Goal: Transaction & Acquisition: Purchase product/service

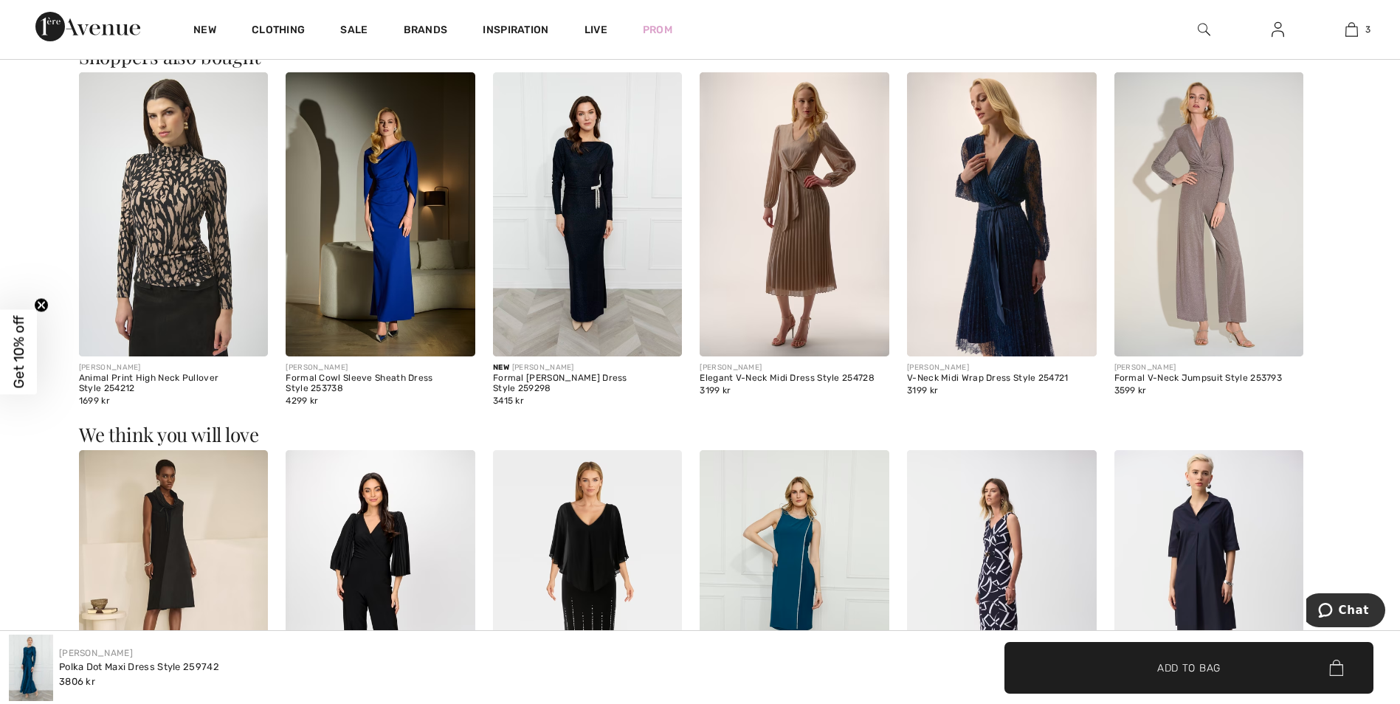
scroll to position [1181, 0]
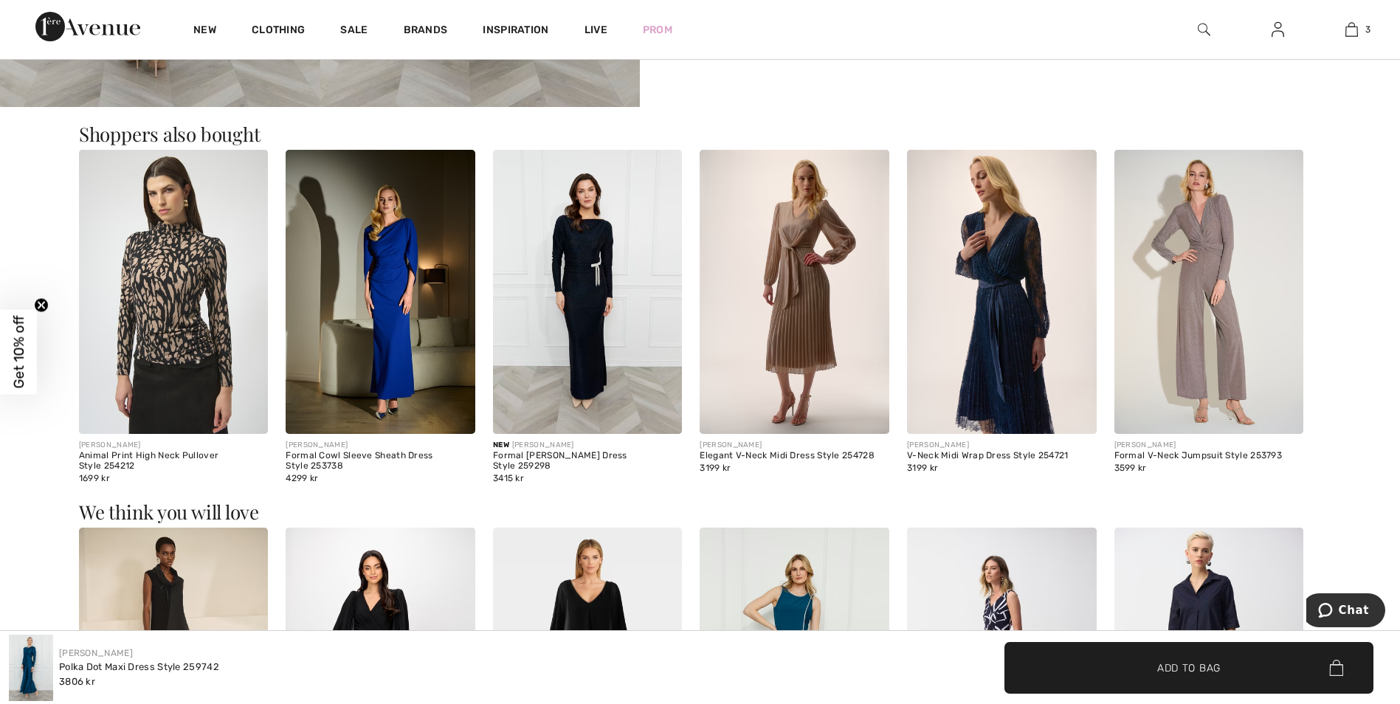
click at [388, 274] on img at bounding box center [381, 292] width 190 height 284
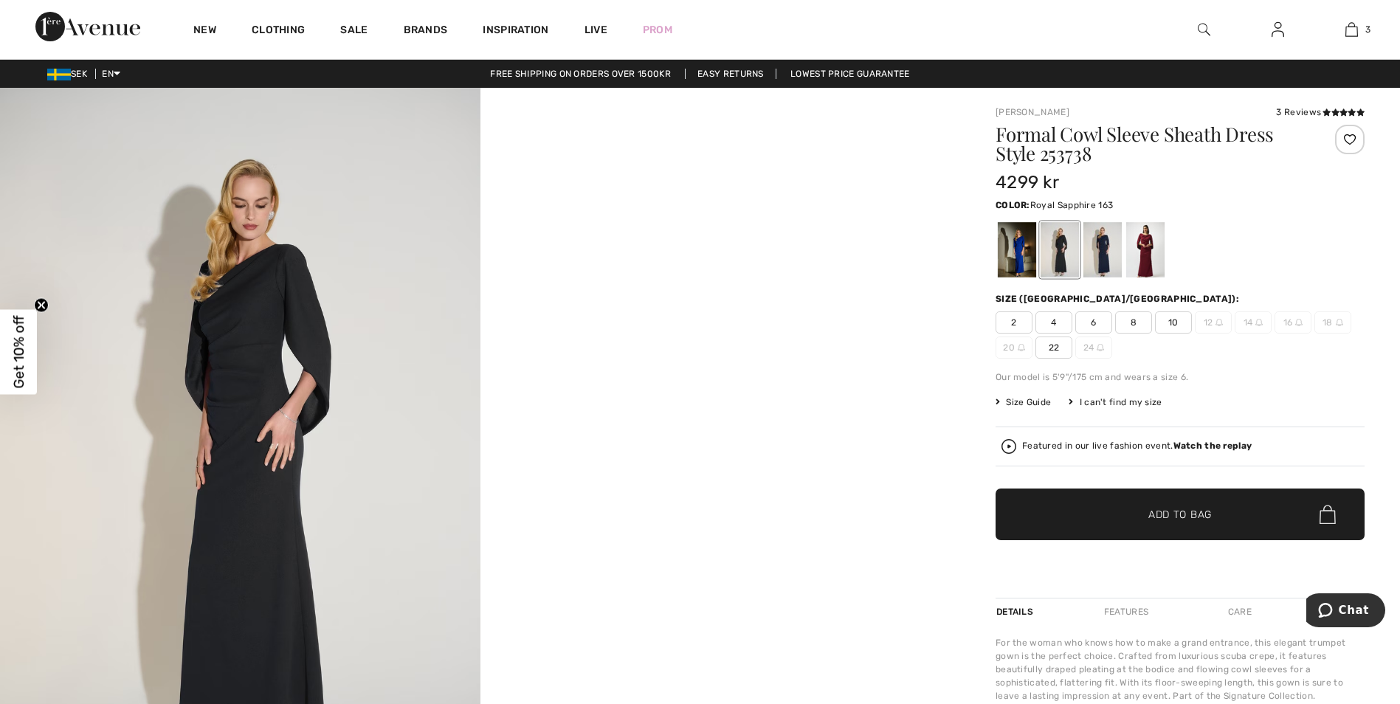
click at [1019, 264] on div at bounding box center [1017, 249] width 38 height 55
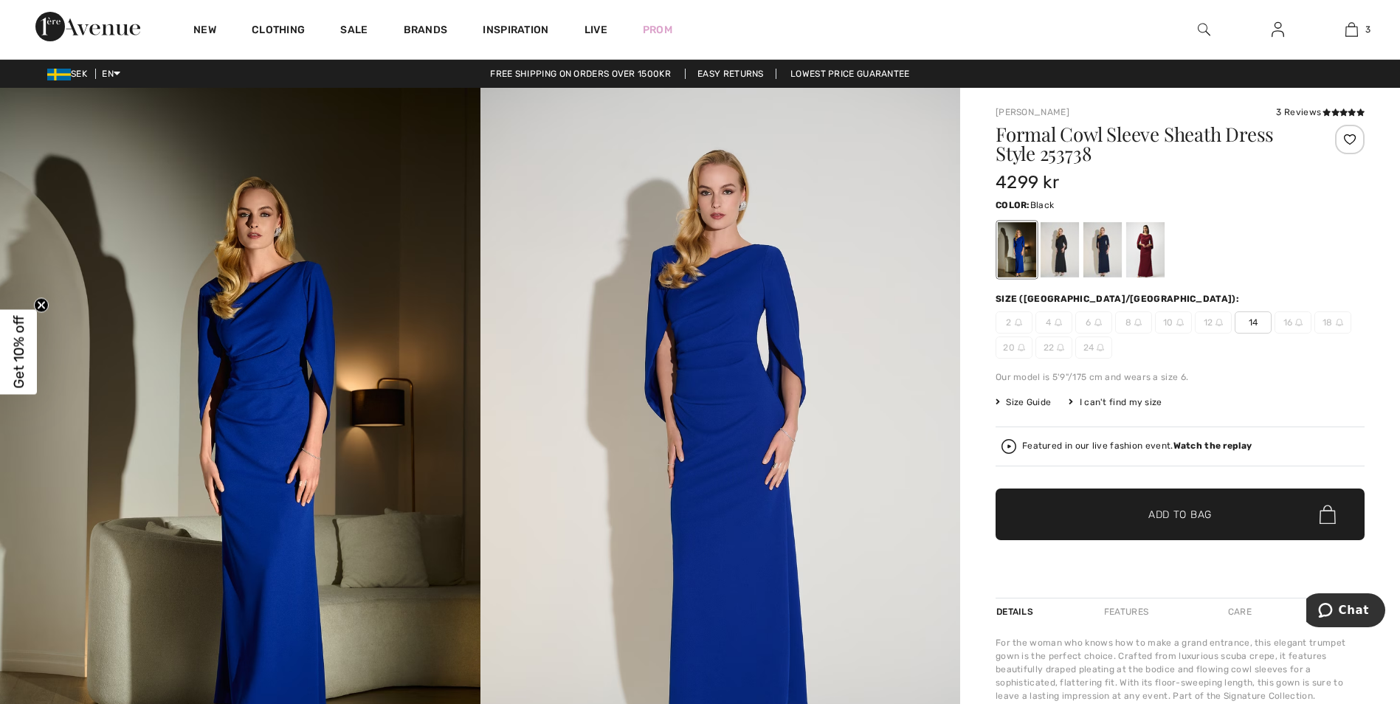
click at [1062, 256] on div at bounding box center [1060, 249] width 38 height 55
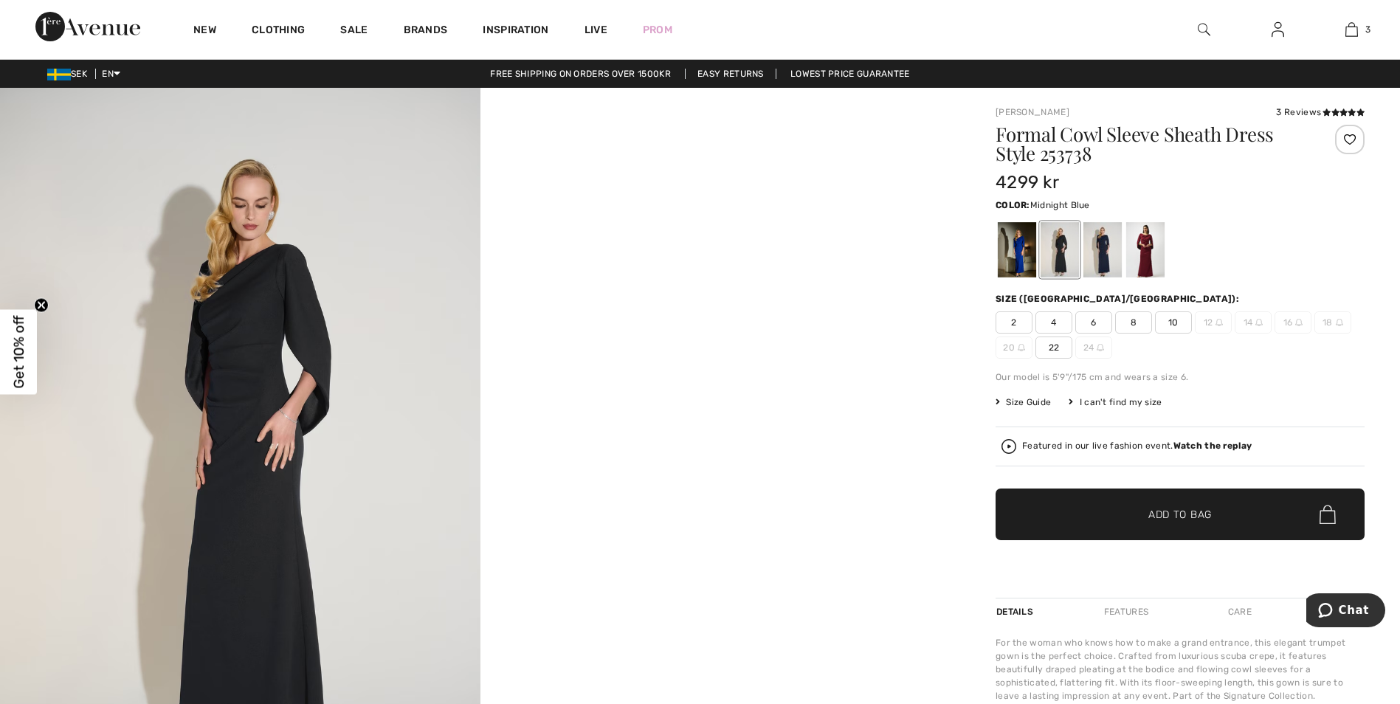
click at [1105, 252] on div at bounding box center [1103, 249] width 38 height 55
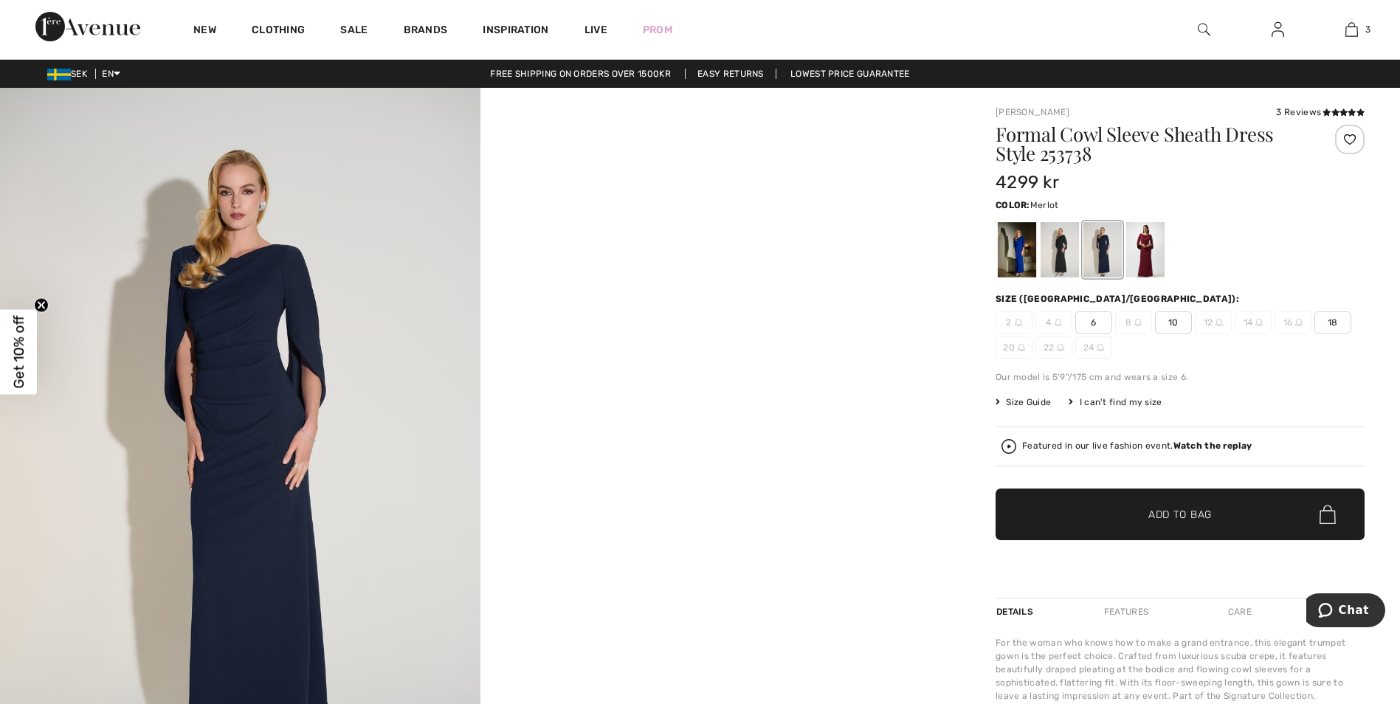
click at [1146, 252] on div at bounding box center [1145, 249] width 38 height 55
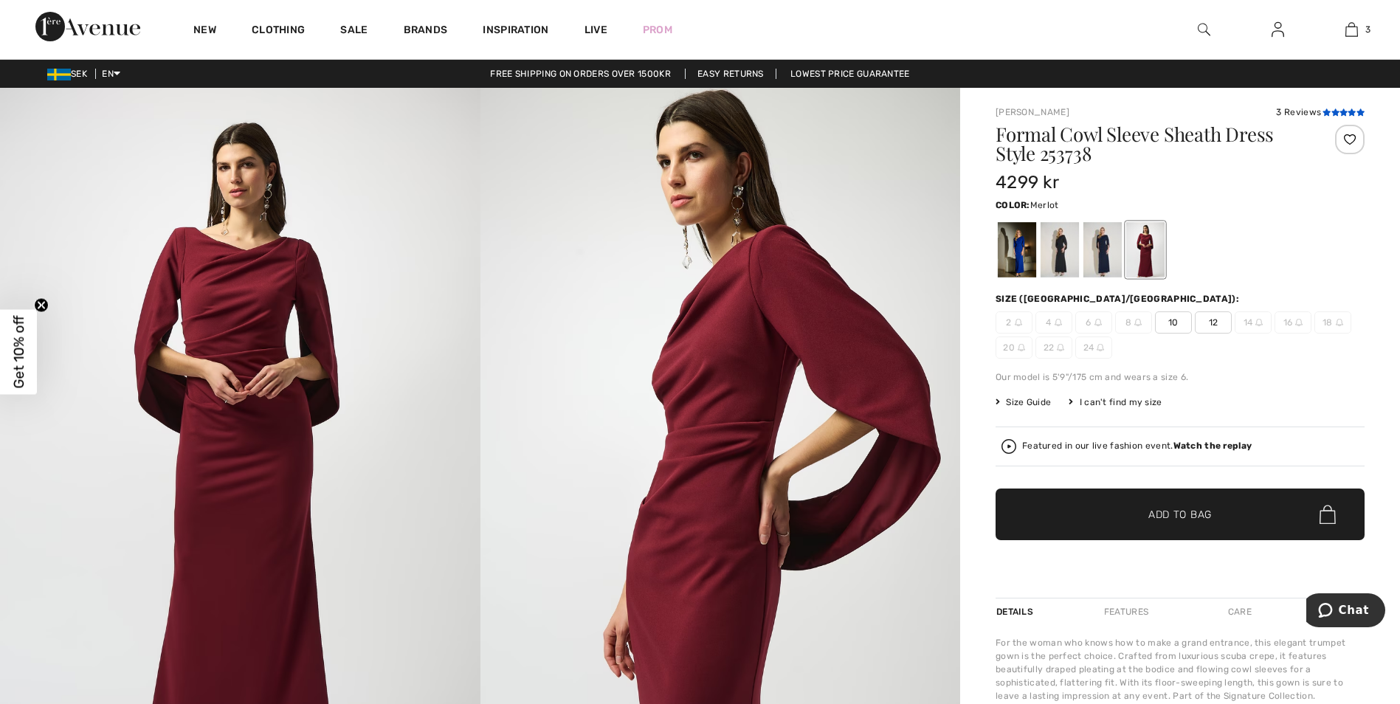
click at [1333, 111] on icon at bounding box center [1336, 112] width 8 height 7
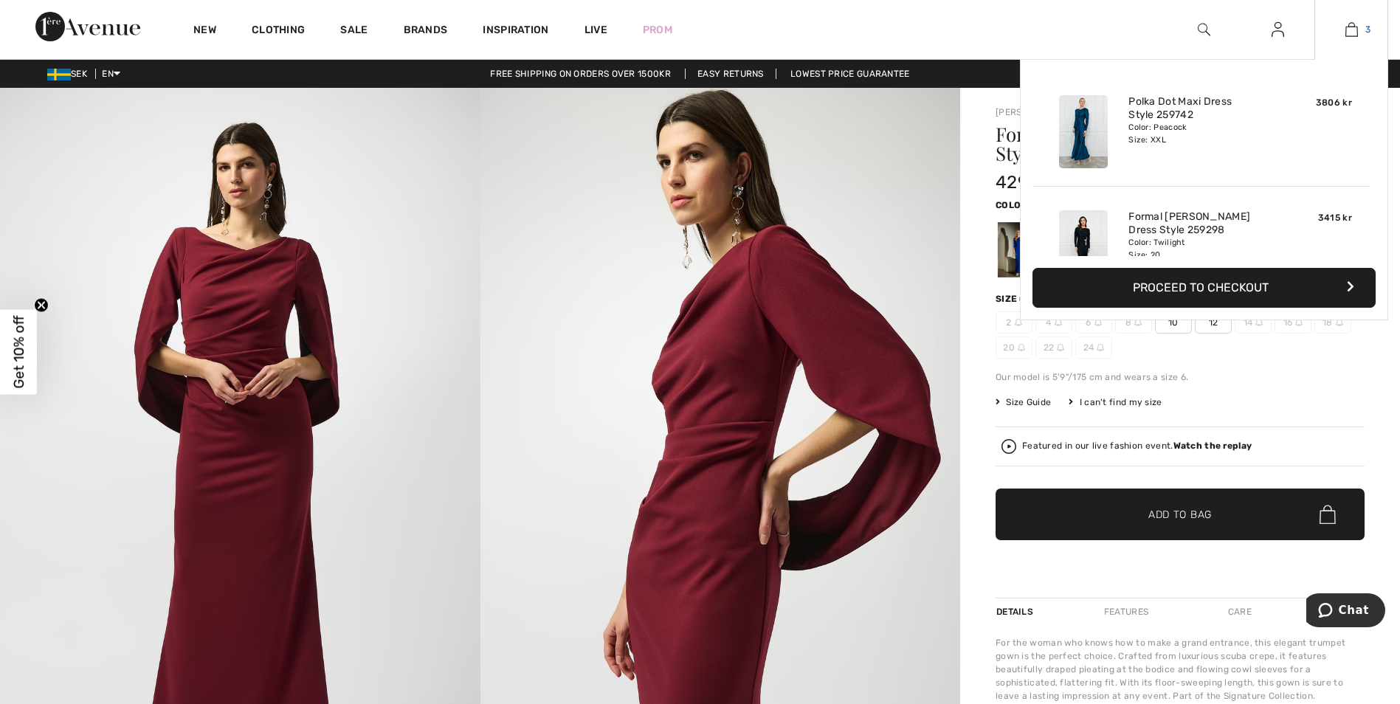
click at [1351, 36] on img at bounding box center [1352, 30] width 13 height 18
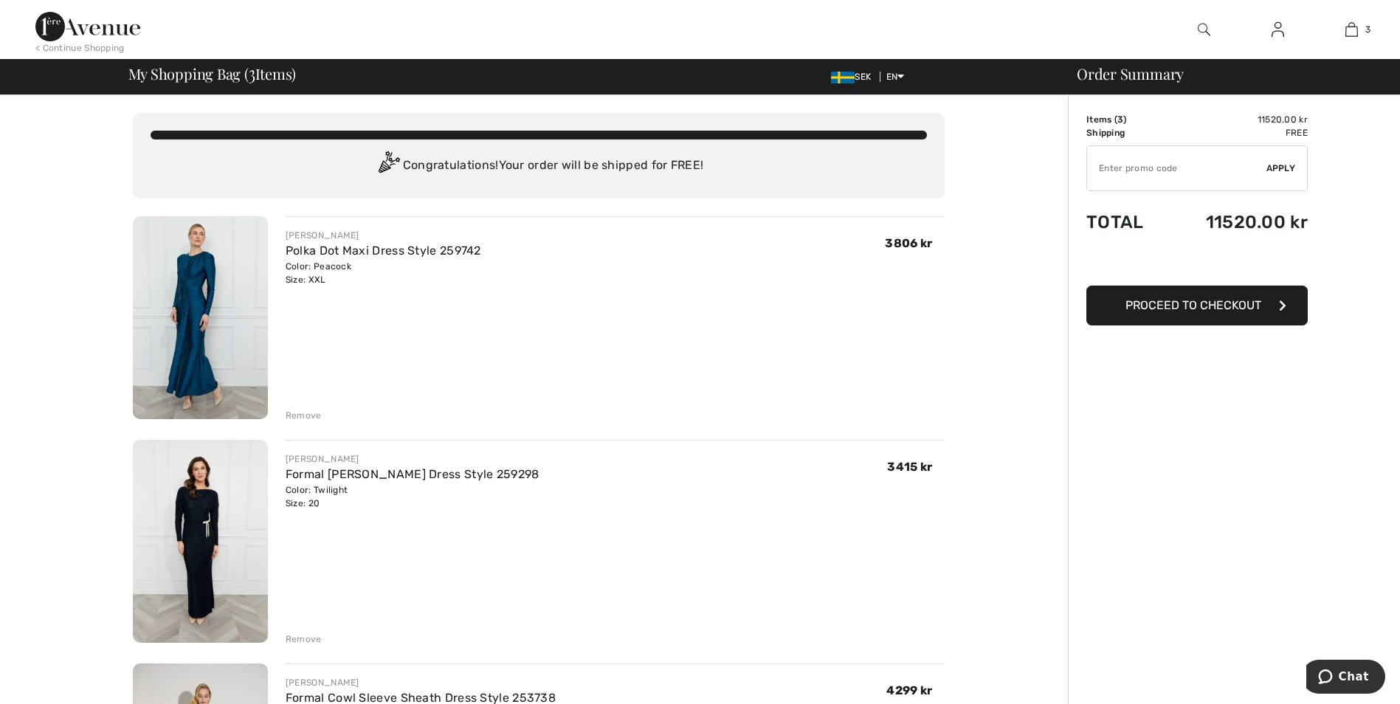
click at [199, 307] on img at bounding box center [200, 317] width 135 height 203
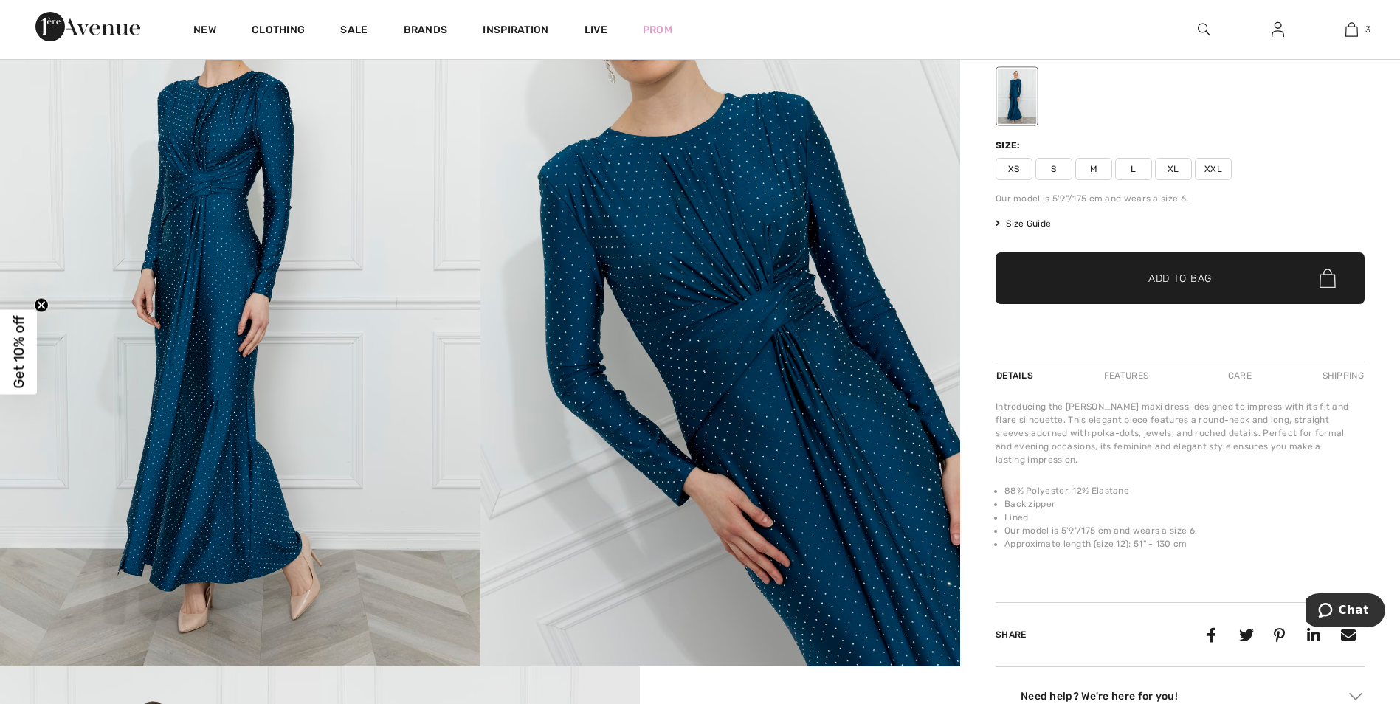
scroll to position [148, 0]
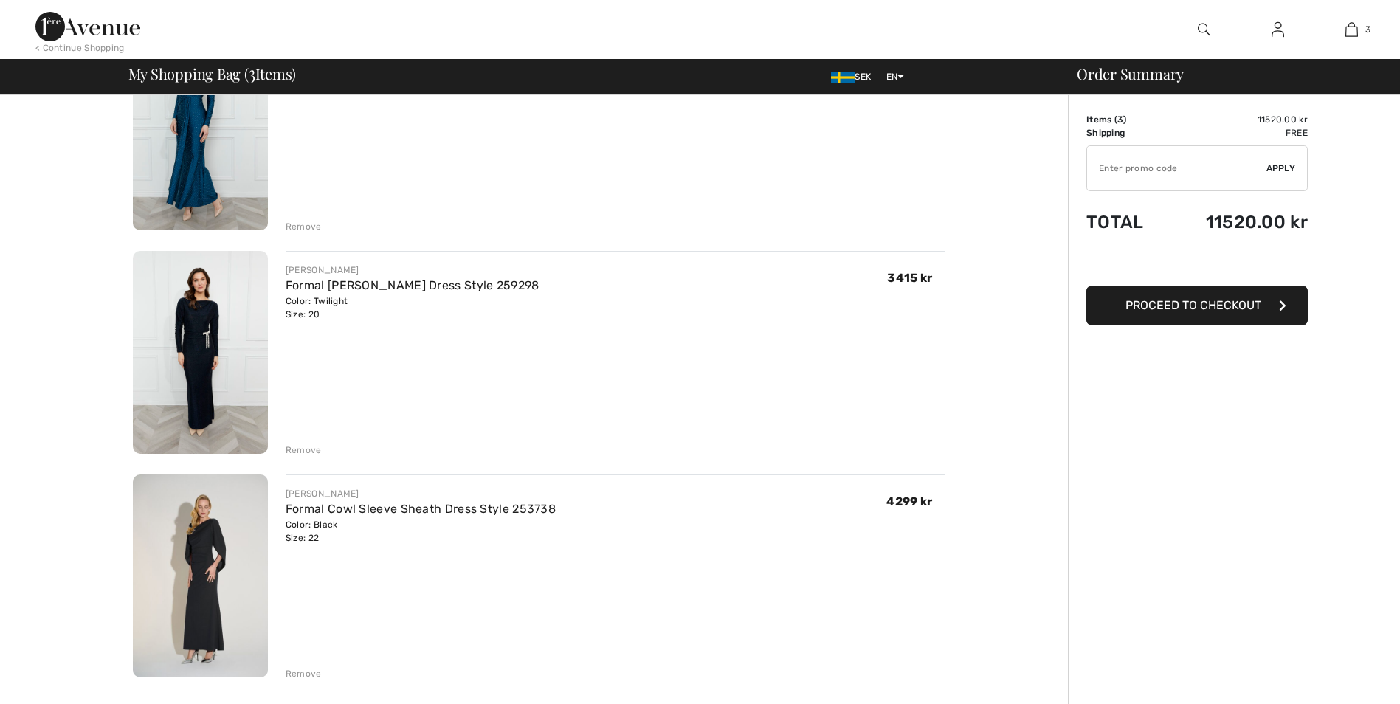
scroll to position [221, 0]
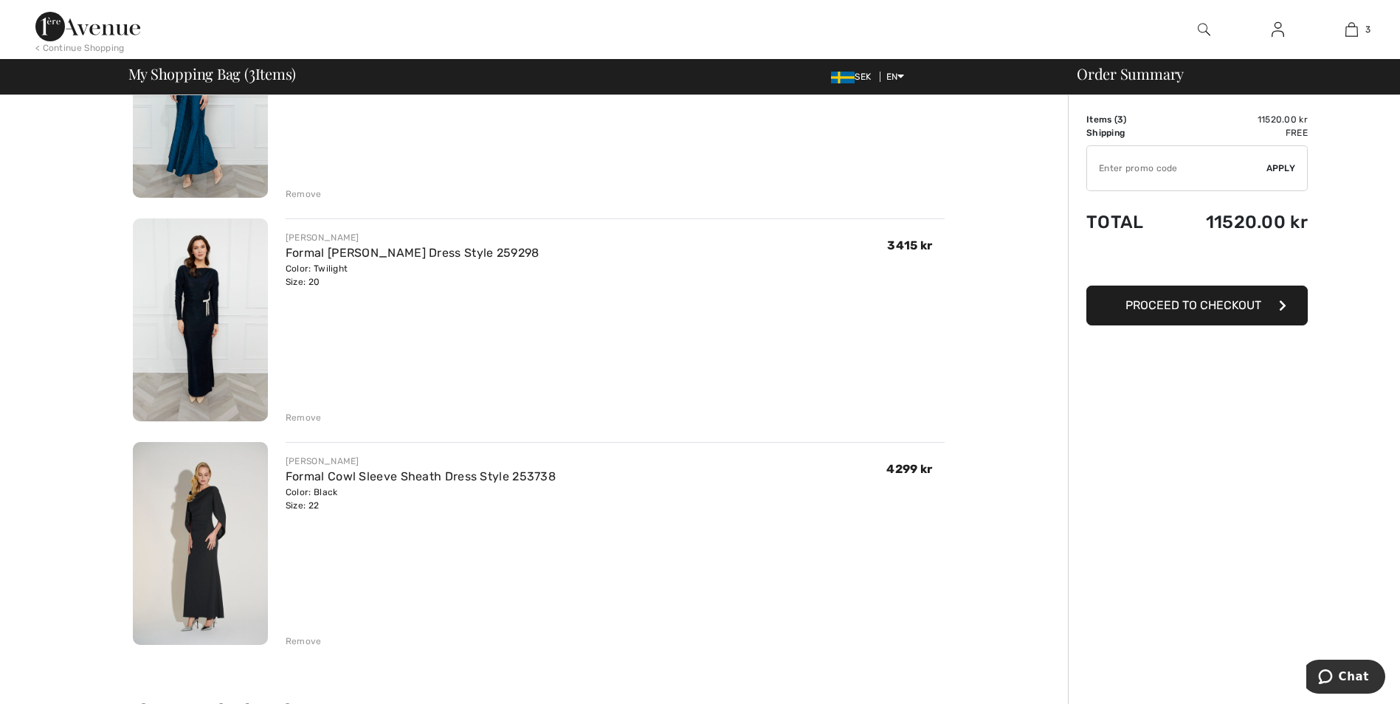
click at [218, 312] on img at bounding box center [200, 320] width 135 height 203
click at [304, 415] on div "Remove" at bounding box center [304, 417] width 36 height 13
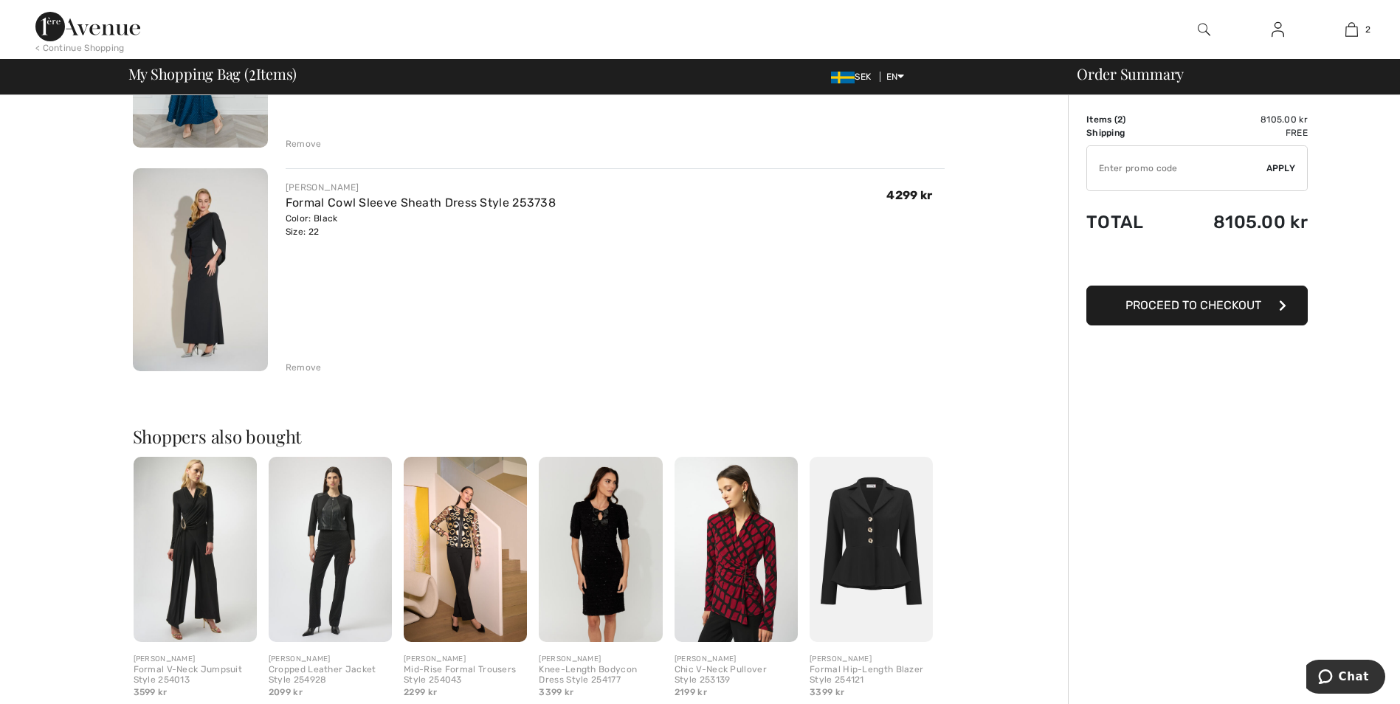
scroll to position [369, 0]
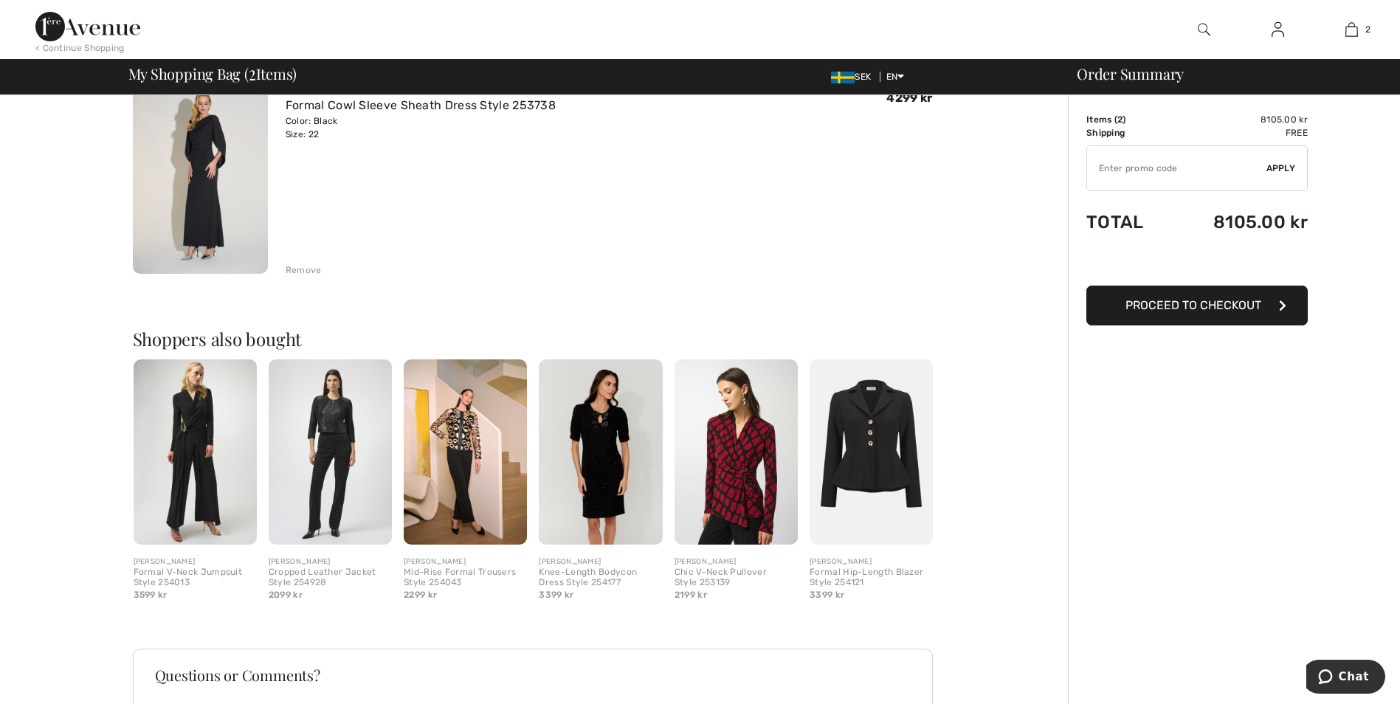
click at [878, 449] on img at bounding box center [871, 451] width 123 height 185
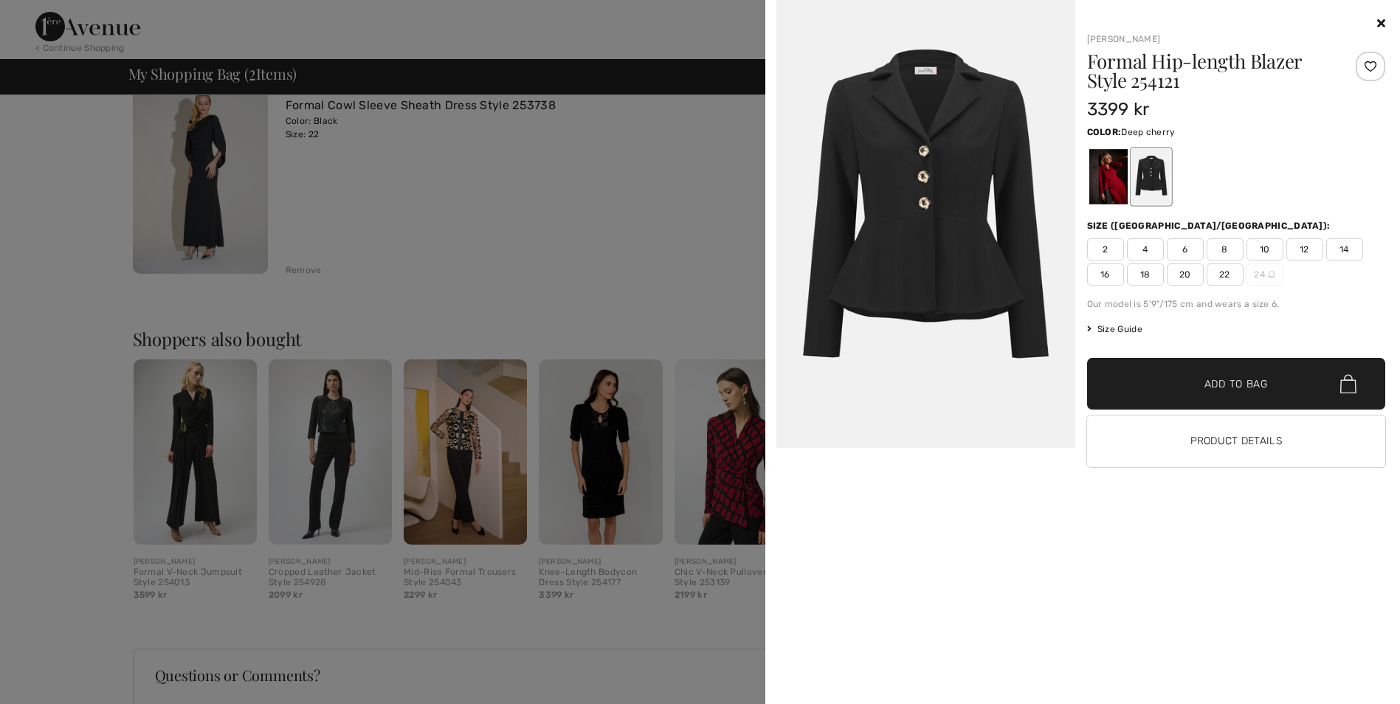
click at [1106, 182] on div at bounding box center [1108, 176] width 38 height 55
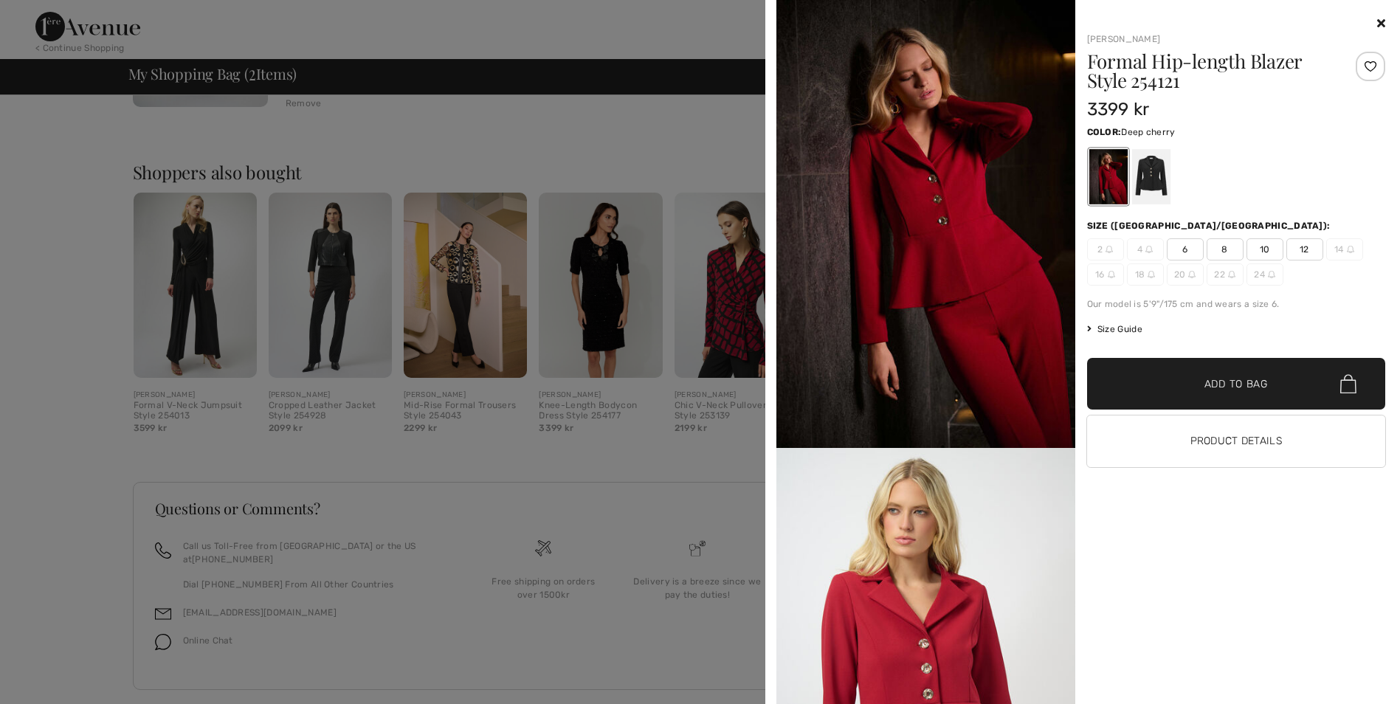
scroll to position [546, 0]
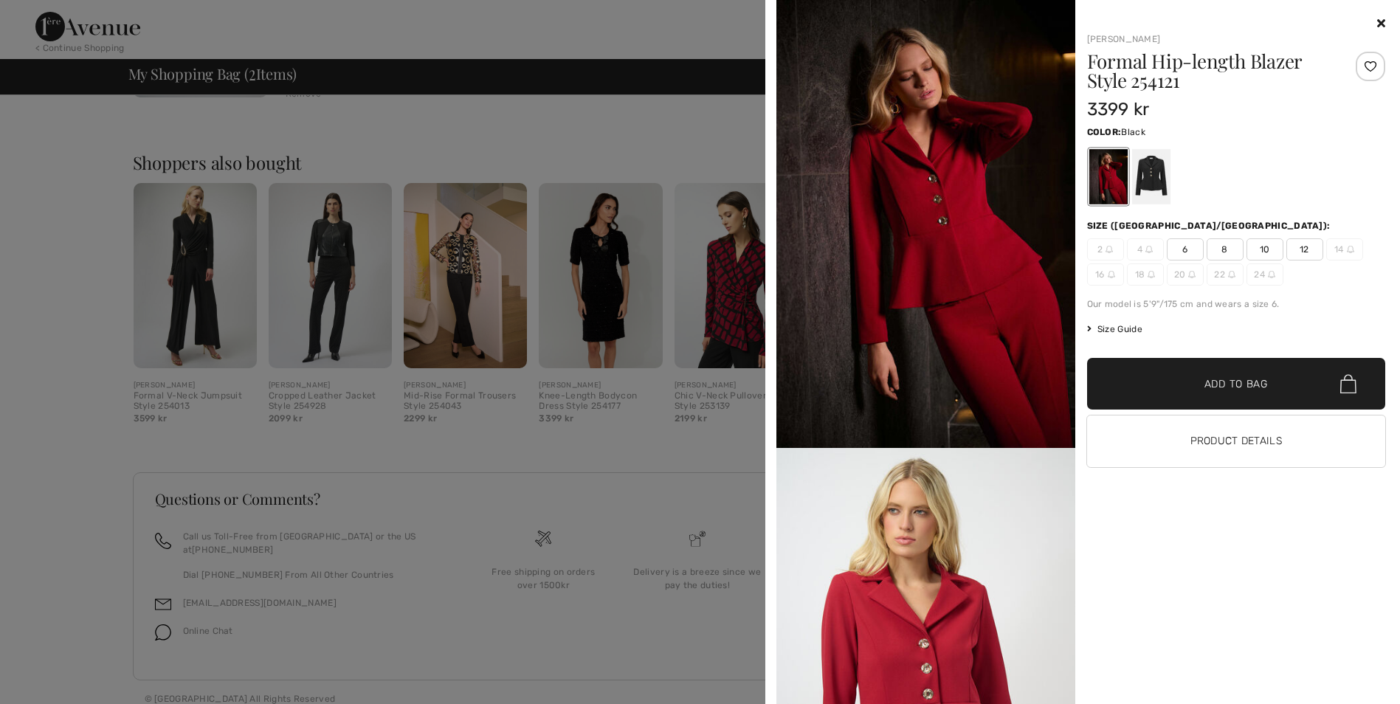
click at [1151, 182] on div at bounding box center [1151, 176] width 38 height 55
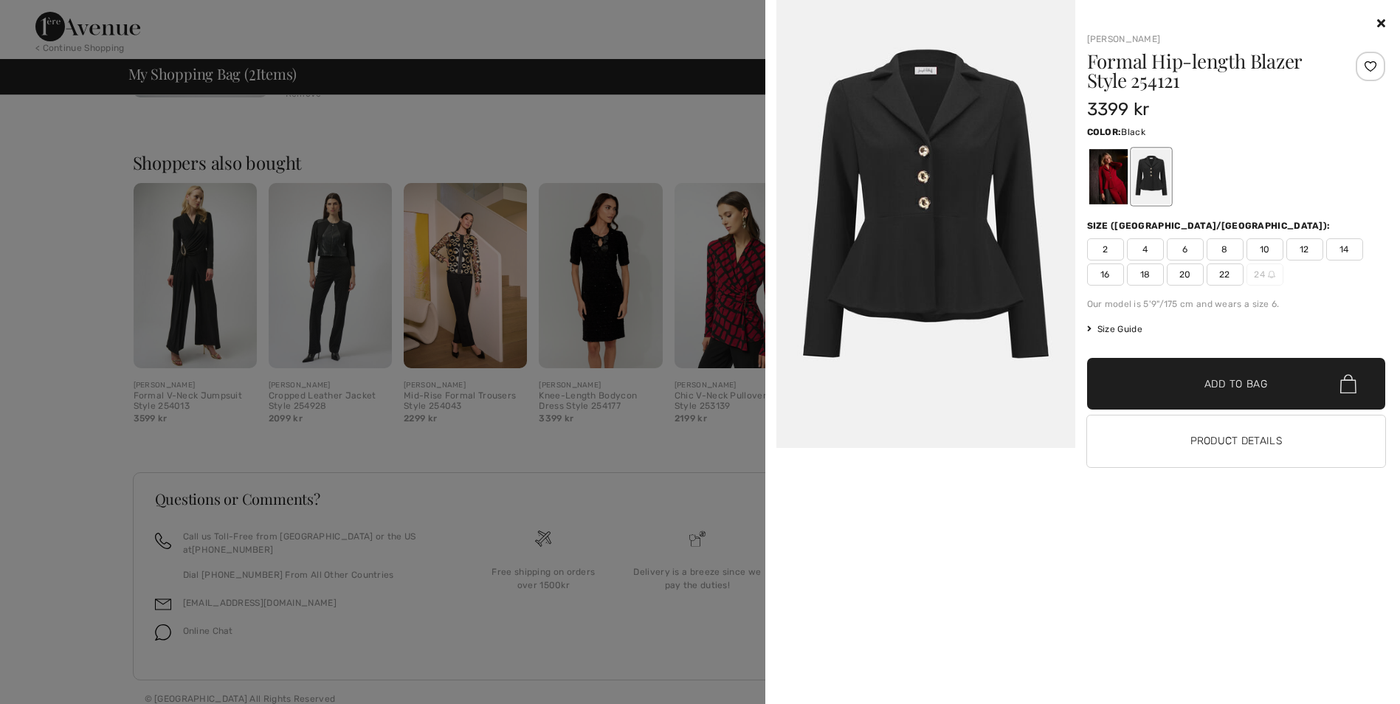
click at [98, 374] on div at bounding box center [700, 352] width 1400 height 704
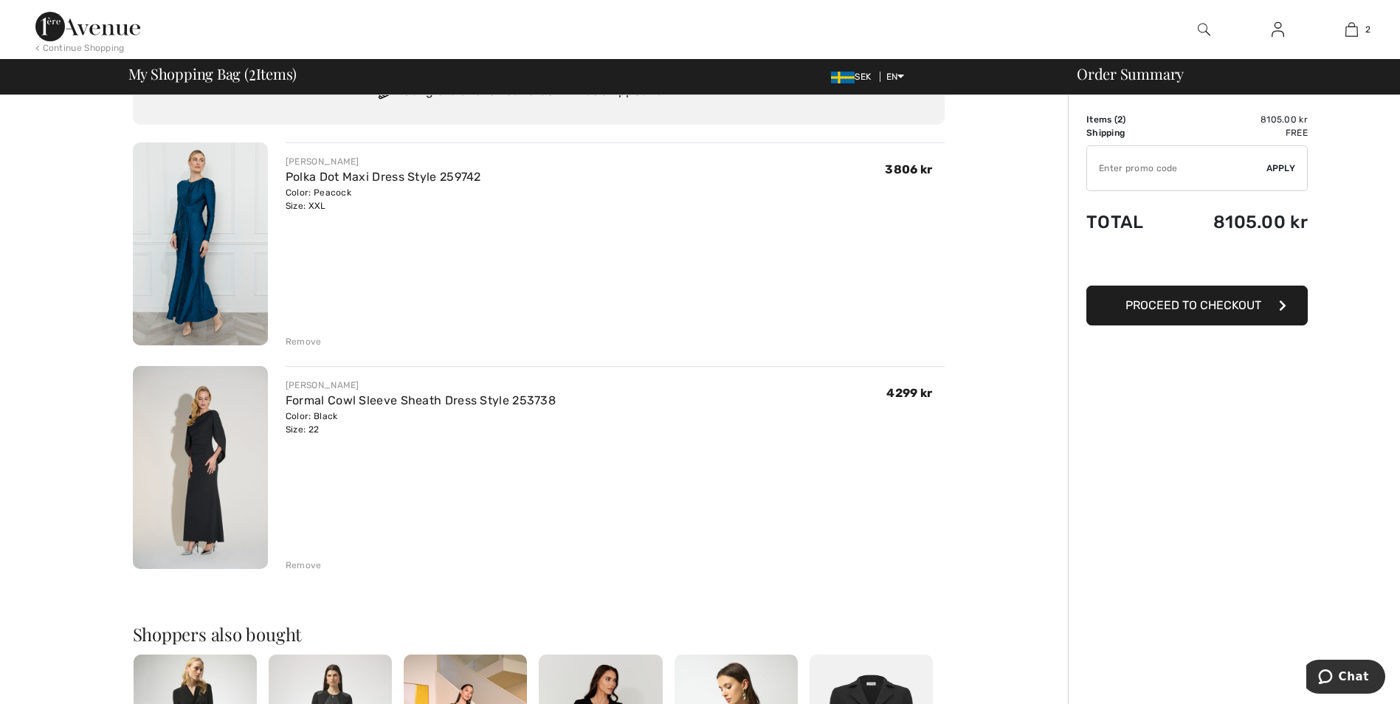
scroll to position [0, 0]
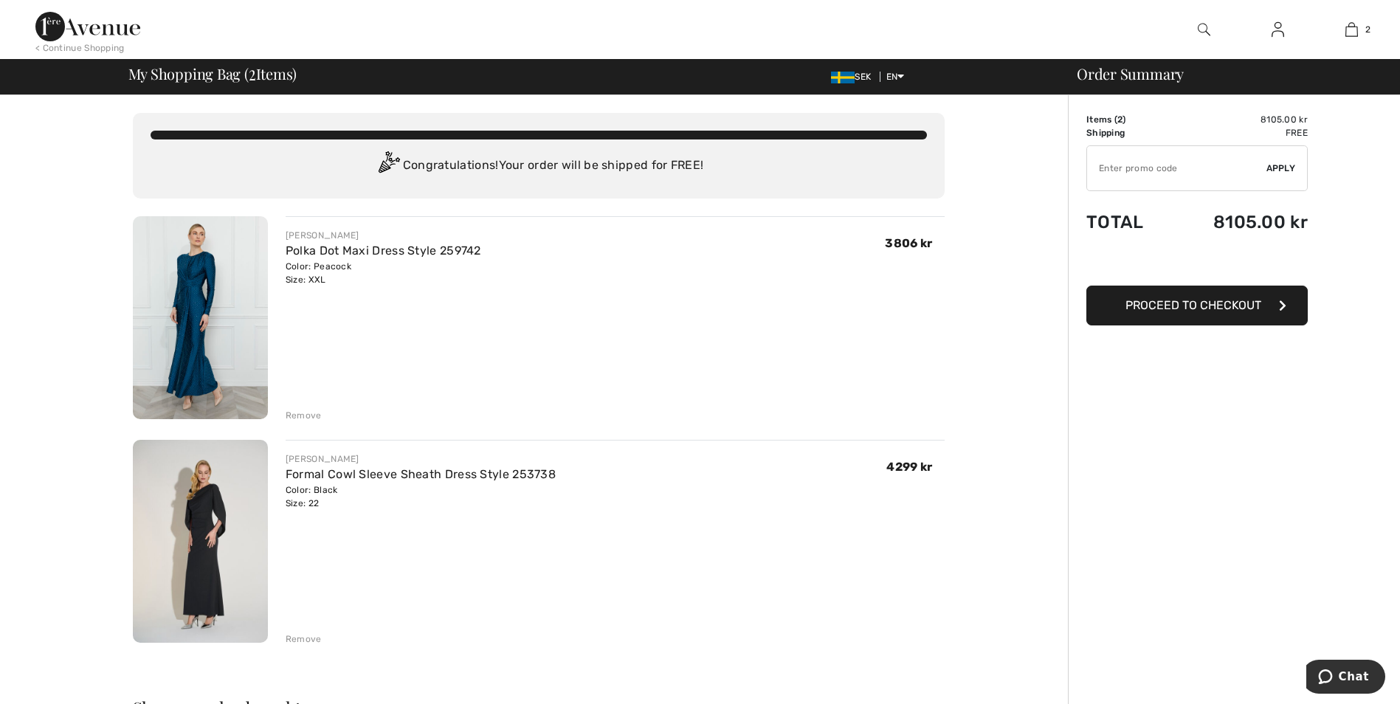
click at [1200, 307] on span "Proceed to Checkout" at bounding box center [1194, 305] width 136 height 14
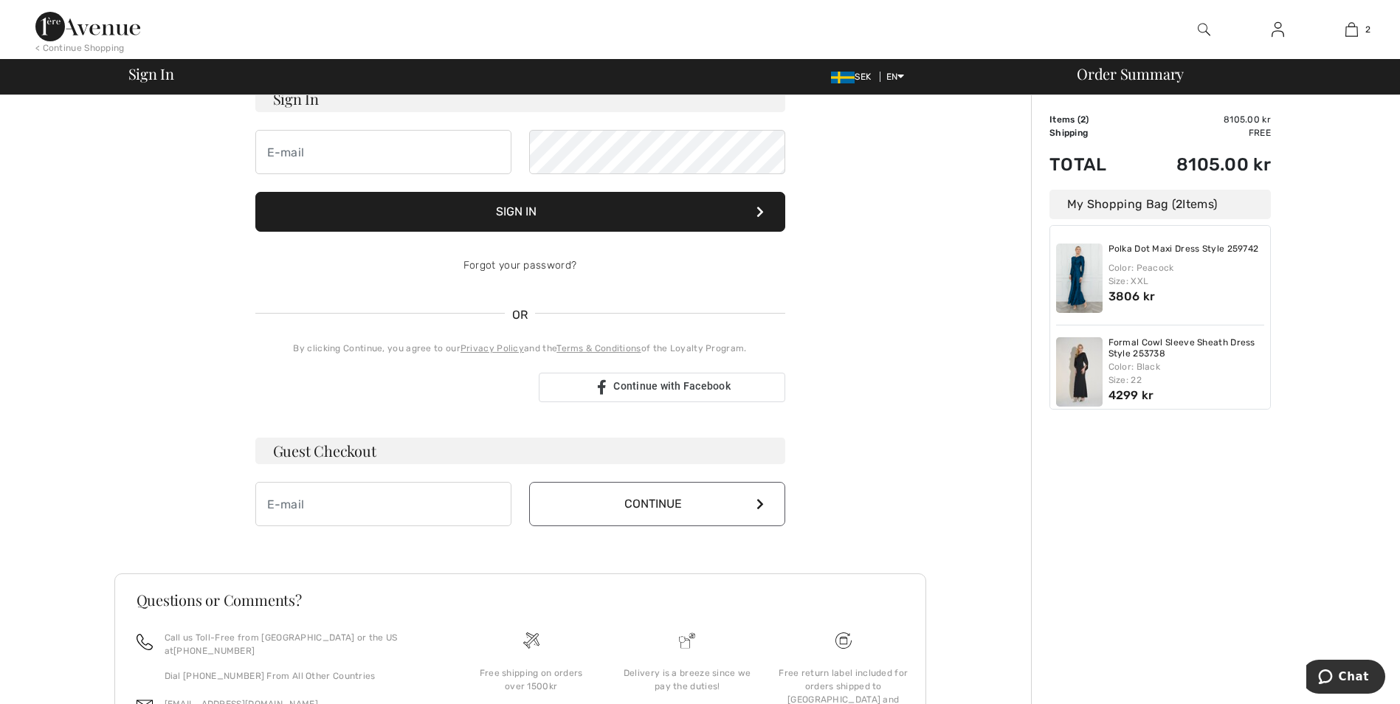
scroll to position [148, 0]
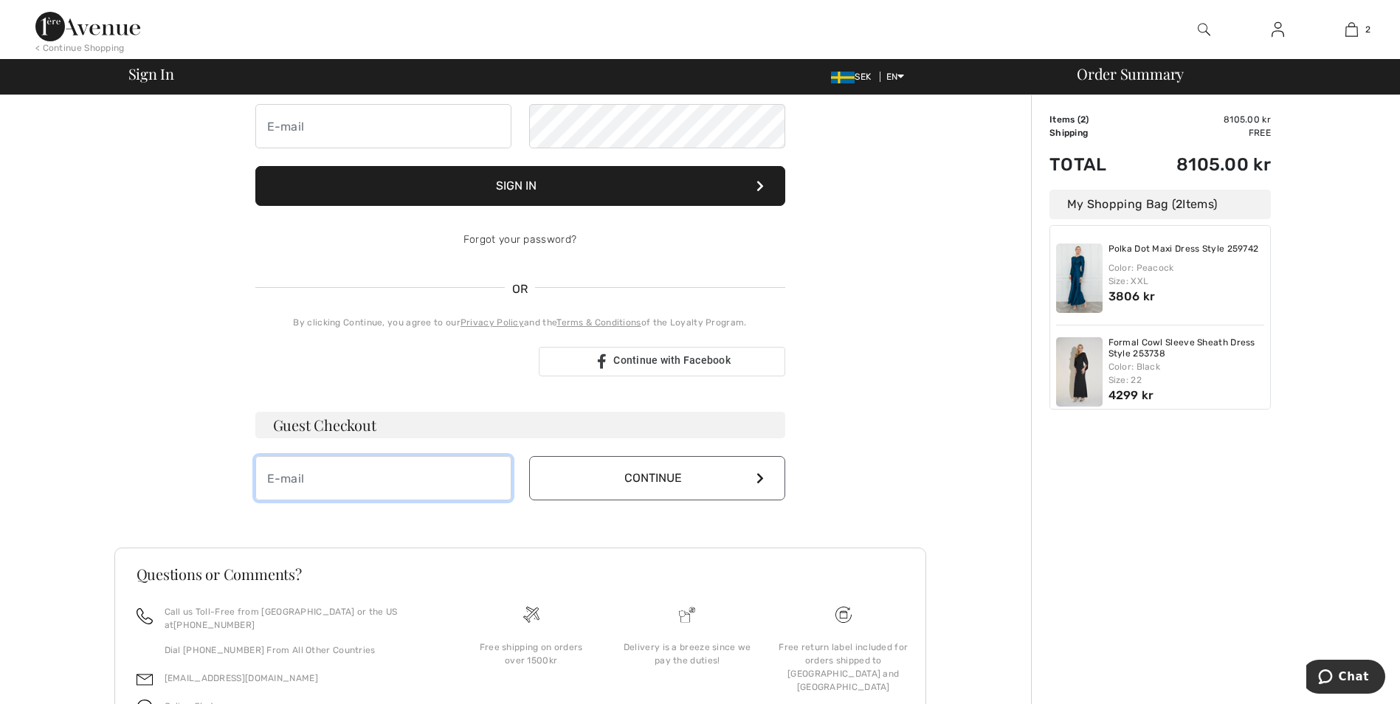
click at [320, 484] on input "email" at bounding box center [383, 478] width 256 height 44
type input "[PERSON_NAME][EMAIL_ADDRESS][DOMAIN_NAME]"
click at [607, 478] on button "Continue" at bounding box center [657, 478] width 256 height 44
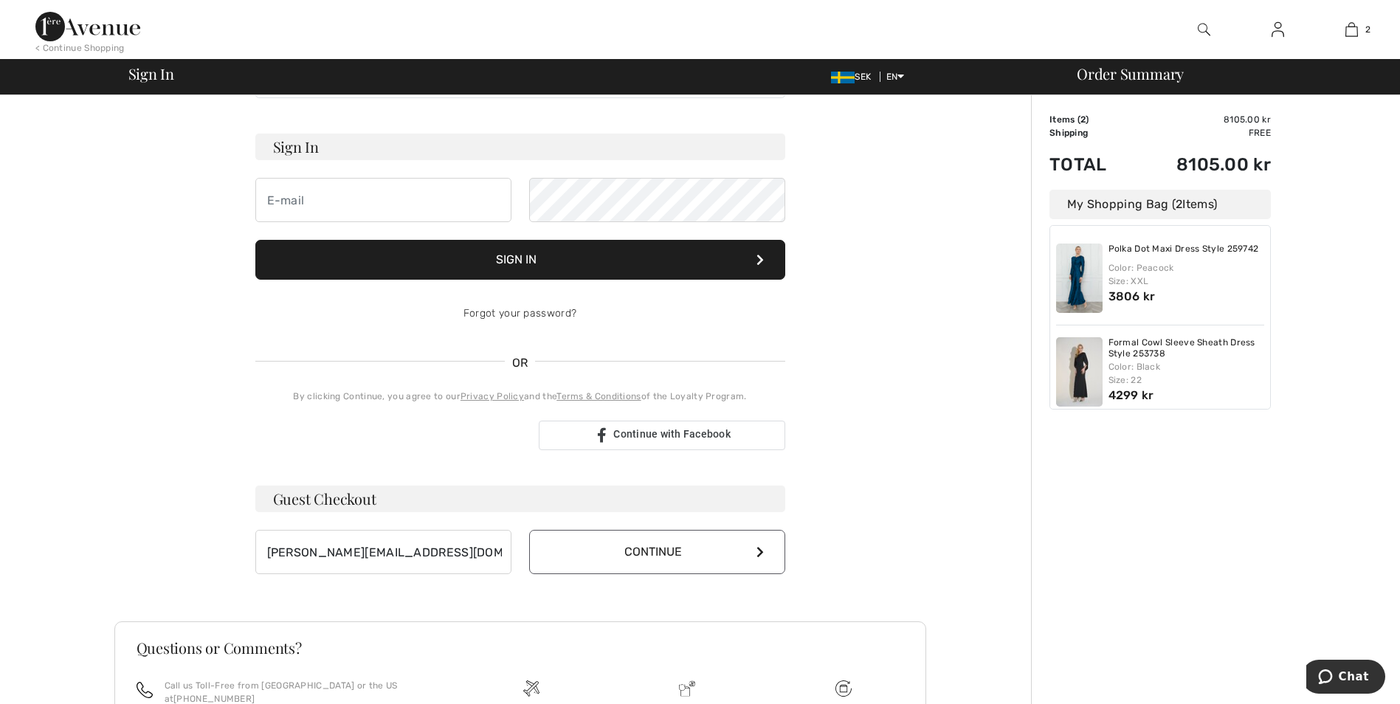
scroll to position [0, 0]
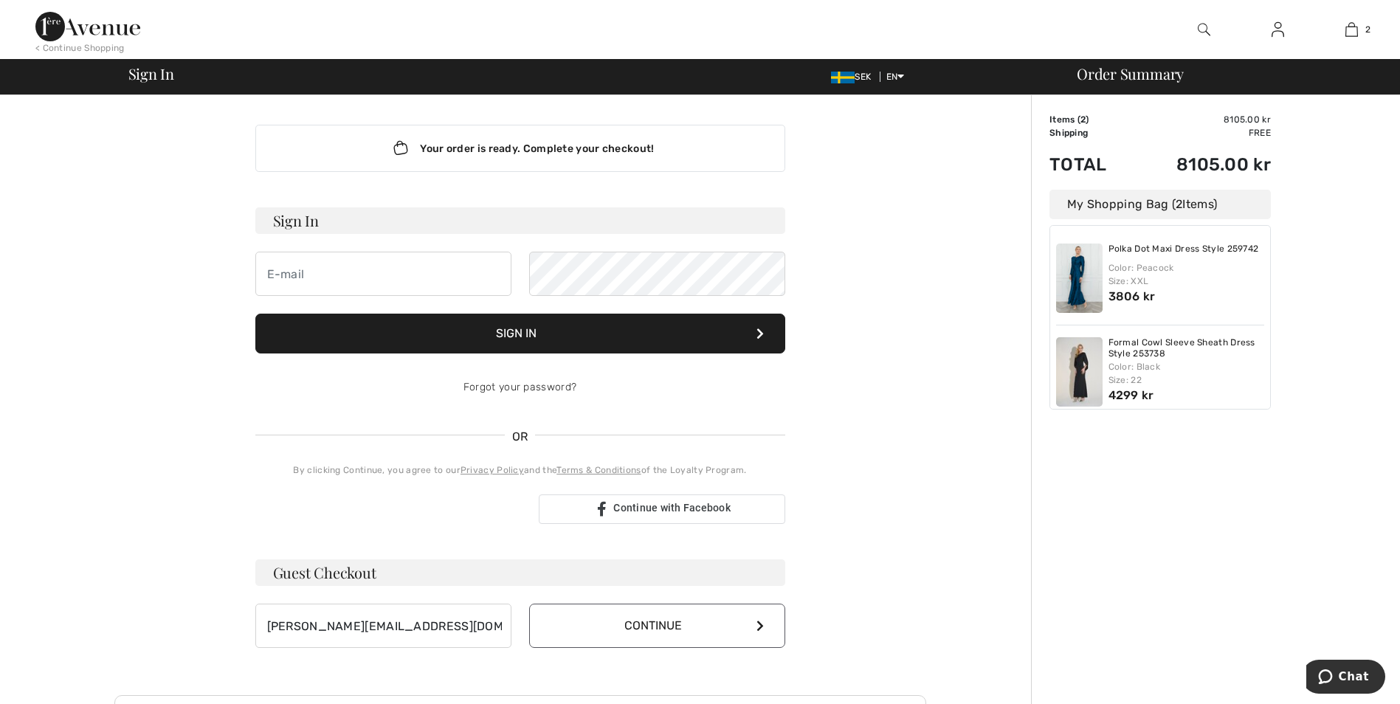
click at [515, 339] on button "Sign In" at bounding box center [520, 334] width 530 height 40
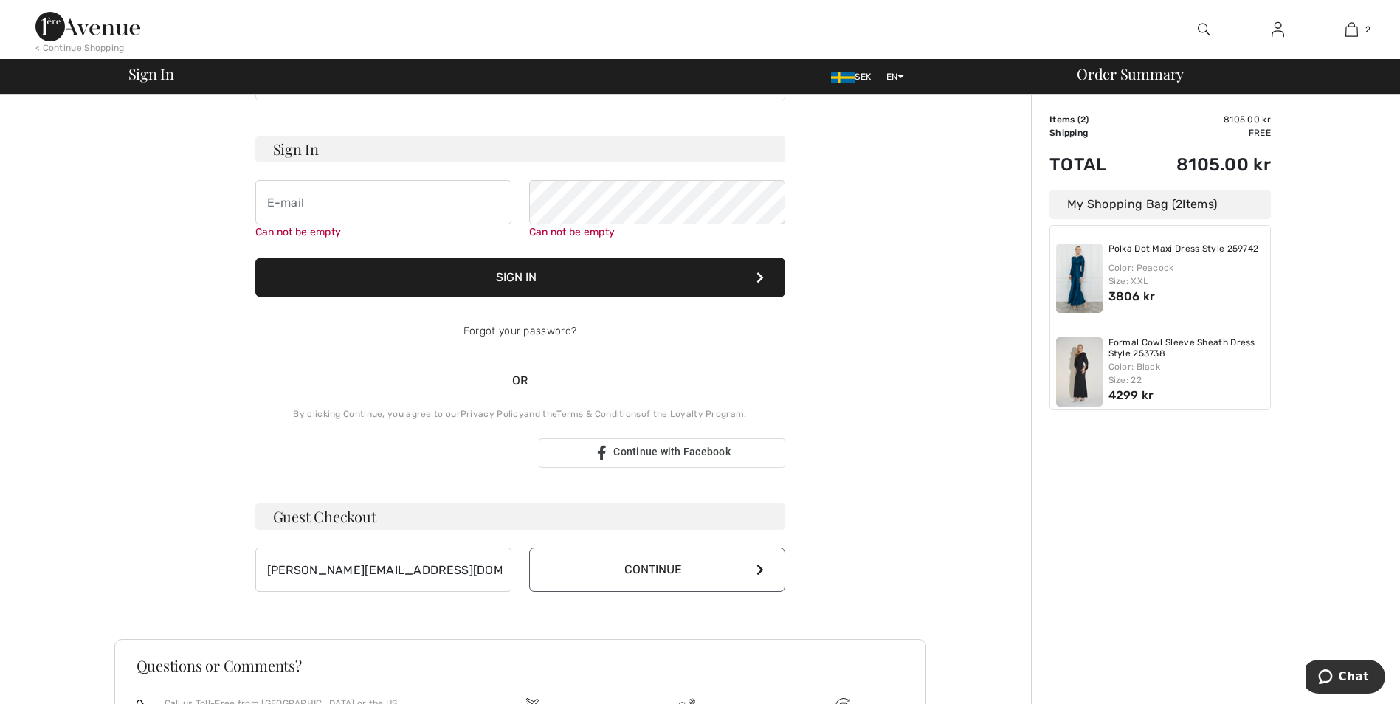
scroll to position [134, 0]
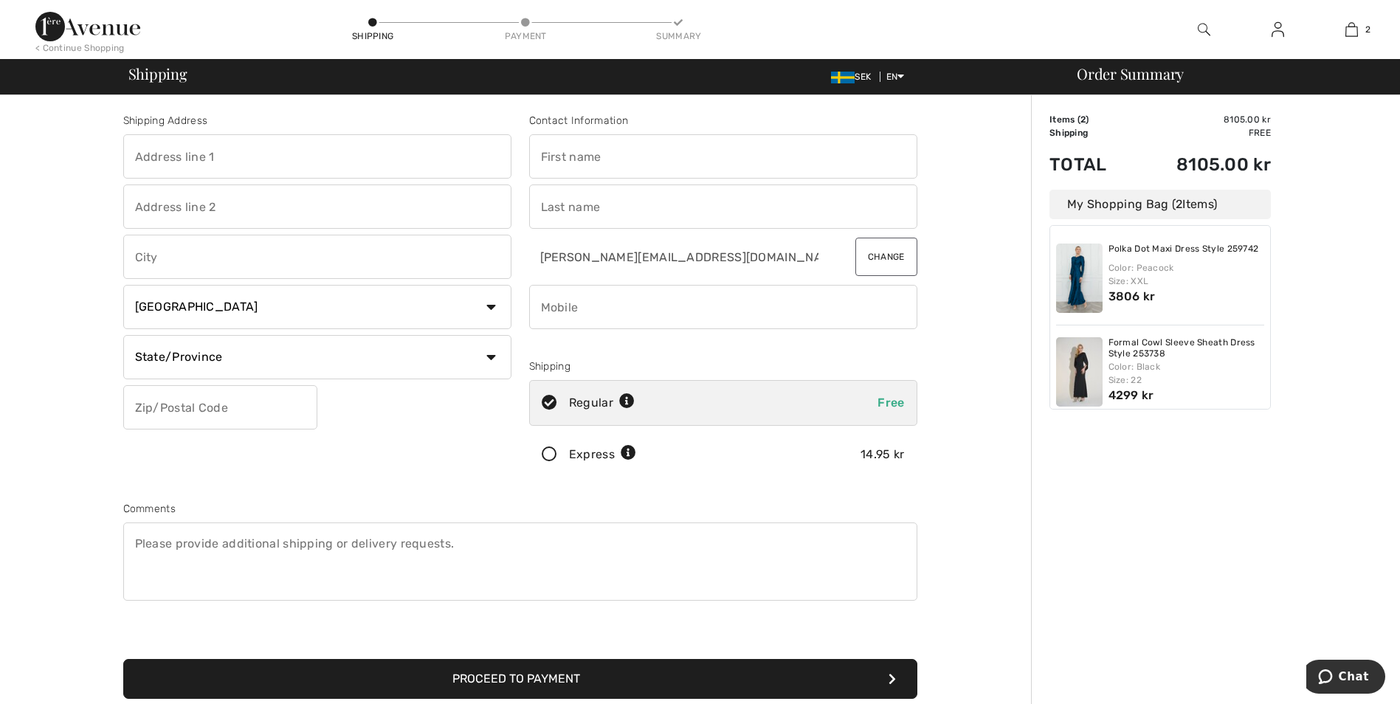
click at [156, 160] on input "text" at bounding box center [317, 156] width 388 height 44
click at [591, 161] on input "text" at bounding box center [723, 156] width 388 height 44
type input "[PERSON_NAME]"
type input "Hammerdal"
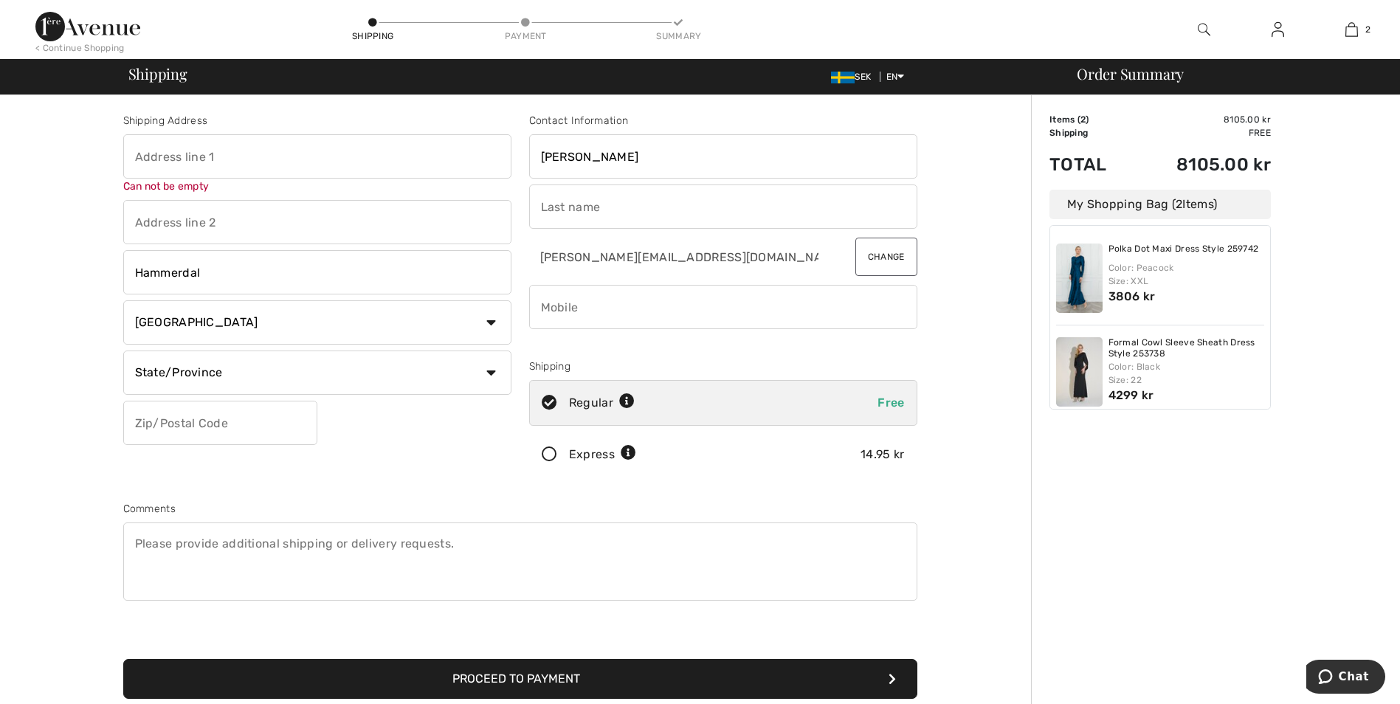
select select "SE"
type input "833 49"
type input "Stjernström"
type input "0722085800"
type input "83349"
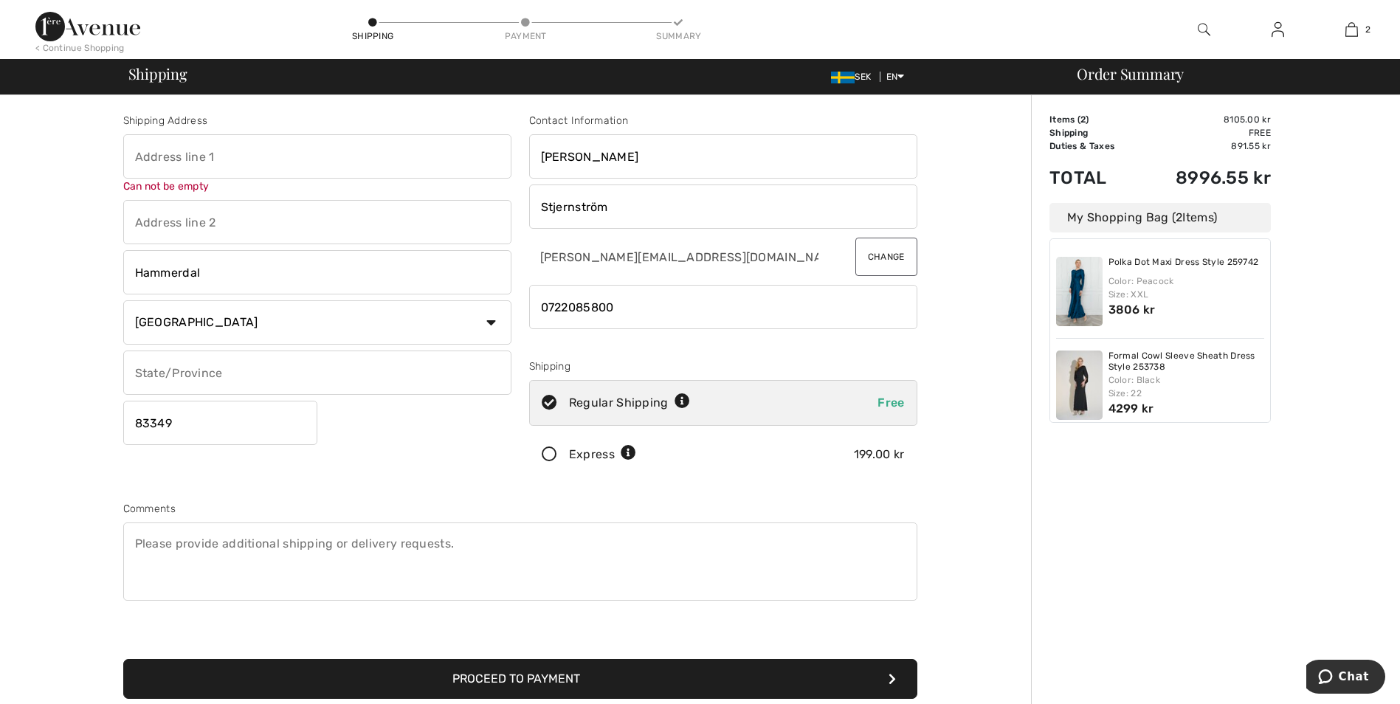
click at [203, 151] on input "text" at bounding box center [317, 156] width 388 height 44
type input "Sikås Norra Byvägen 212"
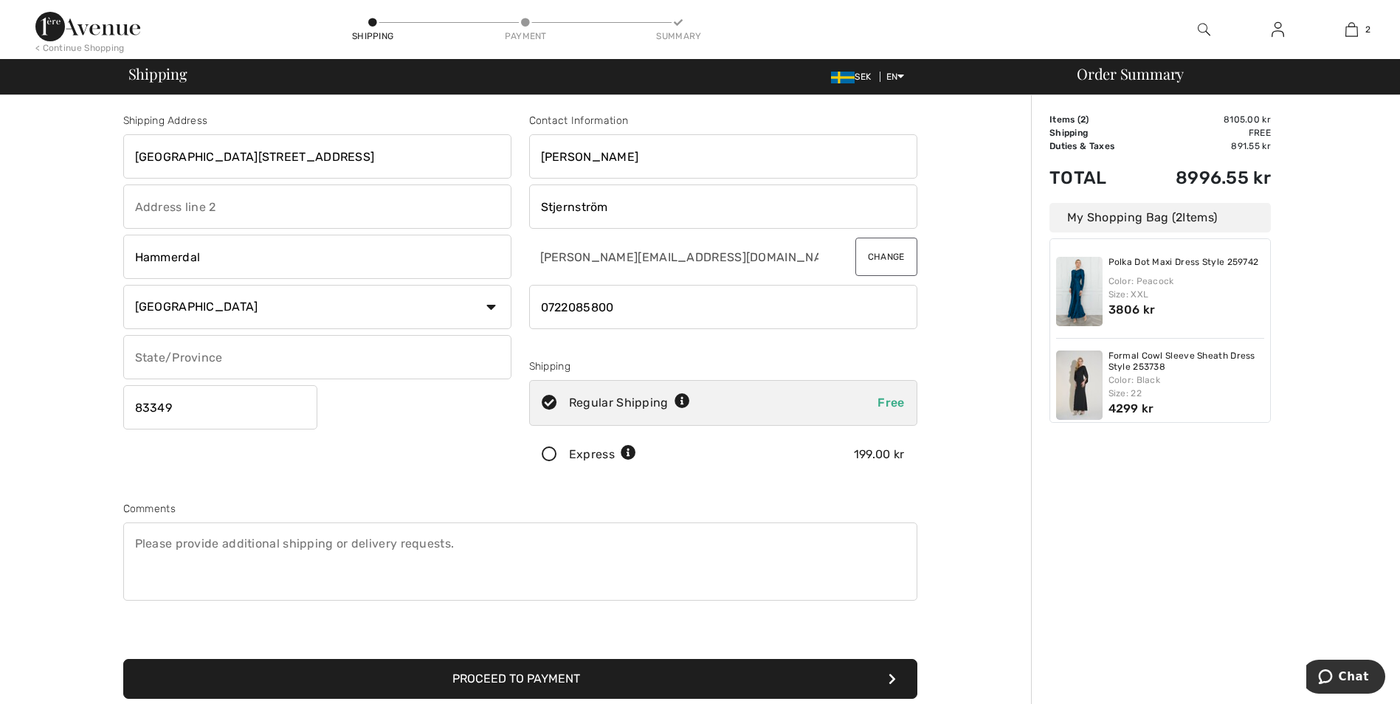
click at [198, 264] on input "Hammerdal" at bounding box center [317, 257] width 388 height 44
click at [261, 263] on input "Hammerdal" at bounding box center [317, 257] width 388 height 44
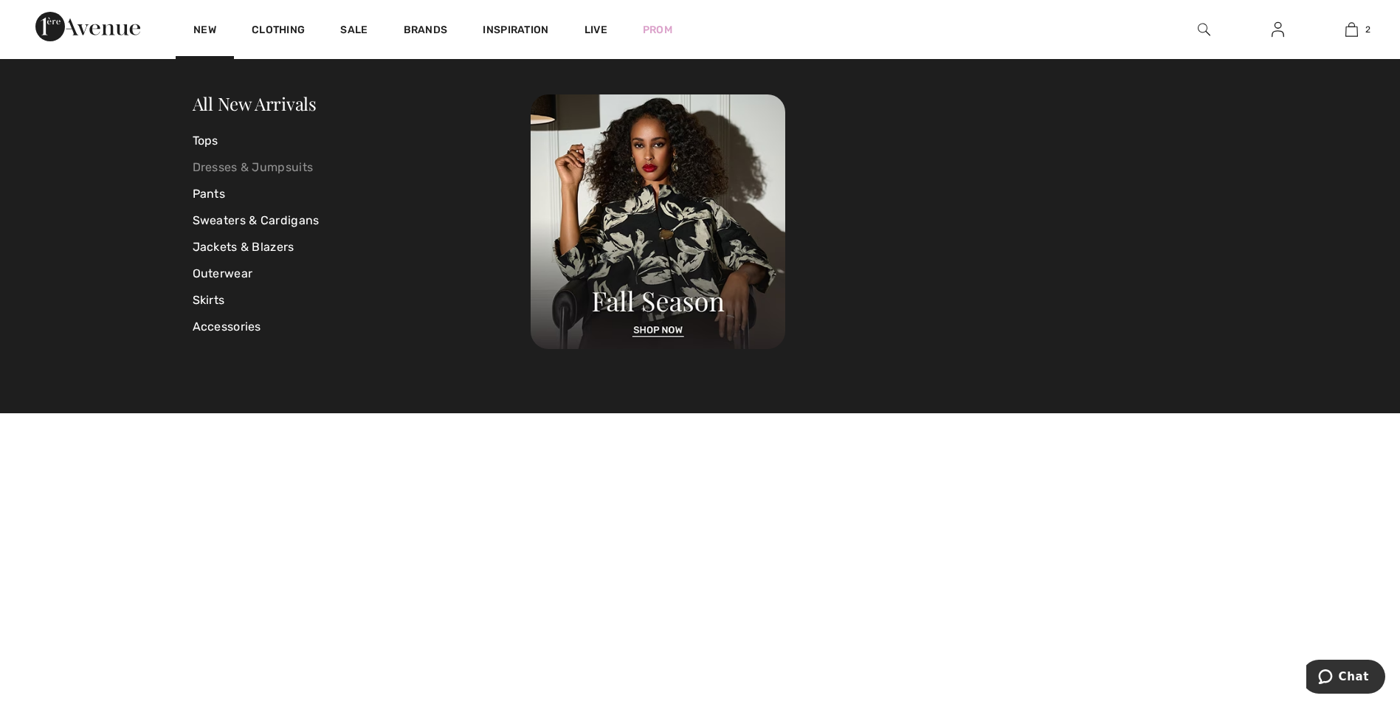
click at [250, 162] on link "Dresses & Jumpsuits" at bounding box center [362, 167] width 339 height 27
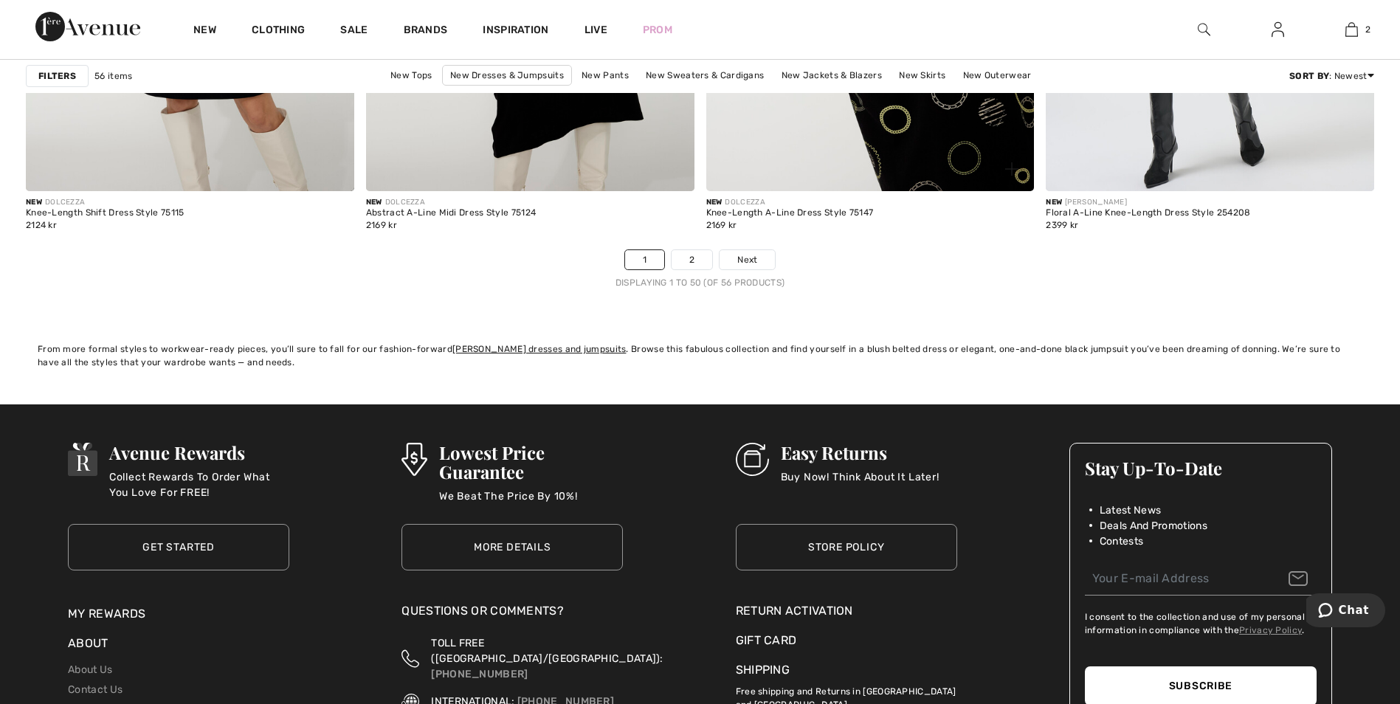
scroll to position [8563, 0]
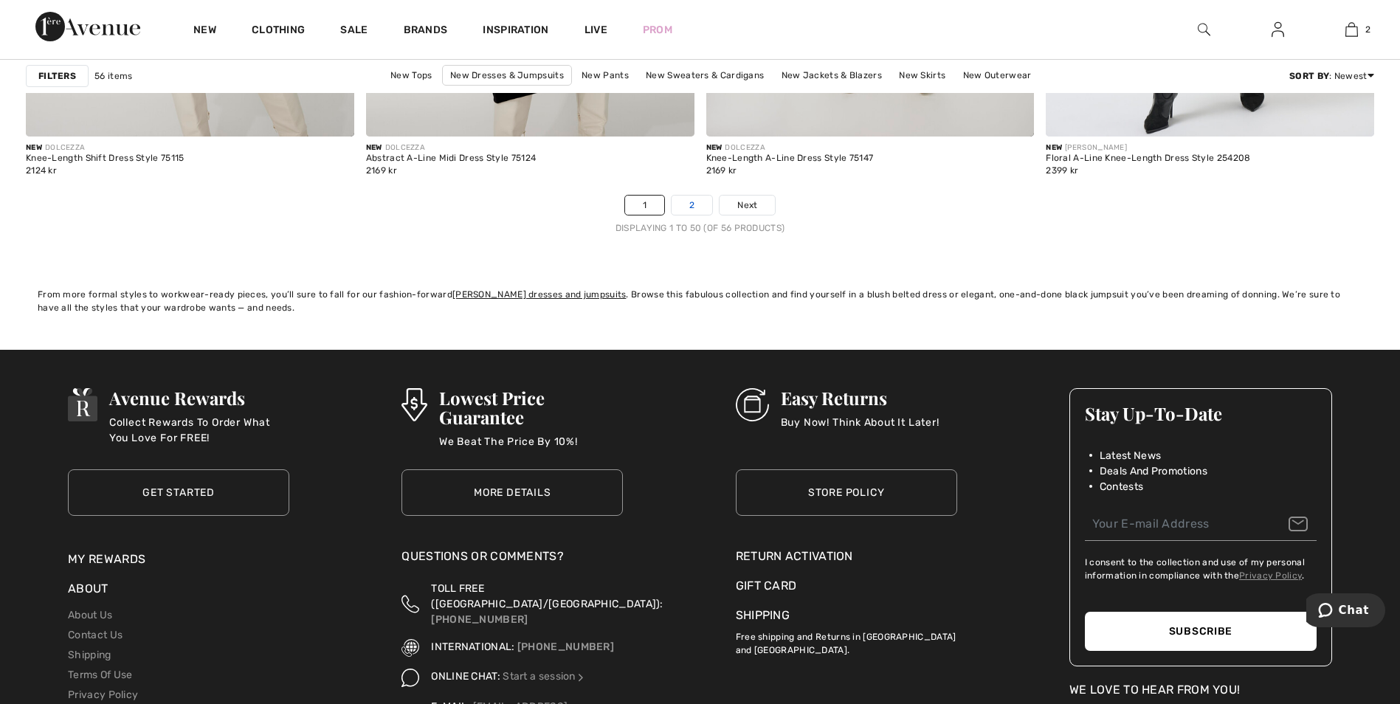
click at [686, 205] on link "2" at bounding box center [692, 205] width 41 height 19
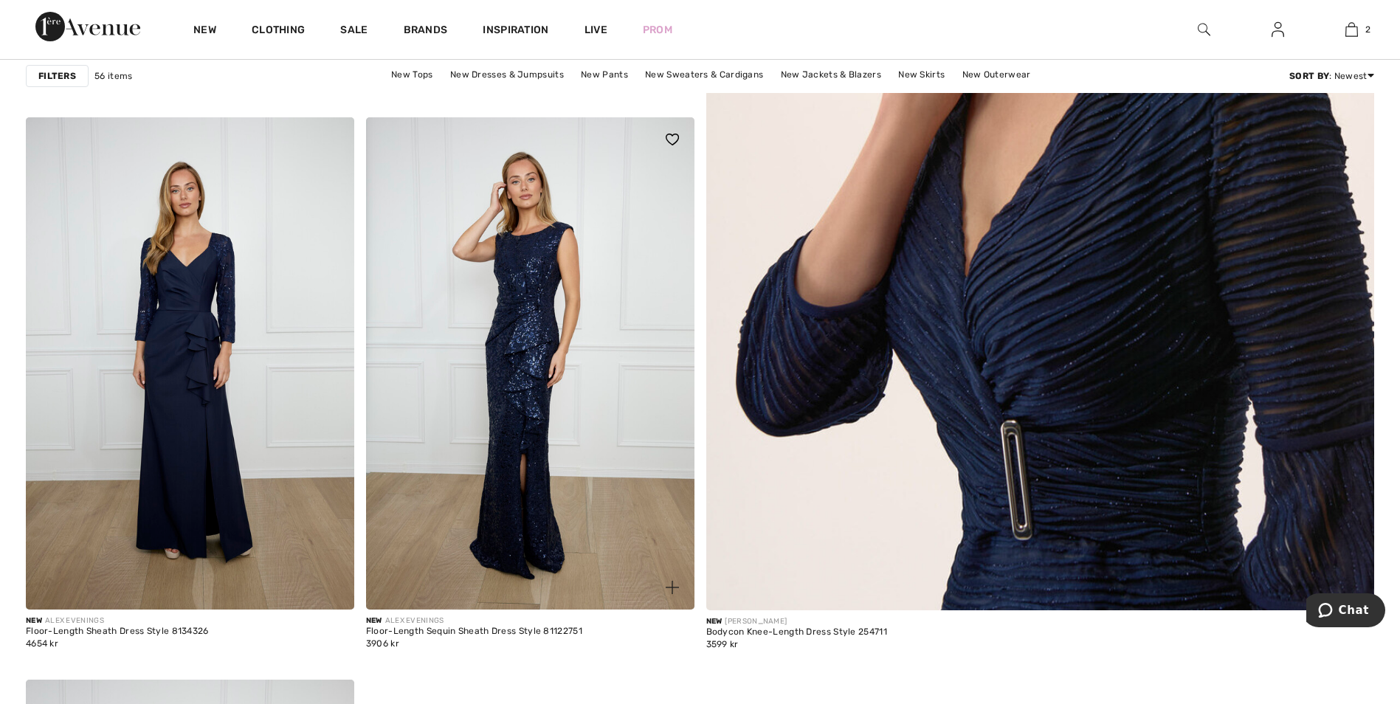
scroll to position [443, 0]
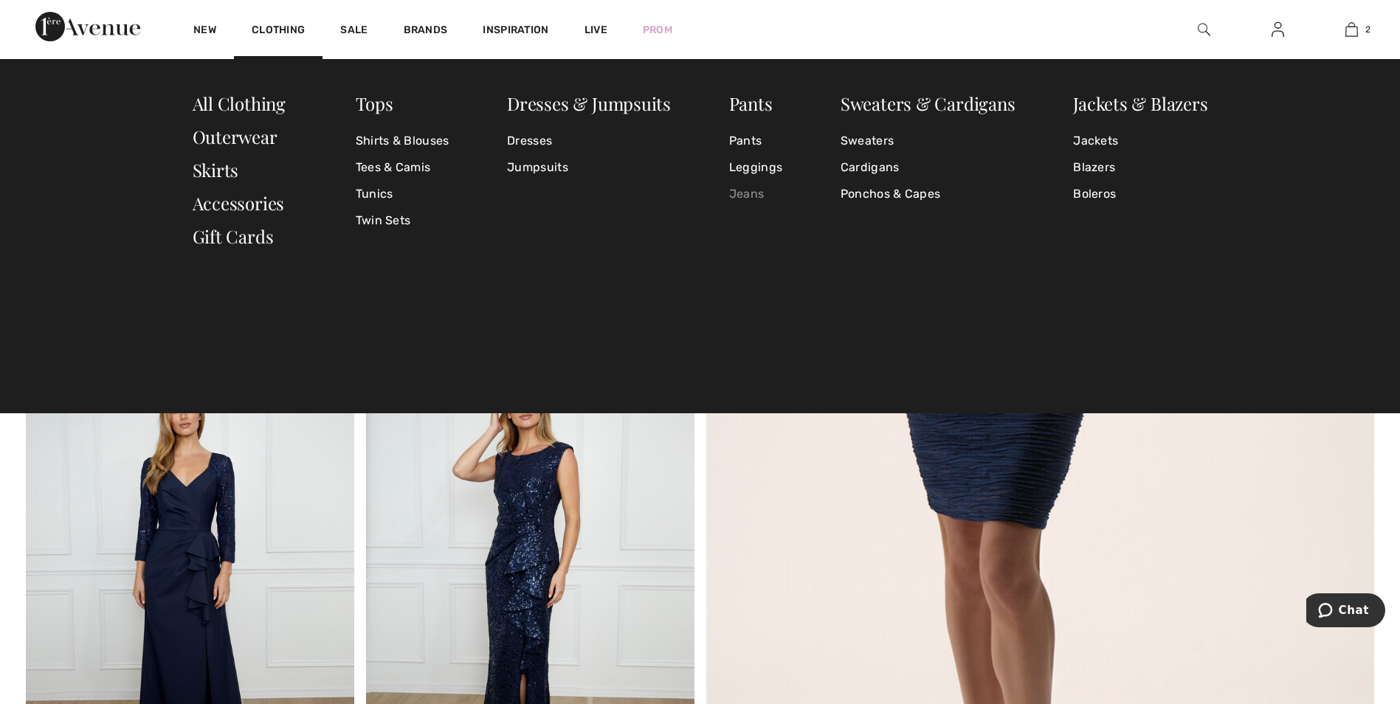
click at [744, 189] on link "Jeans" at bounding box center [755, 194] width 53 height 27
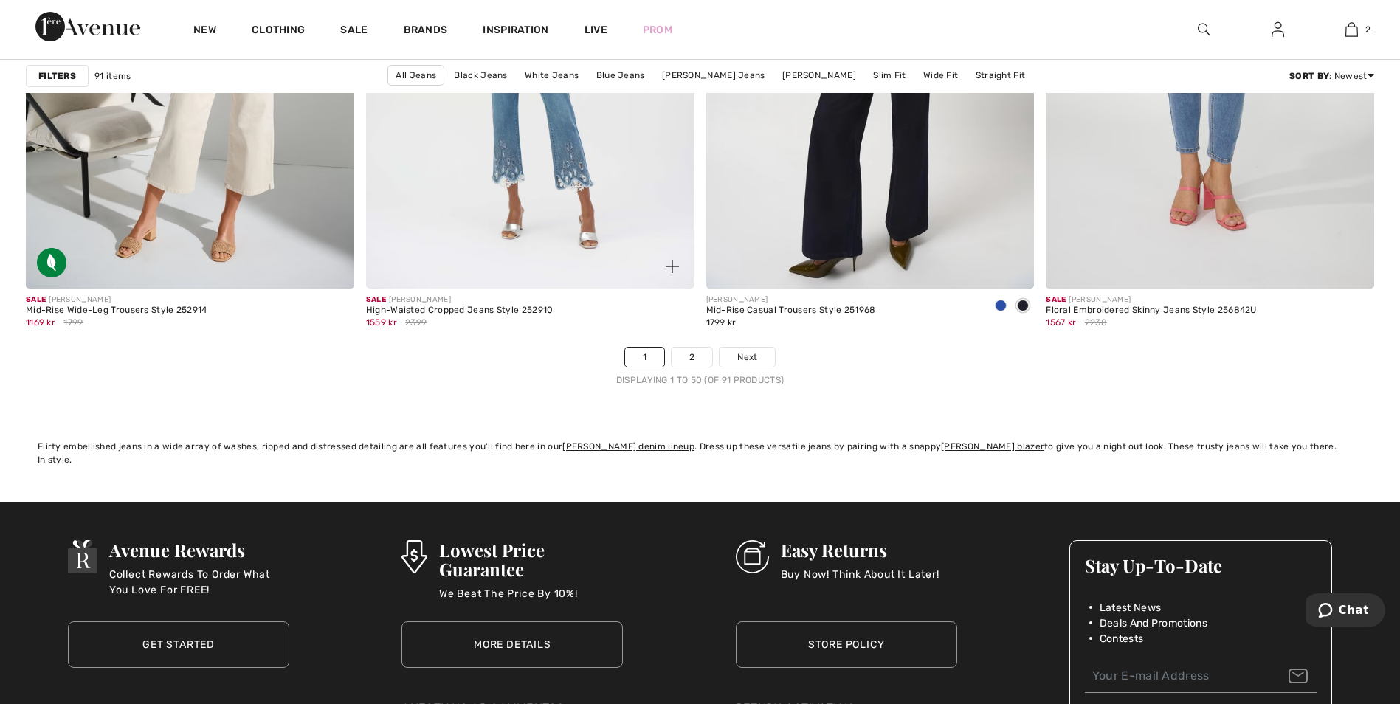
scroll to position [8563, 0]
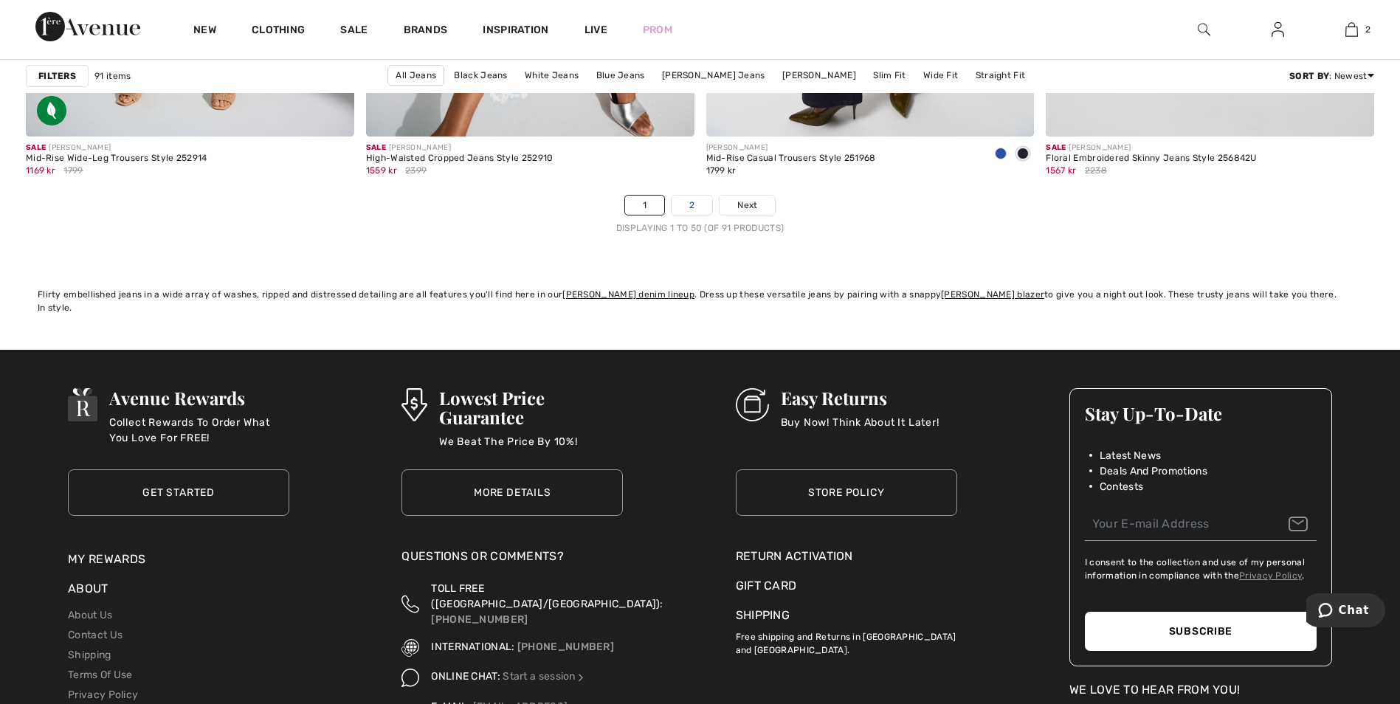
click at [699, 201] on link "2" at bounding box center [692, 205] width 41 height 19
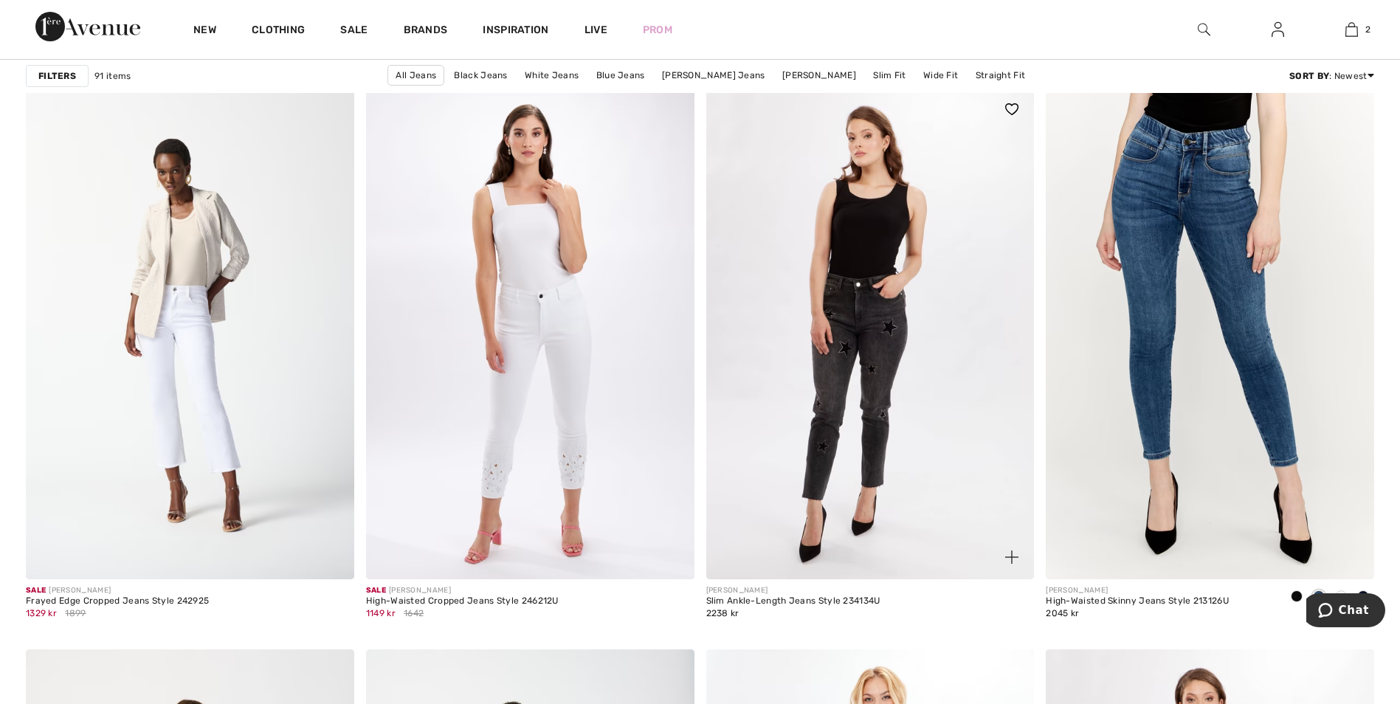
scroll to position [5684, 0]
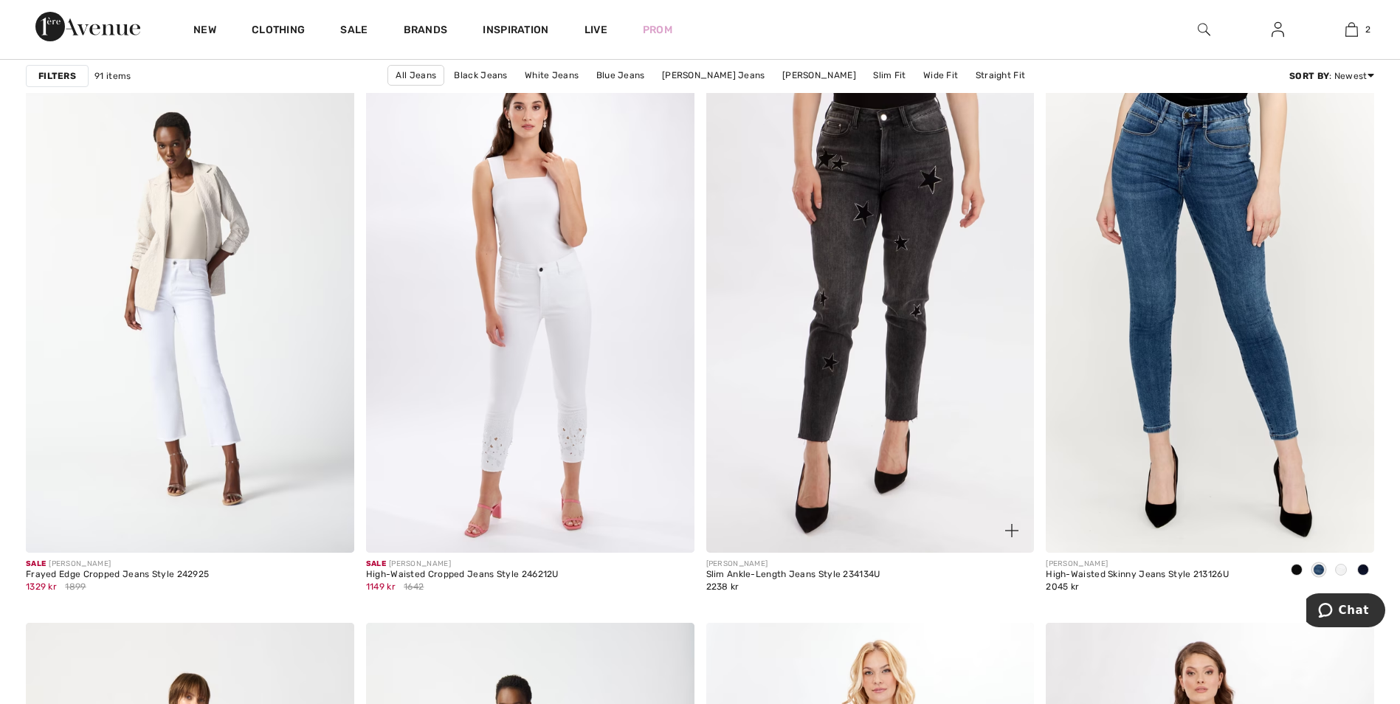
click at [906, 275] on img at bounding box center [870, 307] width 328 height 492
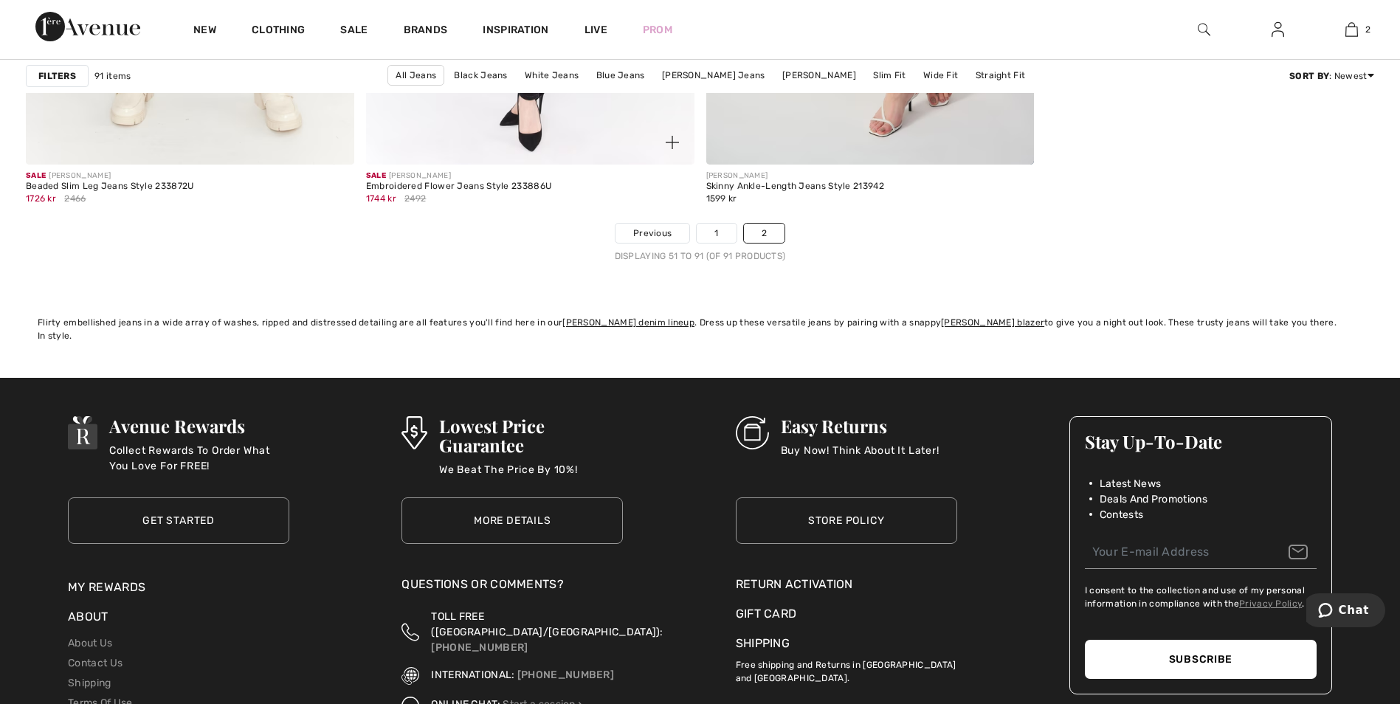
scroll to position [7234, 0]
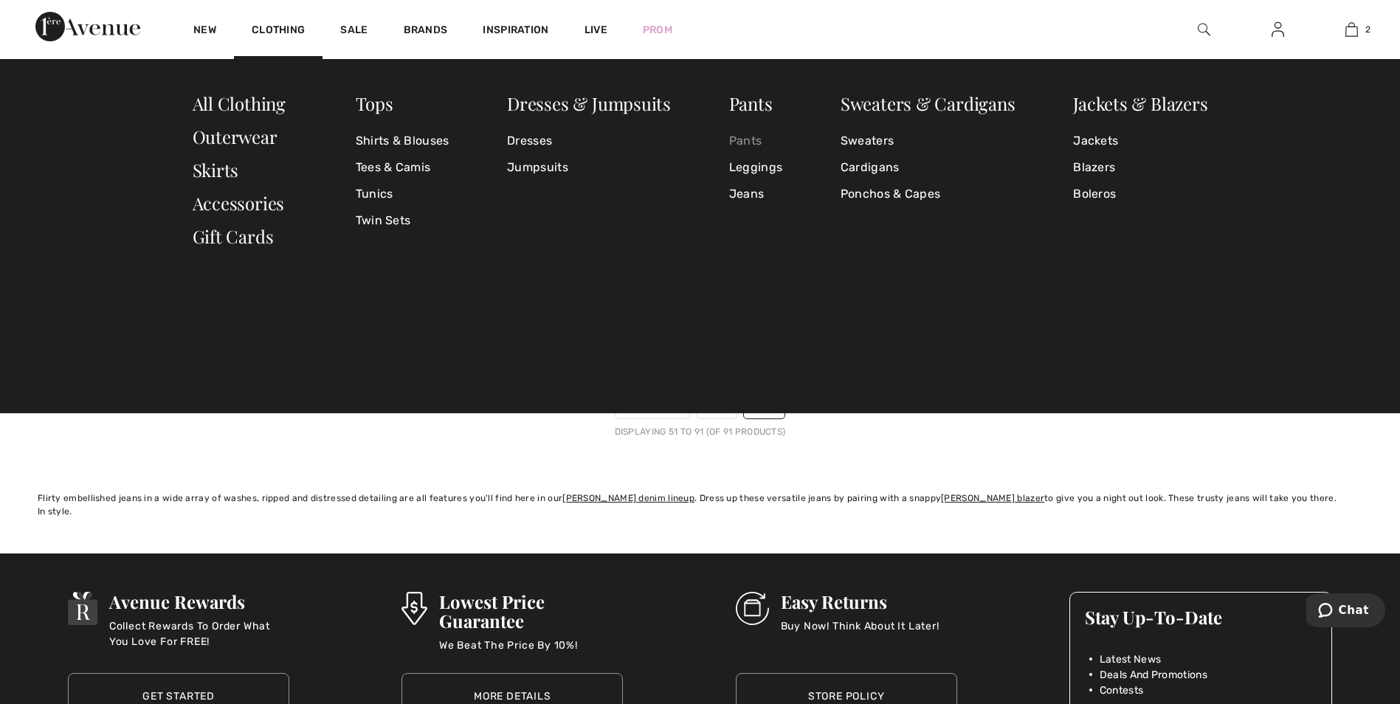
click at [749, 145] on link "Pants" at bounding box center [755, 141] width 53 height 27
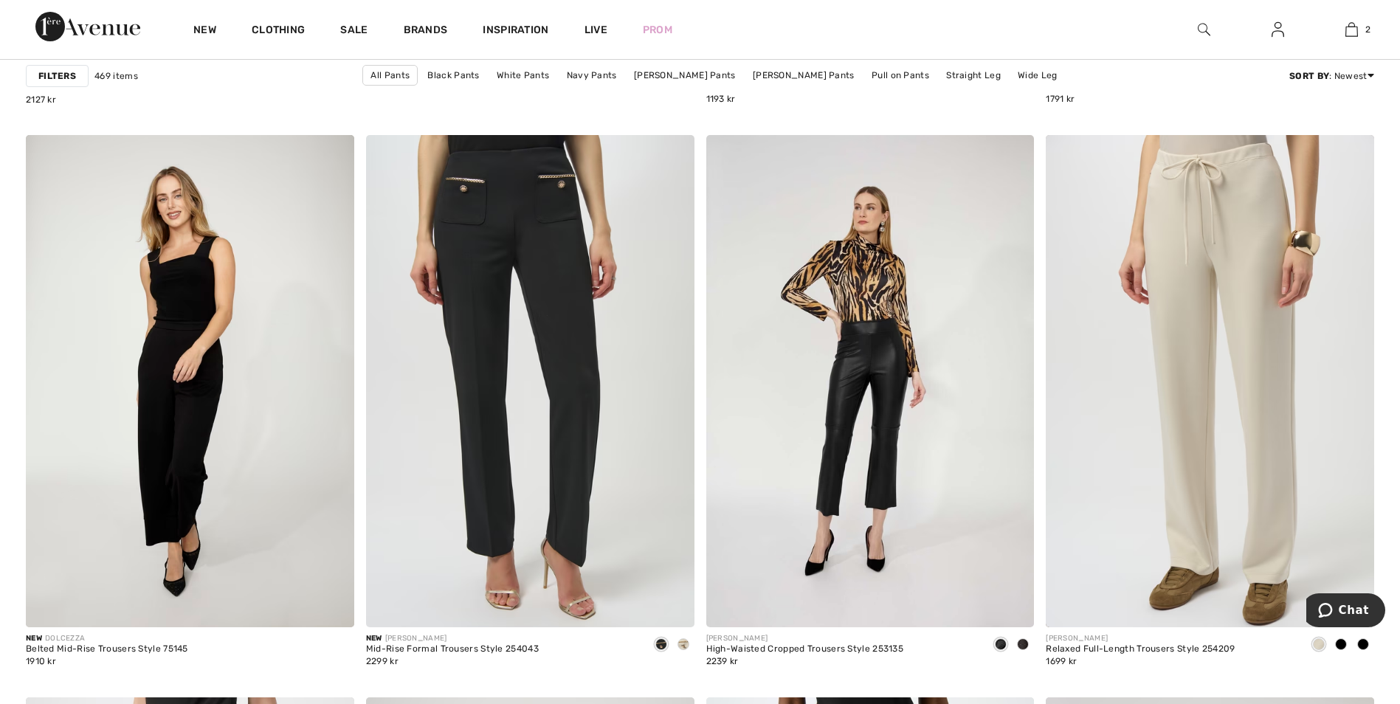
scroll to position [5610, 0]
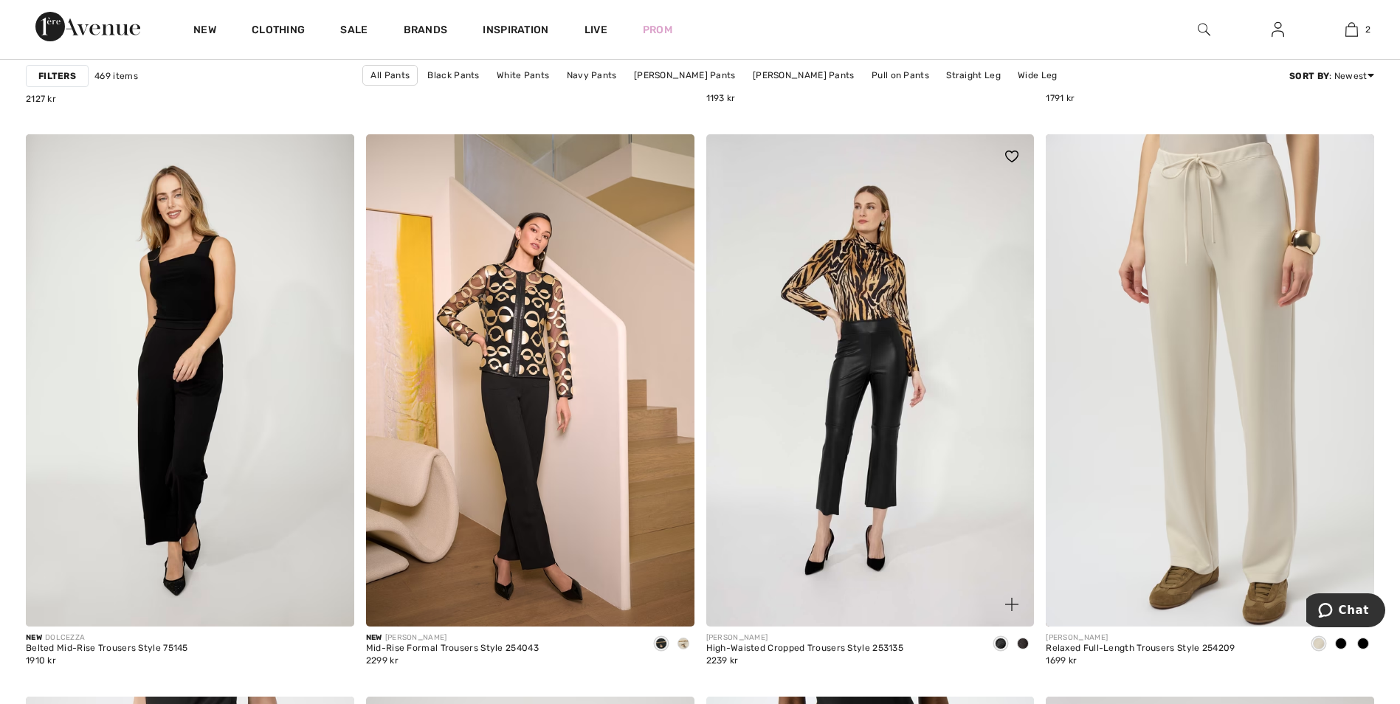
click img
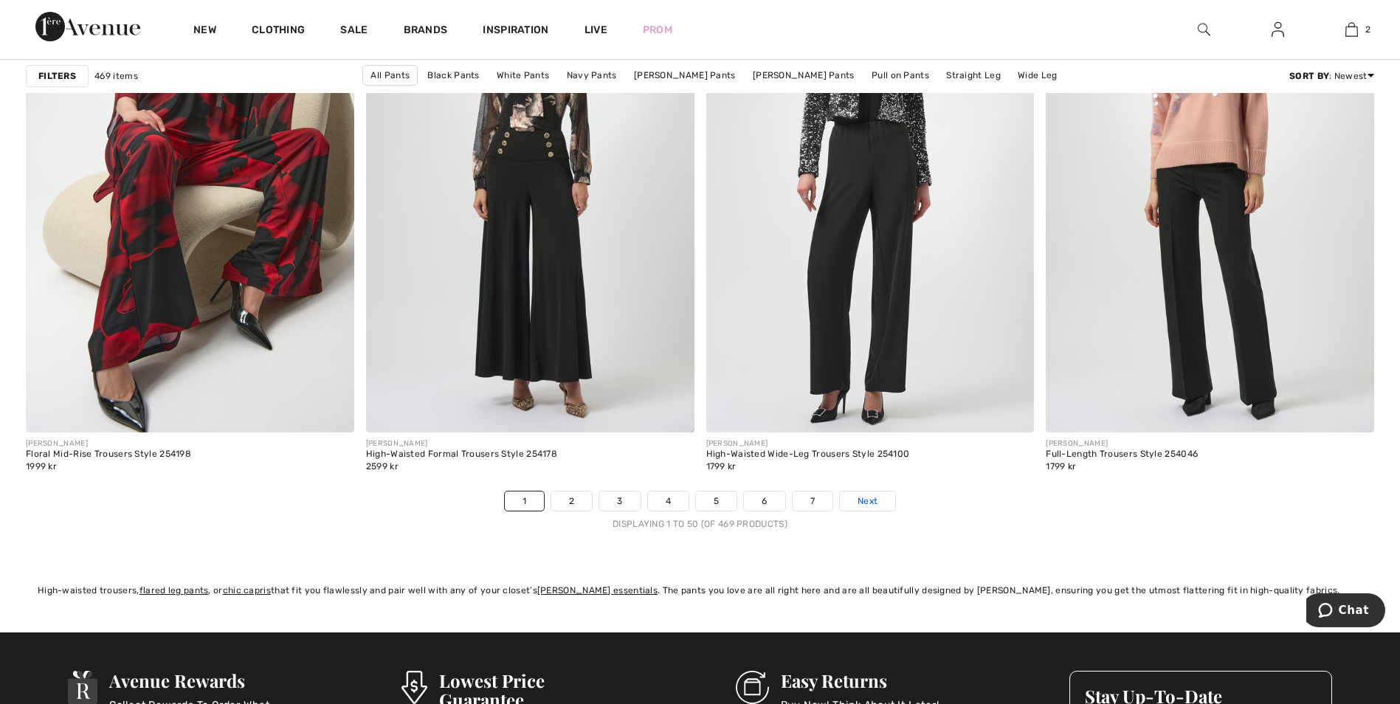
scroll to position [8268, 0]
click at [865, 504] on span "Next" at bounding box center [868, 500] width 20 height 13
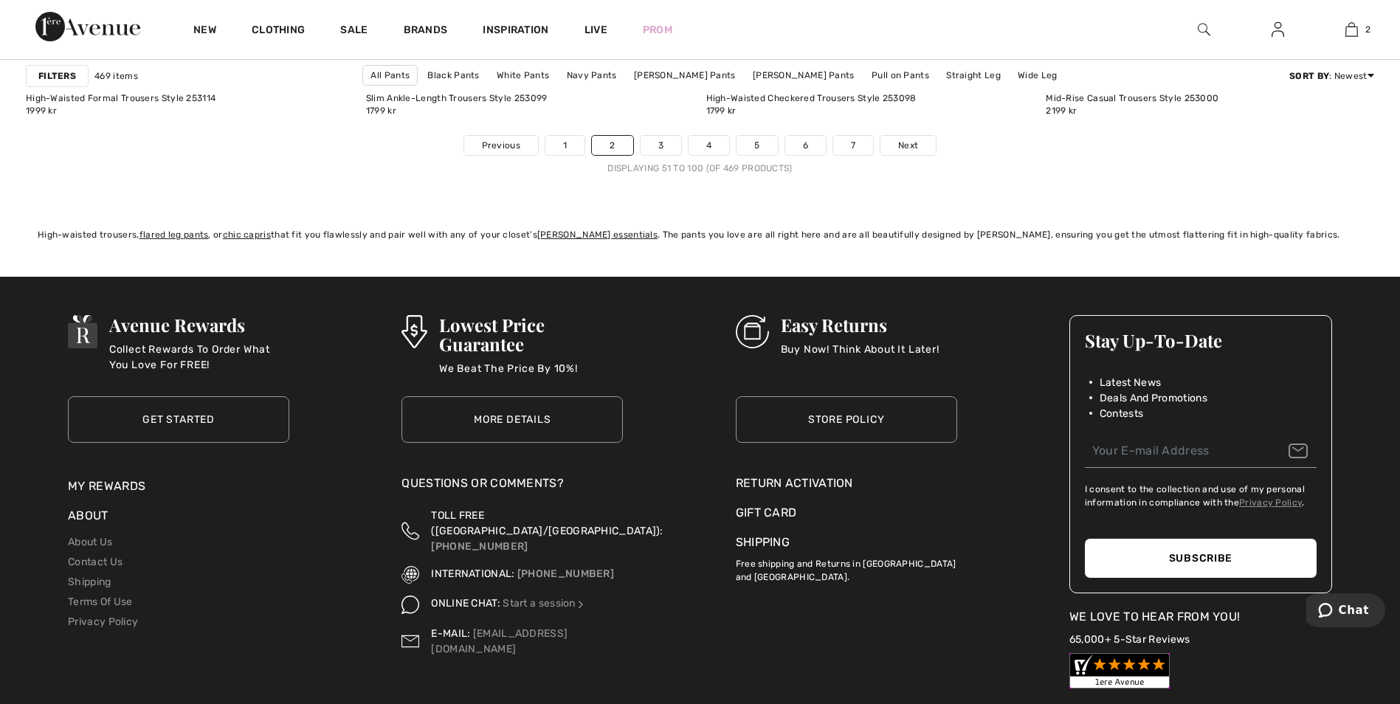
scroll to position [8637, 0]
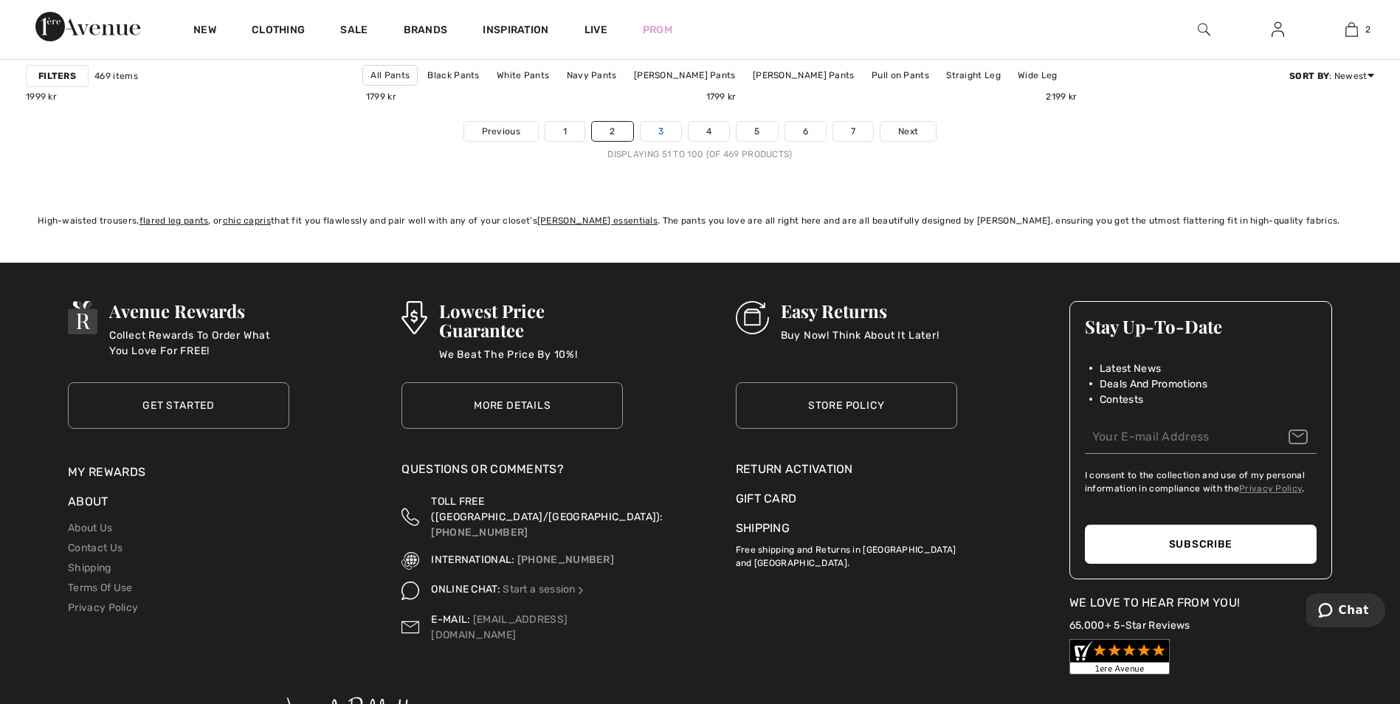
click at [669, 133] on link "3" at bounding box center [661, 131] width 41 height 19
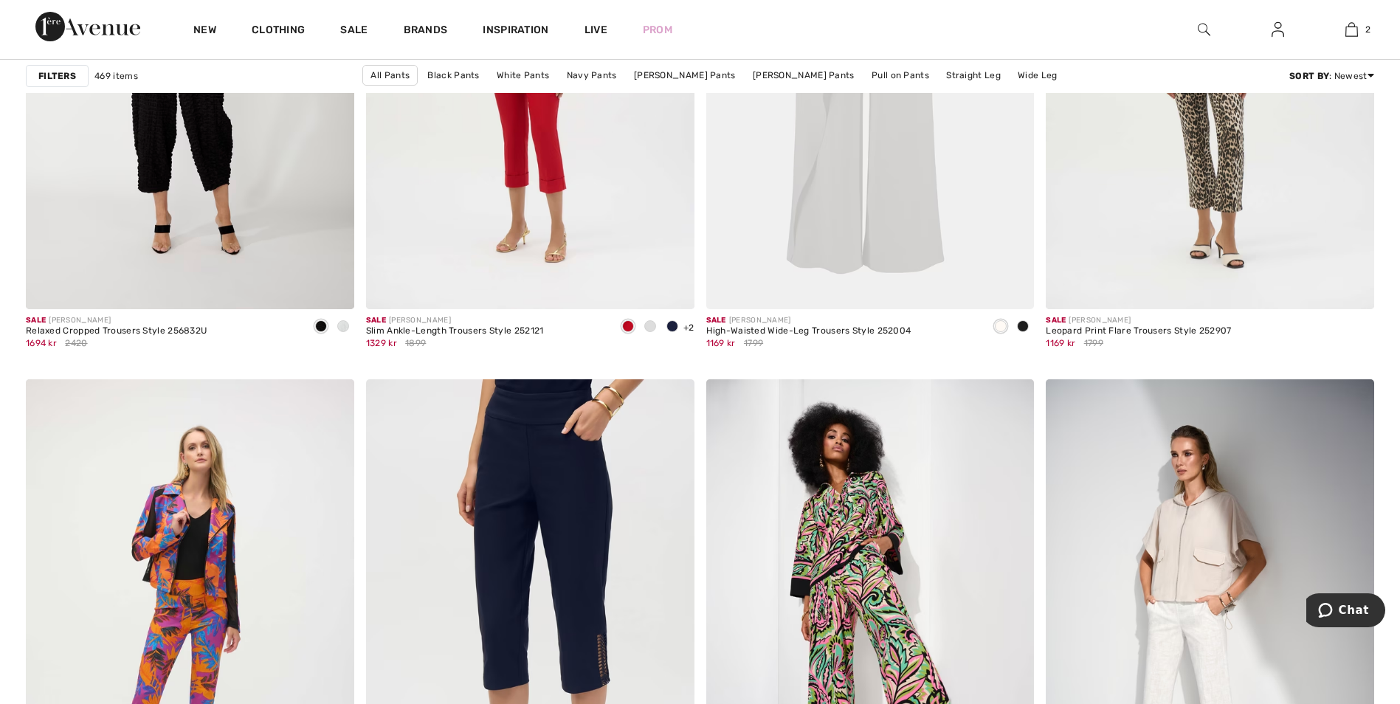
scroll to position [8120, 0]
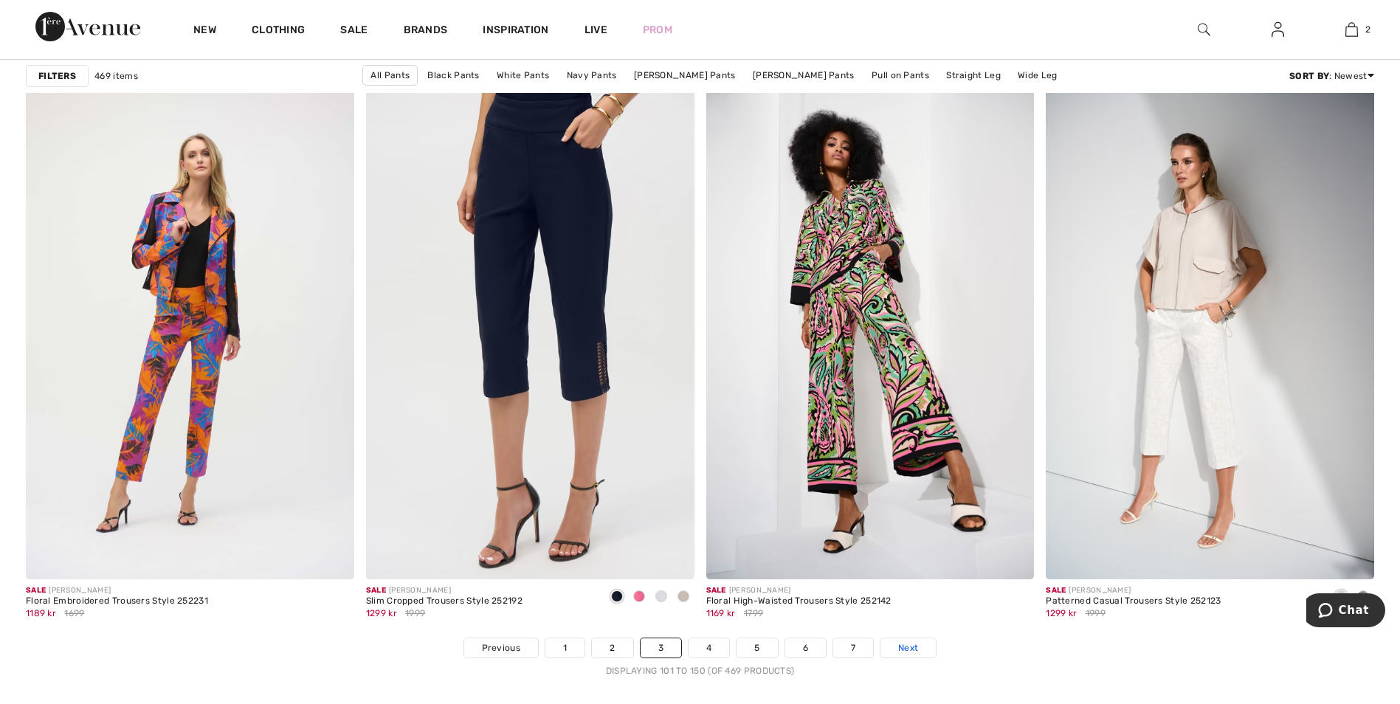
click at [914, 640] on link "Next" at bounding box center [908, 648] width 55 height 19
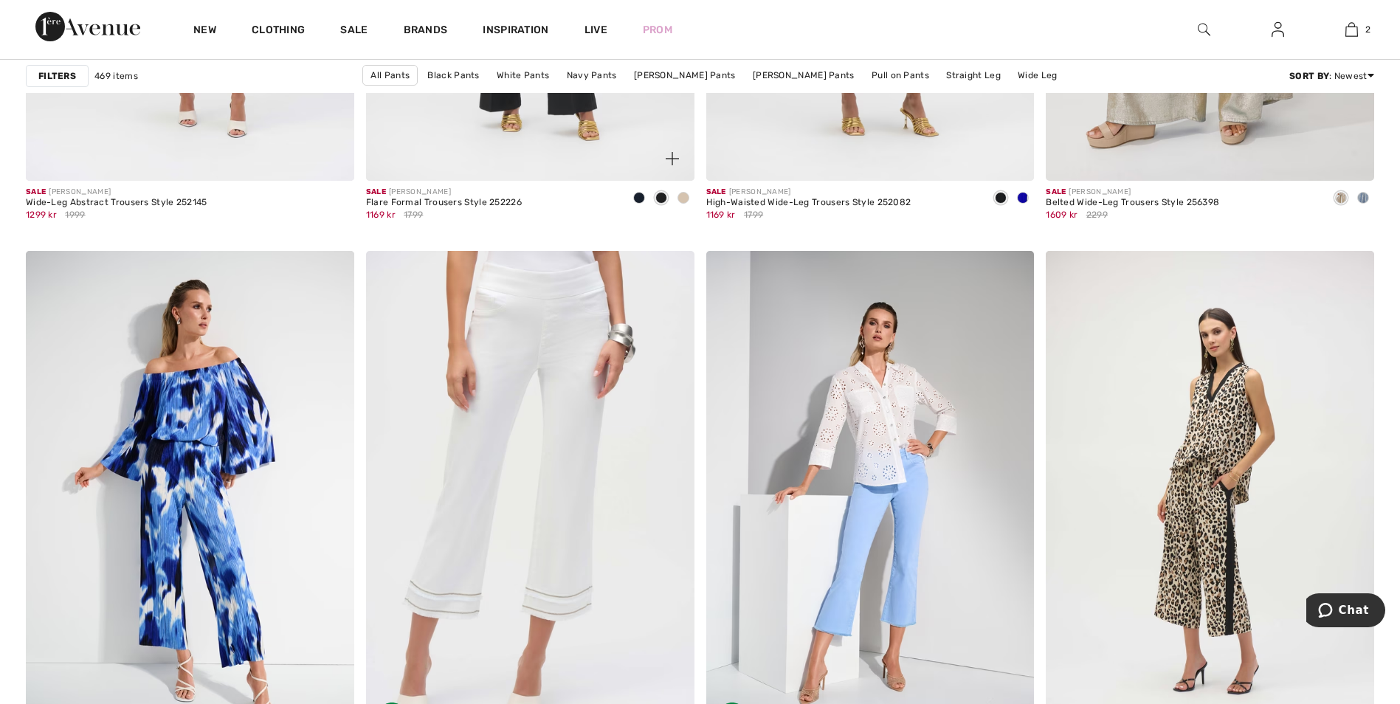
scroll to position [3543, 0]
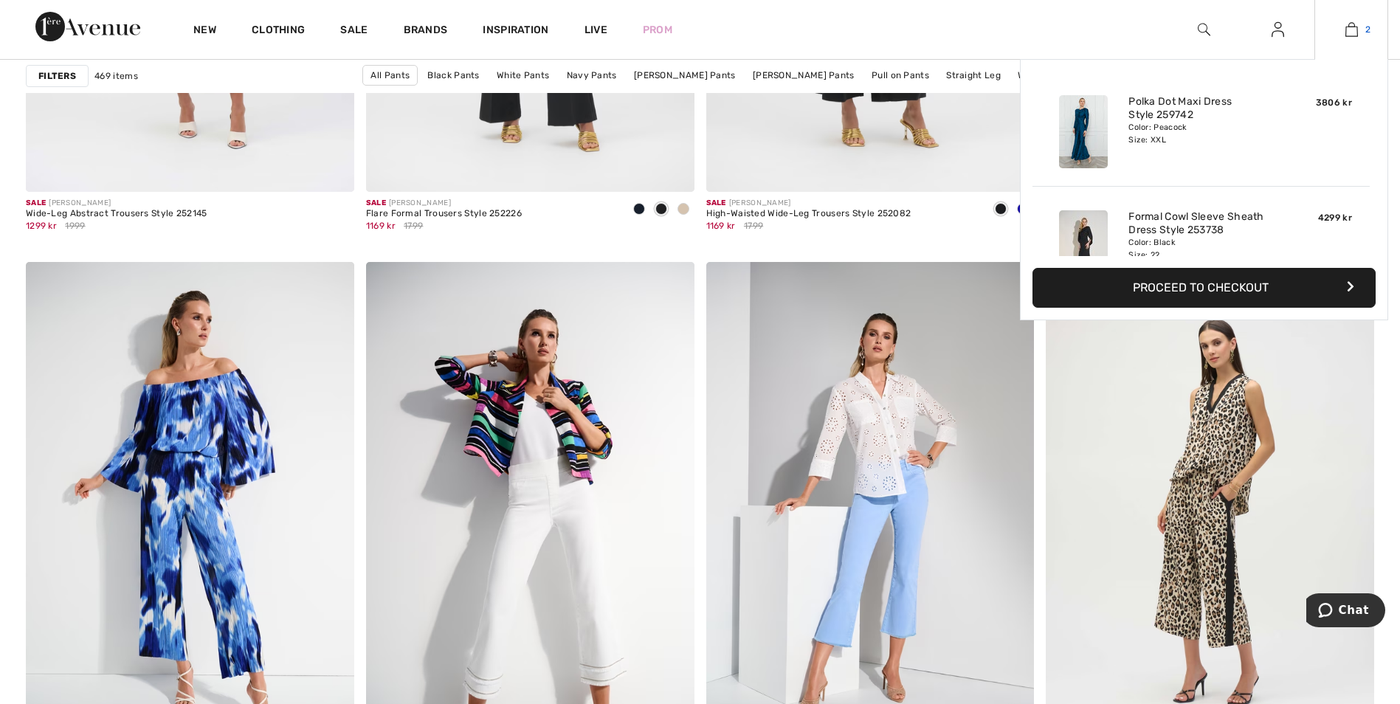
click at [1367, 32] on span "2" at bounding box center [1368, 29] width 5 height 13
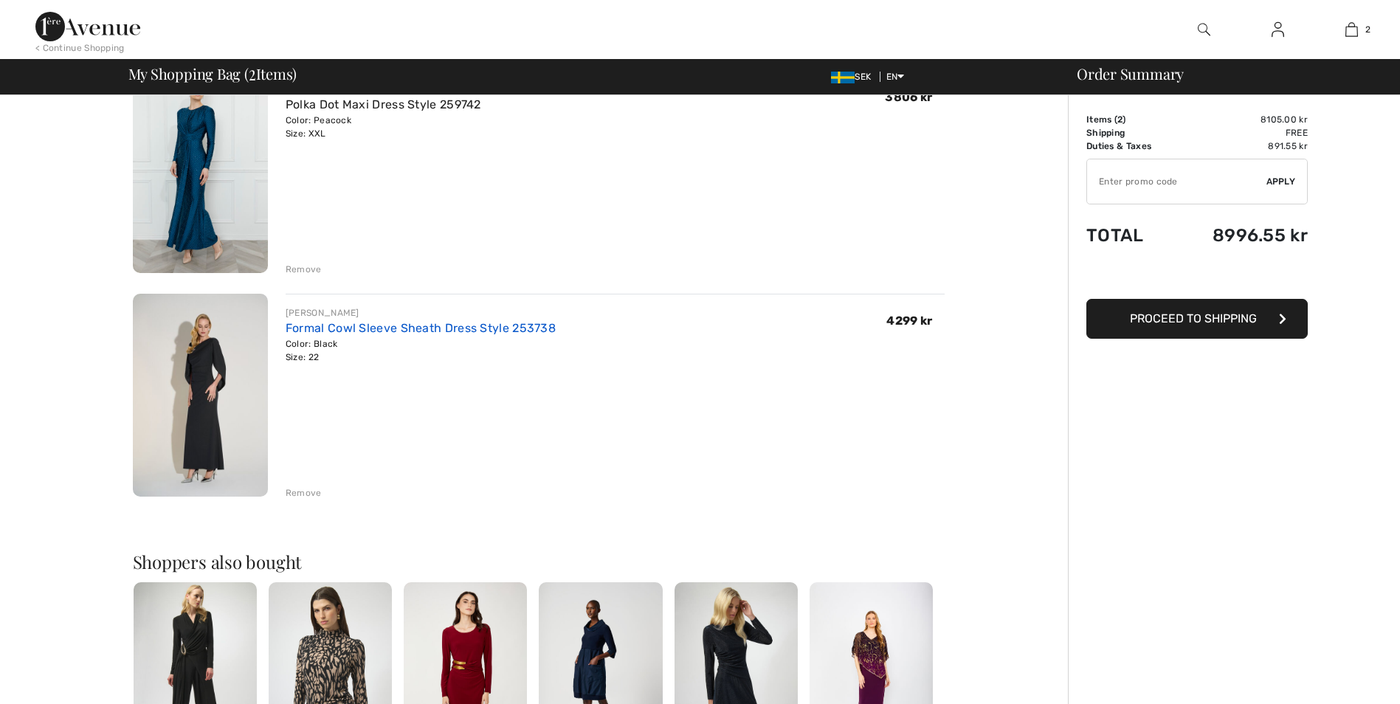
scroll to position [148, 0]
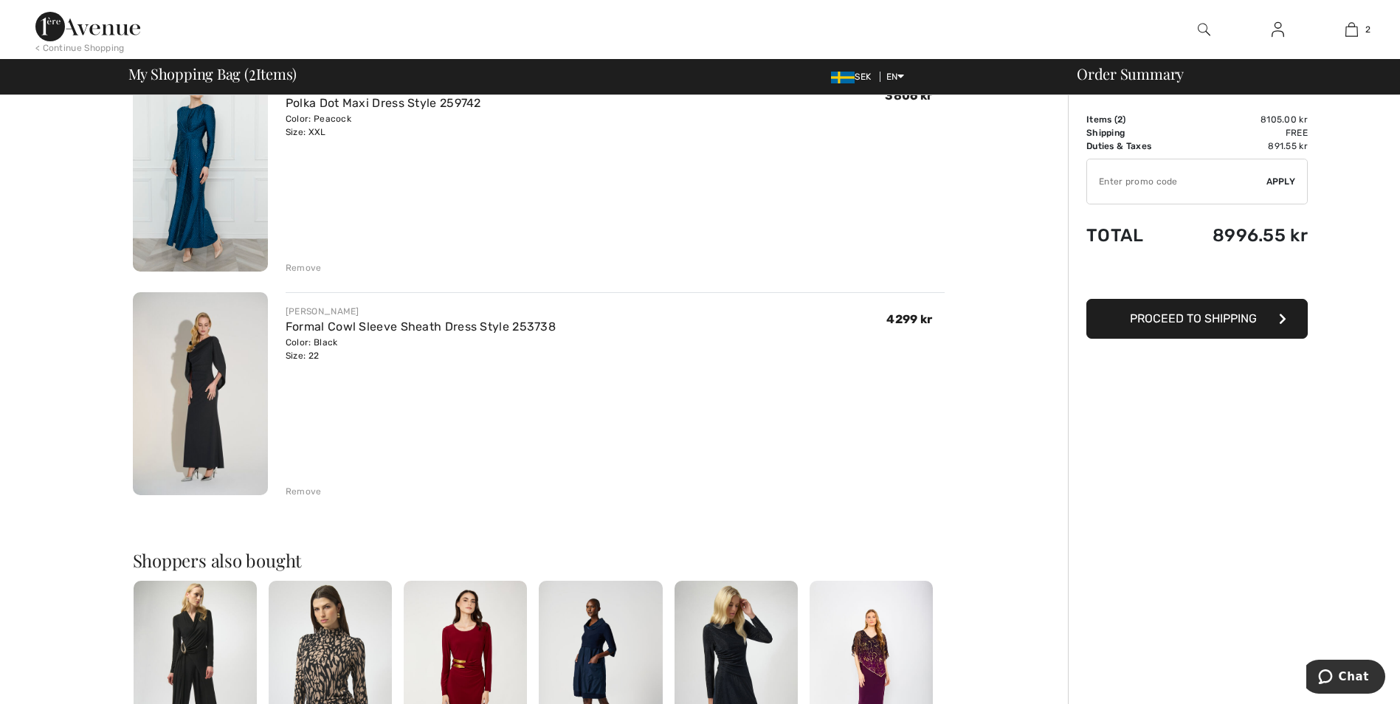
click at [203, 171] on img at bounding box center [200, 170] width 135 height 203
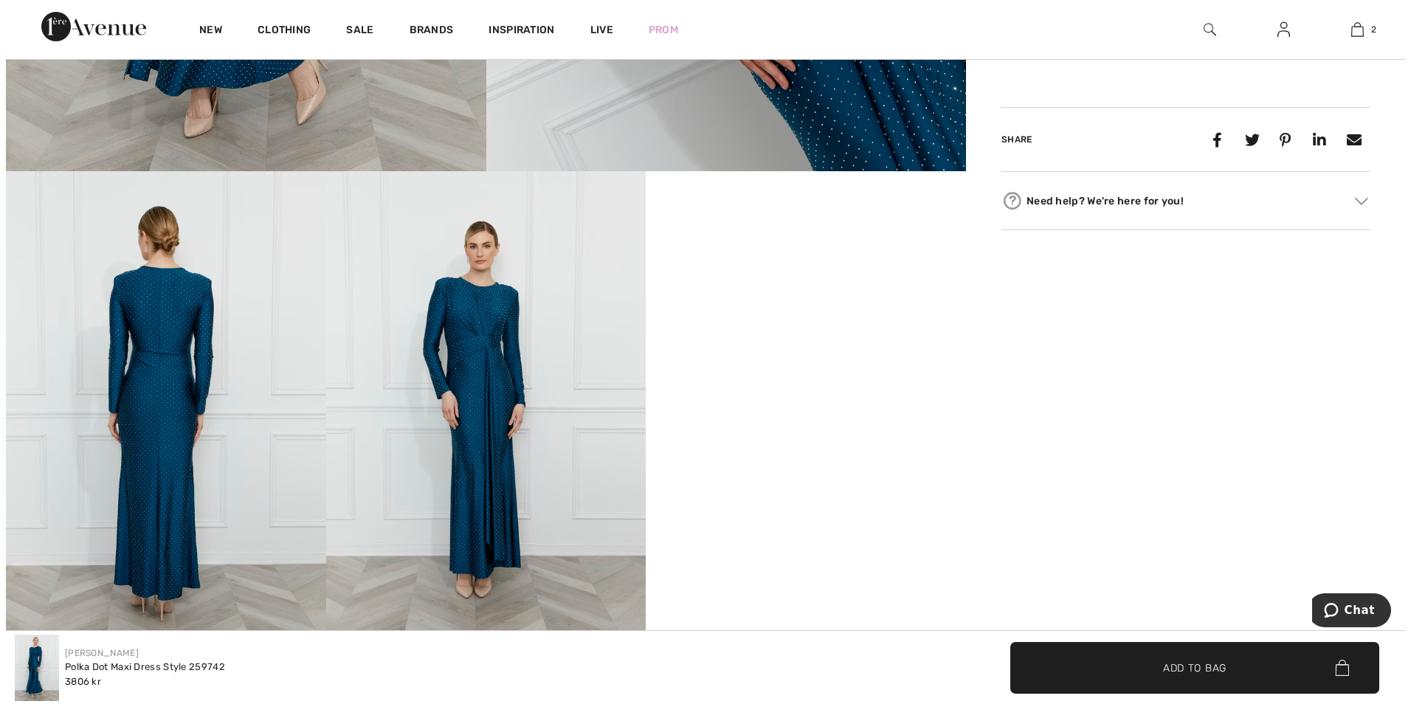
scroll to position [738, 0]
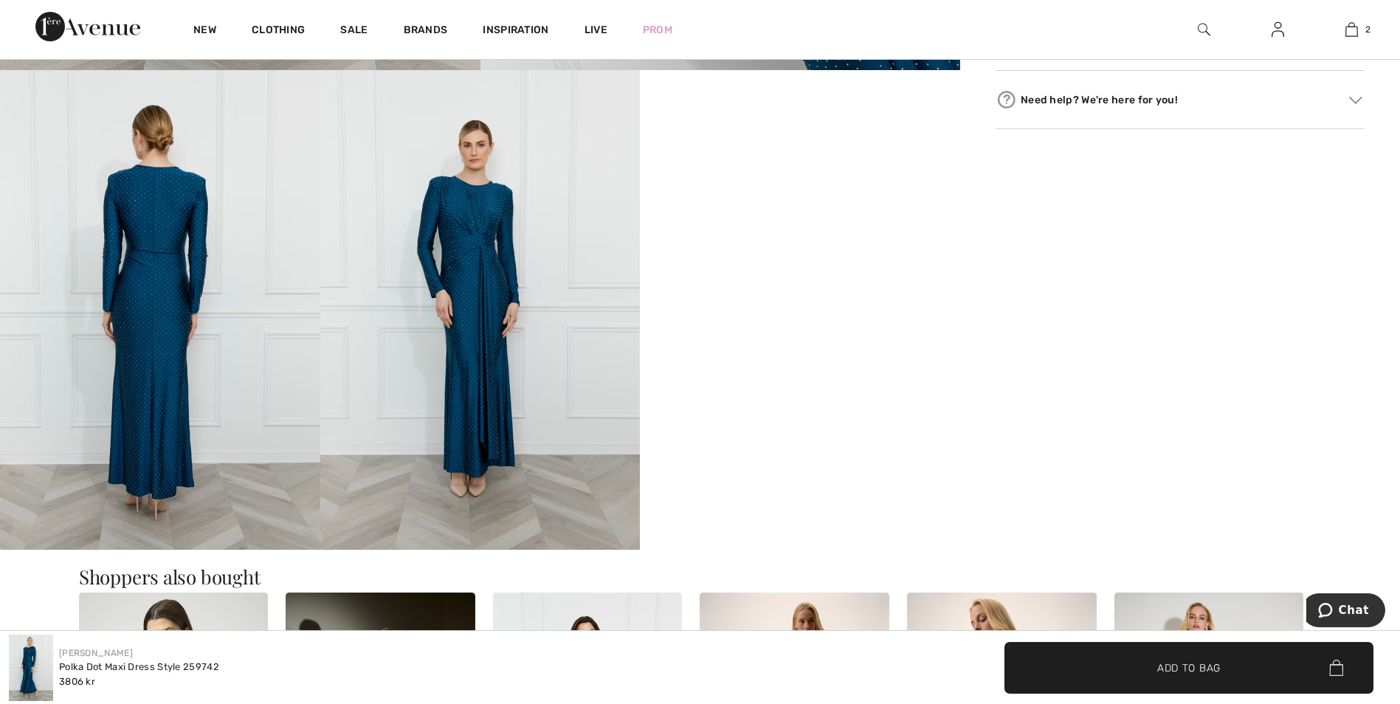
click at [488, 330] on img at bounding box center [480, 310] width 320 height 480
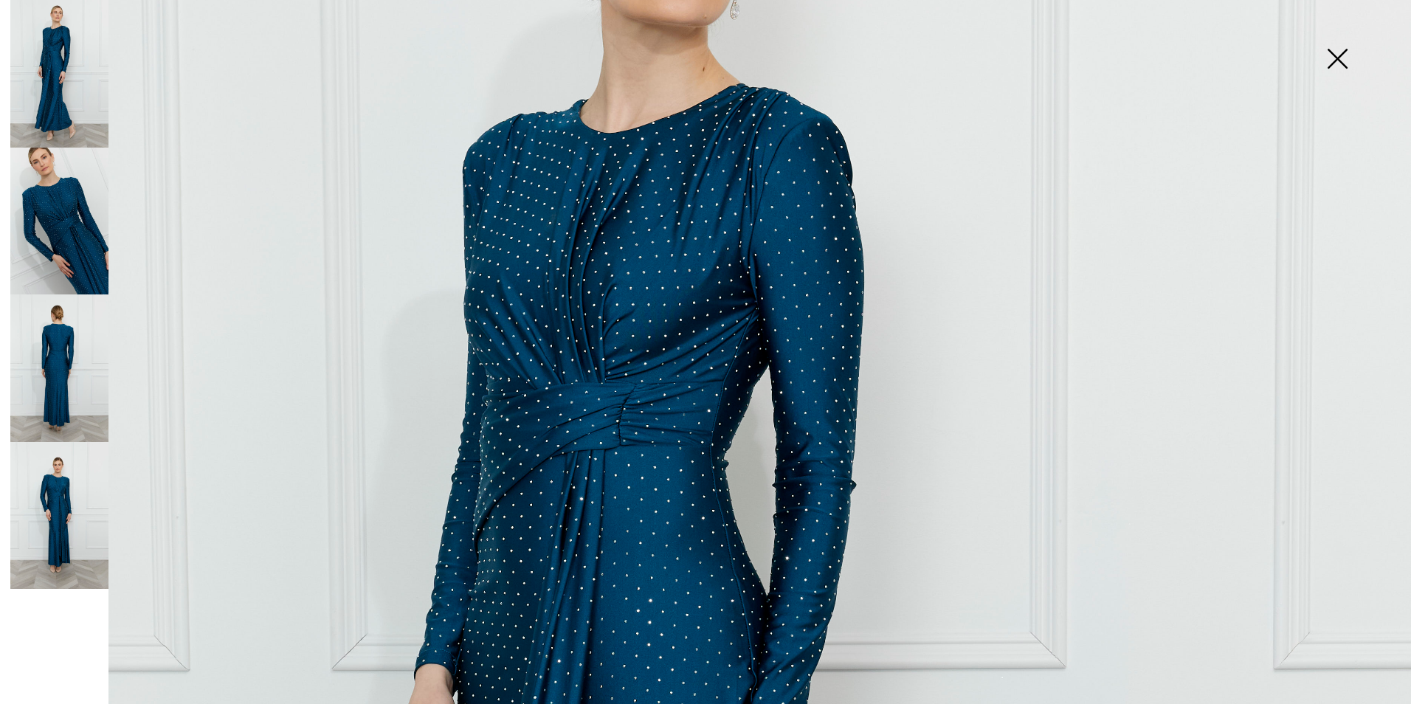
scroll to position [295, 0]
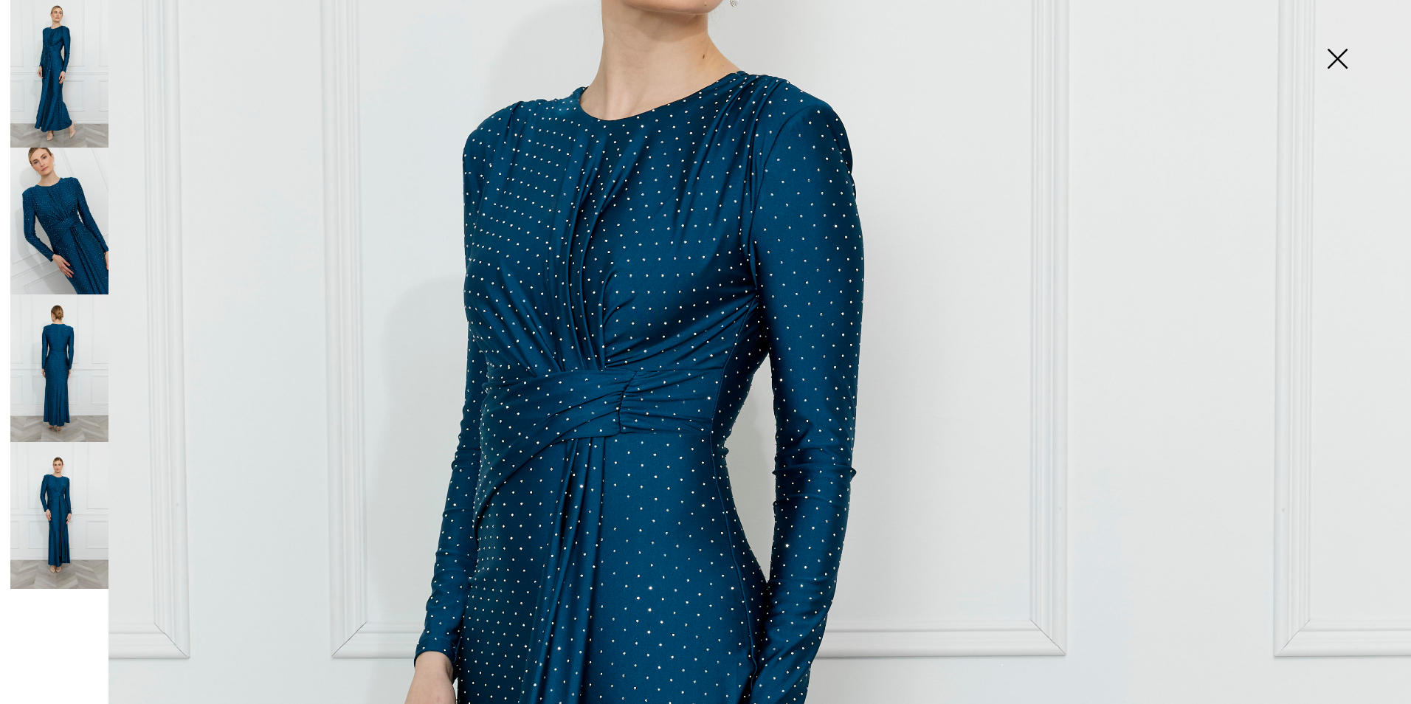
click at [54, 72] on img at bounding box center [59, 74] width 98 height 148
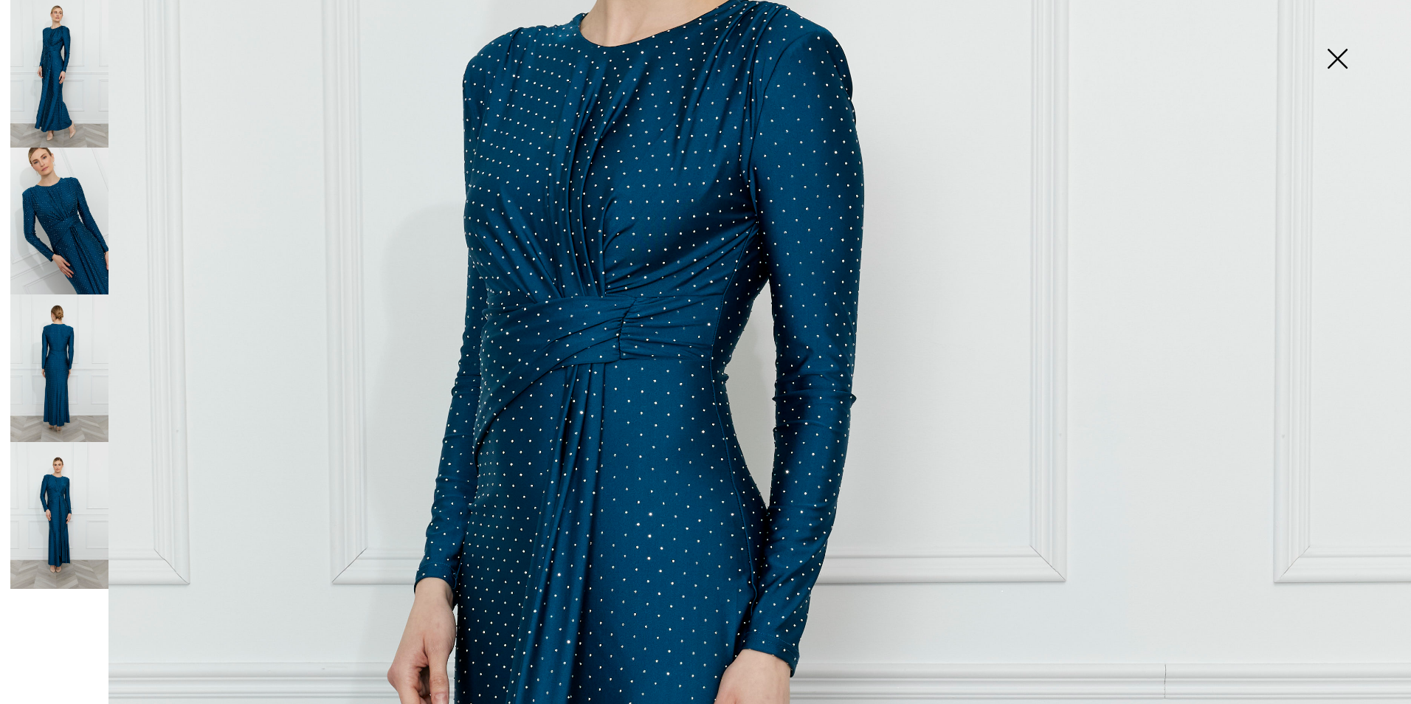
click at [676, 300] on img at bounding box center [705, 689] width 1411 height 2117
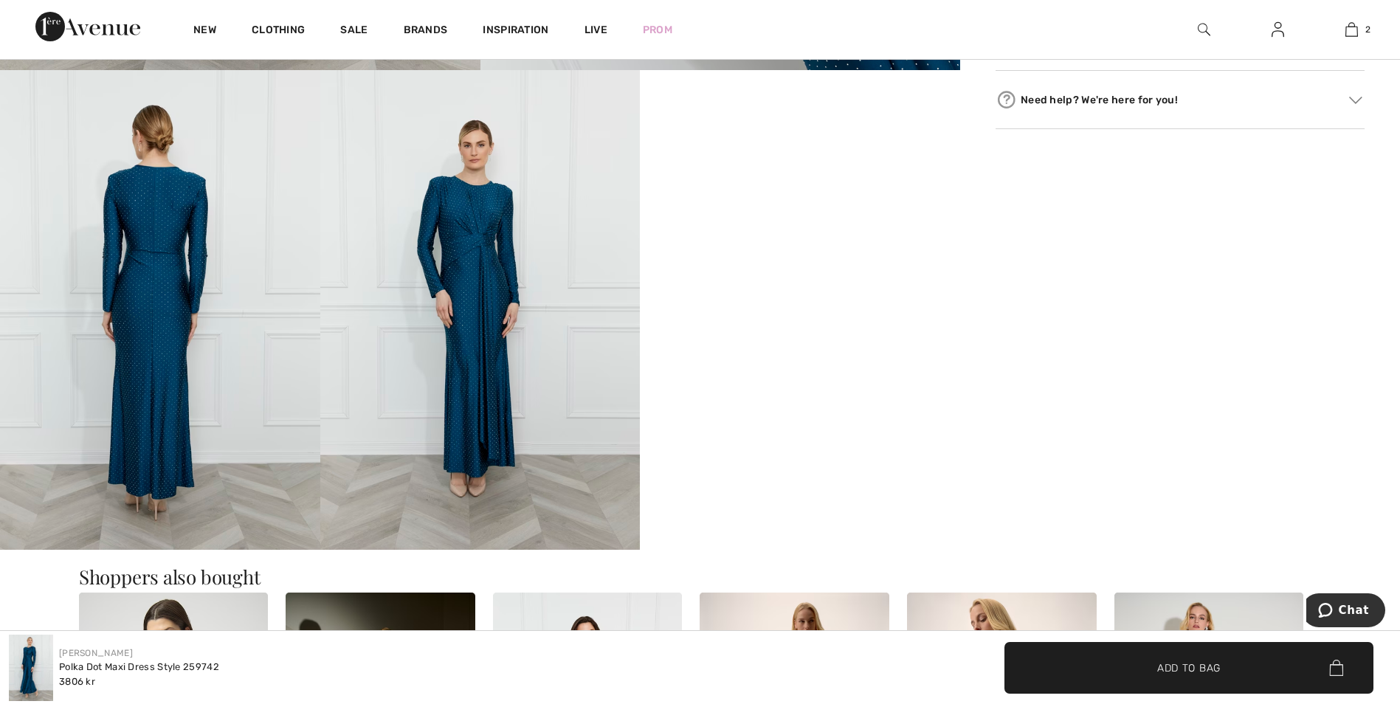
click at [676, 230] on video "Your browser does not support the video tag." at bounding box center [800, 150] width 320 height 160
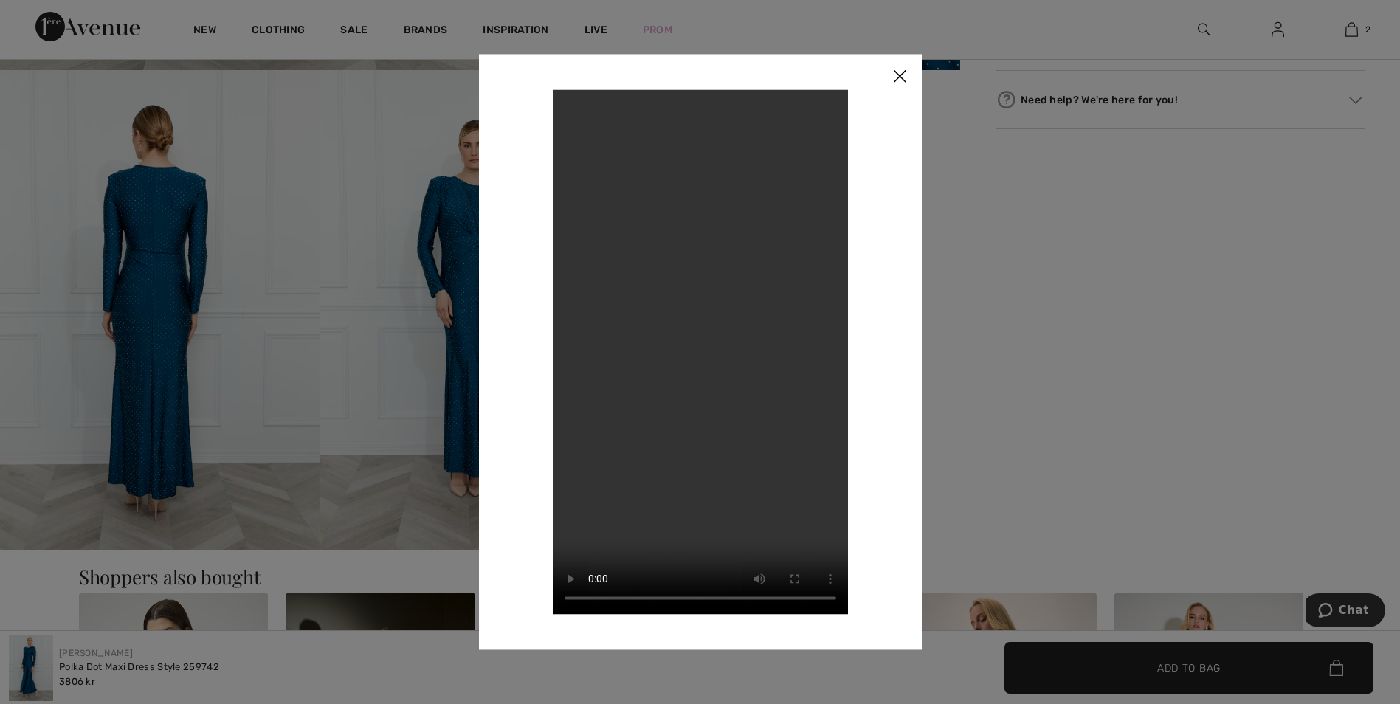
click at [895, 70] on img at bounding box center [900, 77] width 44 height 46
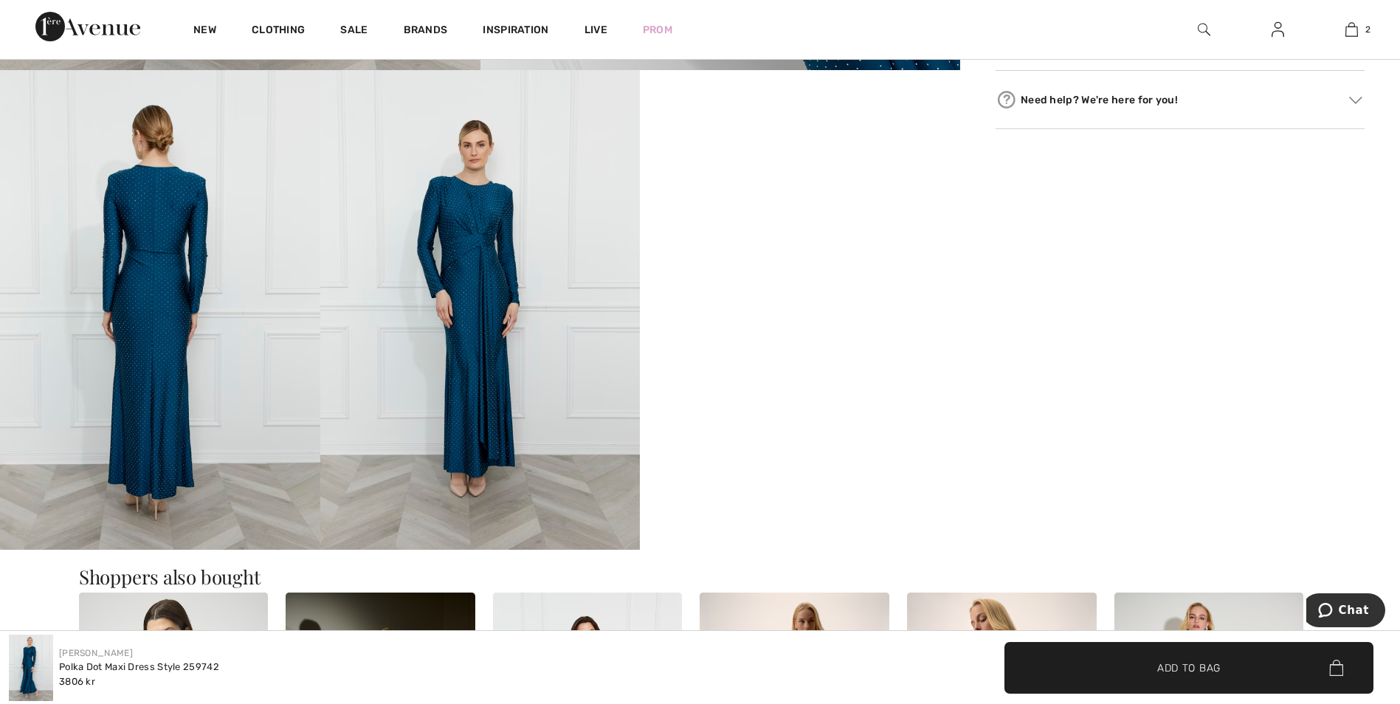
click at [481, 294] on img at bounding box center [480, 310] width 320 height 480
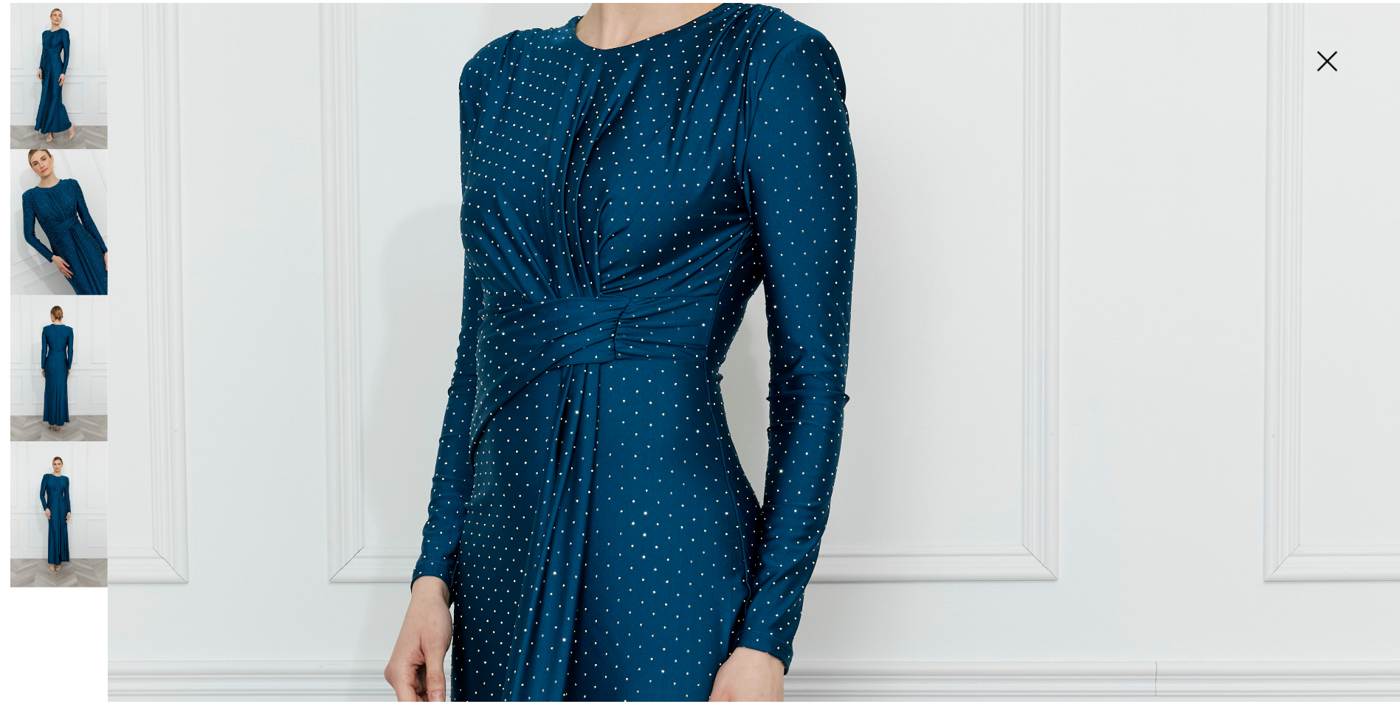
scroll to position [443, 0]
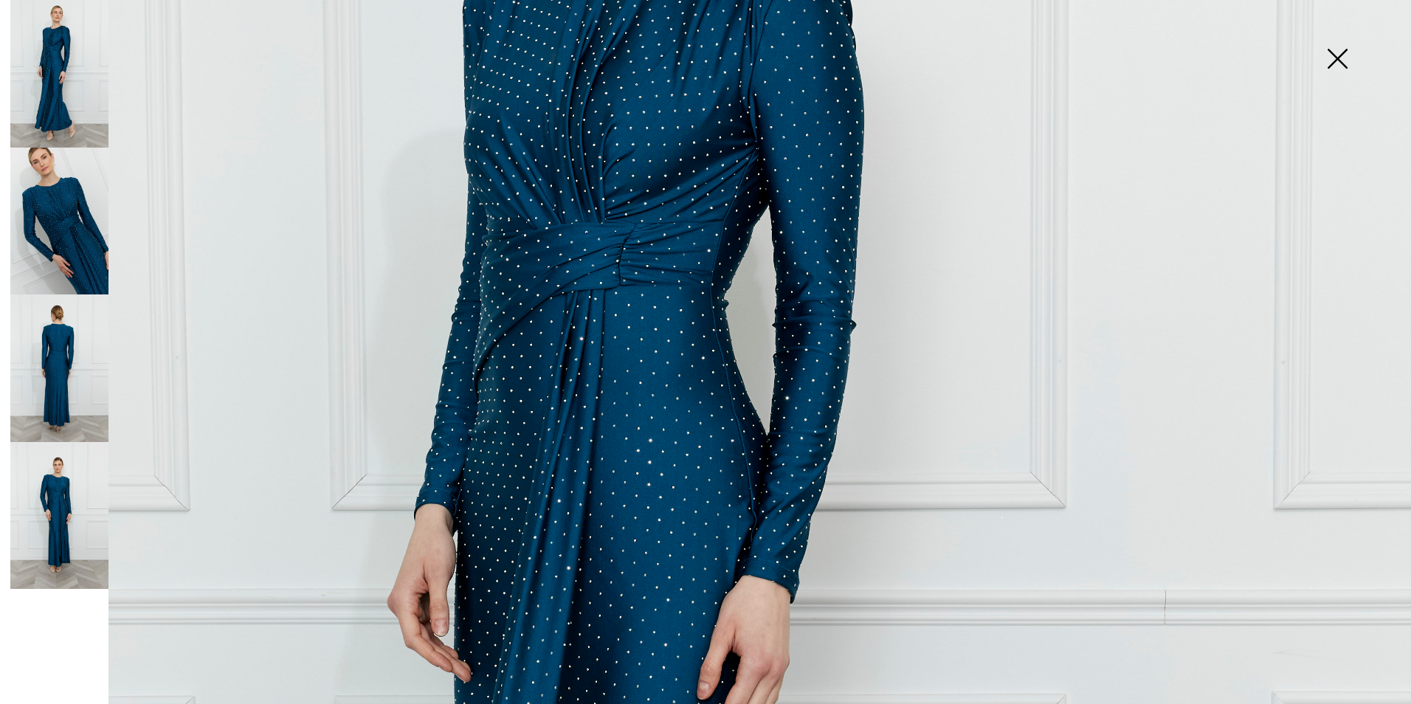
click at [598, 310] on img at bounding box center [705, 615] width 1411 height 2117
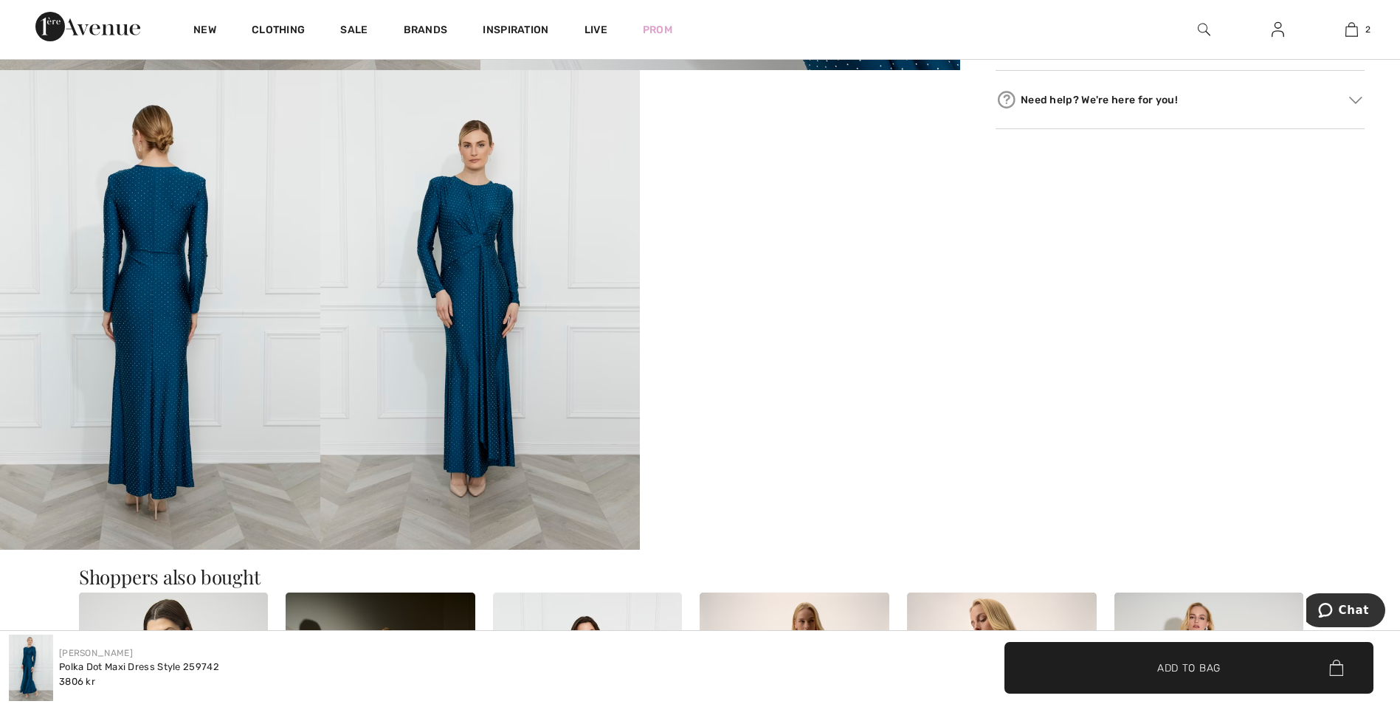
click at [513, 298] on img at bounding box center [480, 310] width 320 height 480
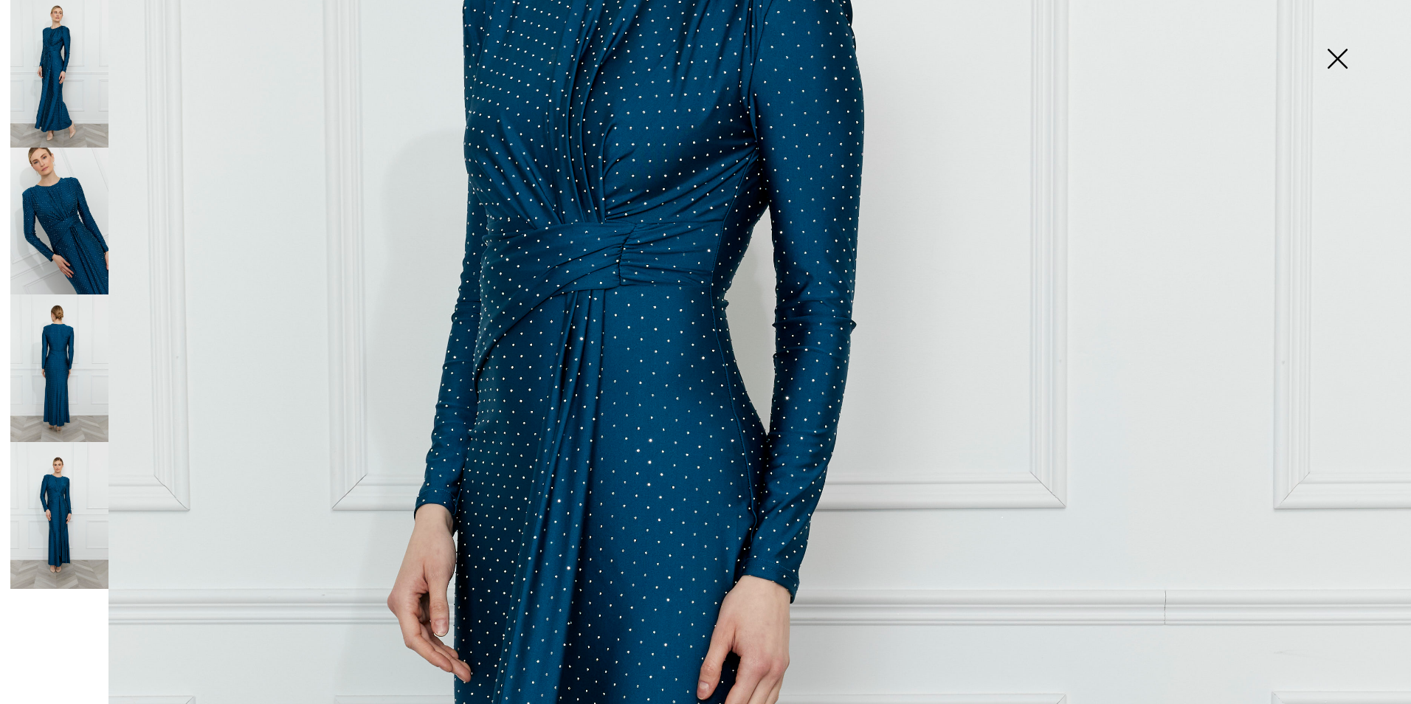
click at [577, 287] on img at bounding box center [705, 615] width 1411 height 2117
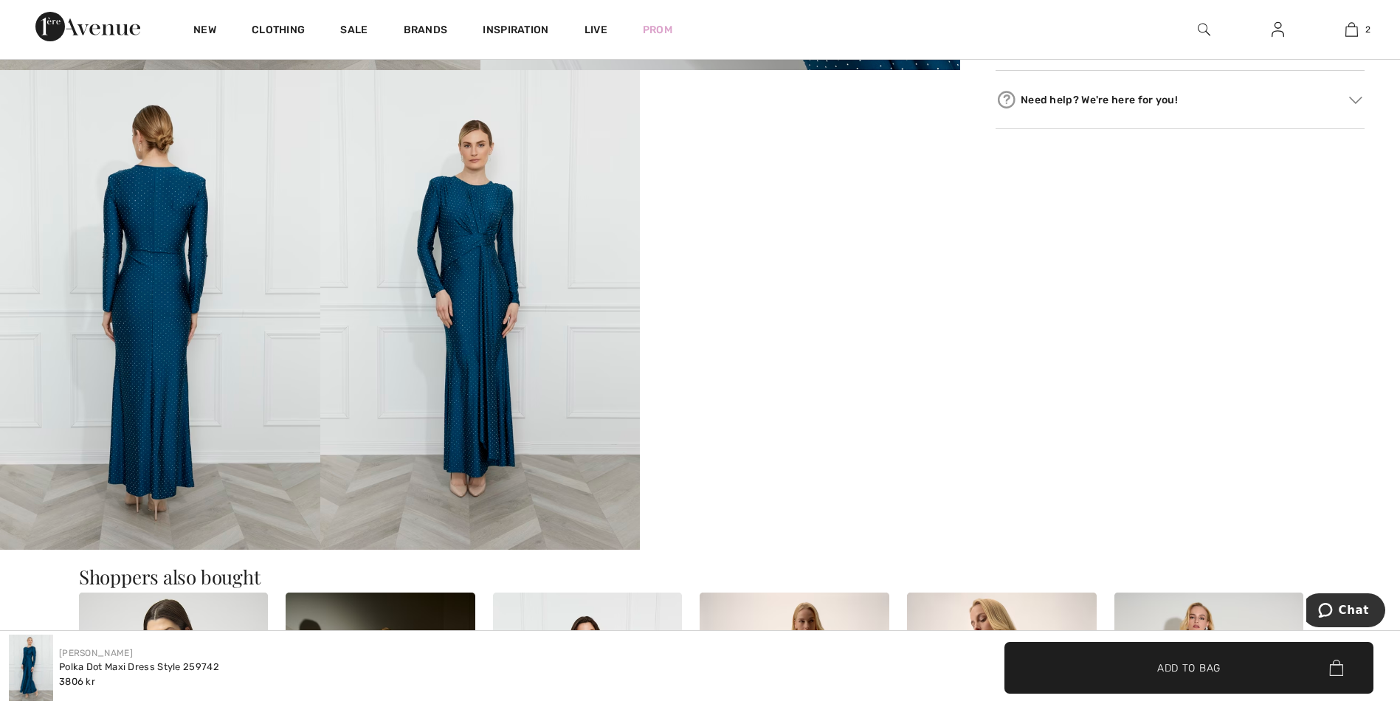
click at [753, 230] on video "Your browser does not support the video tag." at bounding box center [800, 150] width 320 height 160
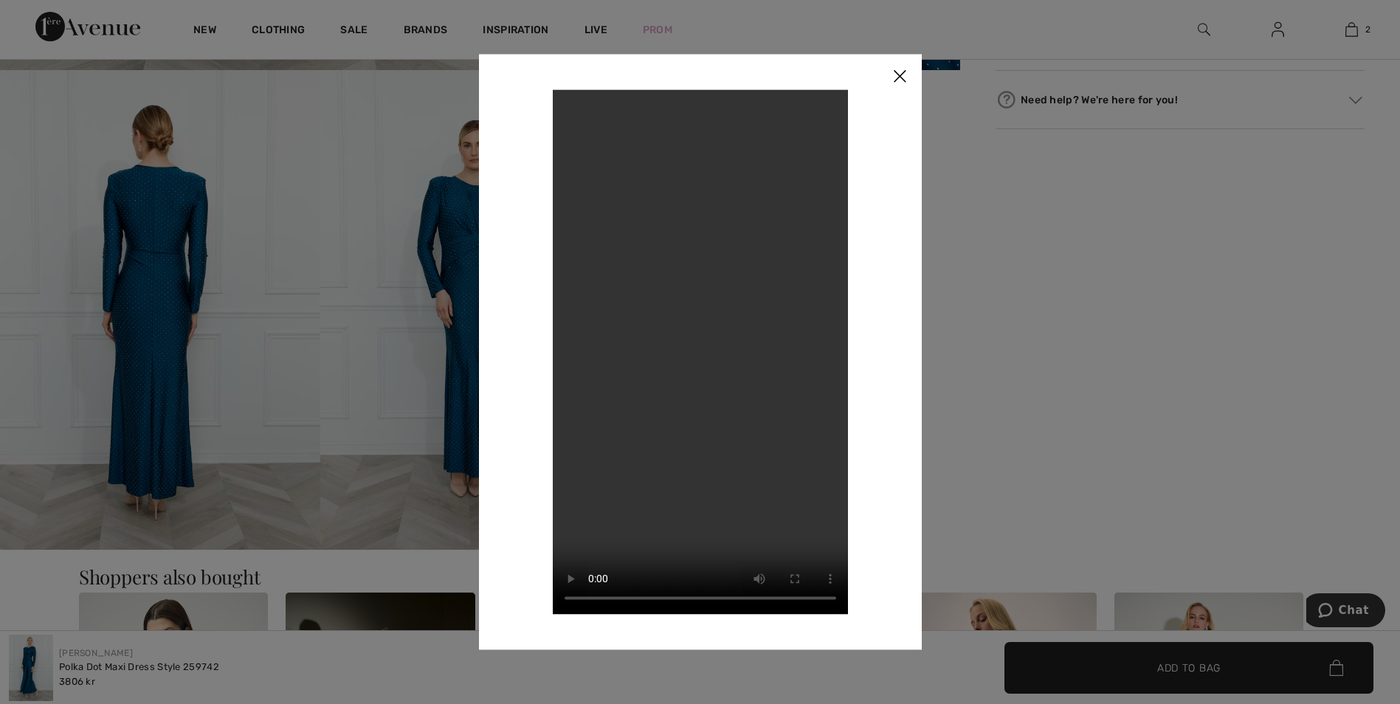
click at [901, 75] on img at bounding box center [900, 77] width 44 height 46
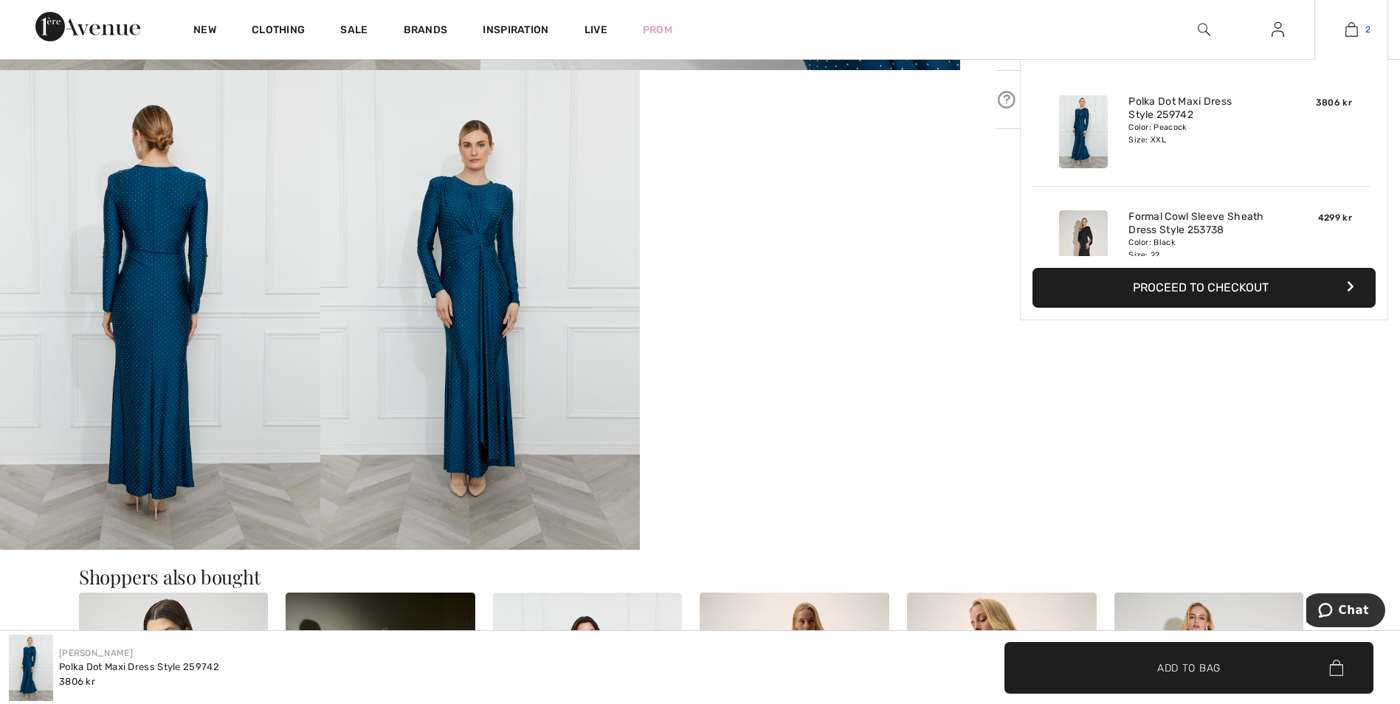
click at [1349, 27] on img at bounding box center [1352, 30] width 13 height 18
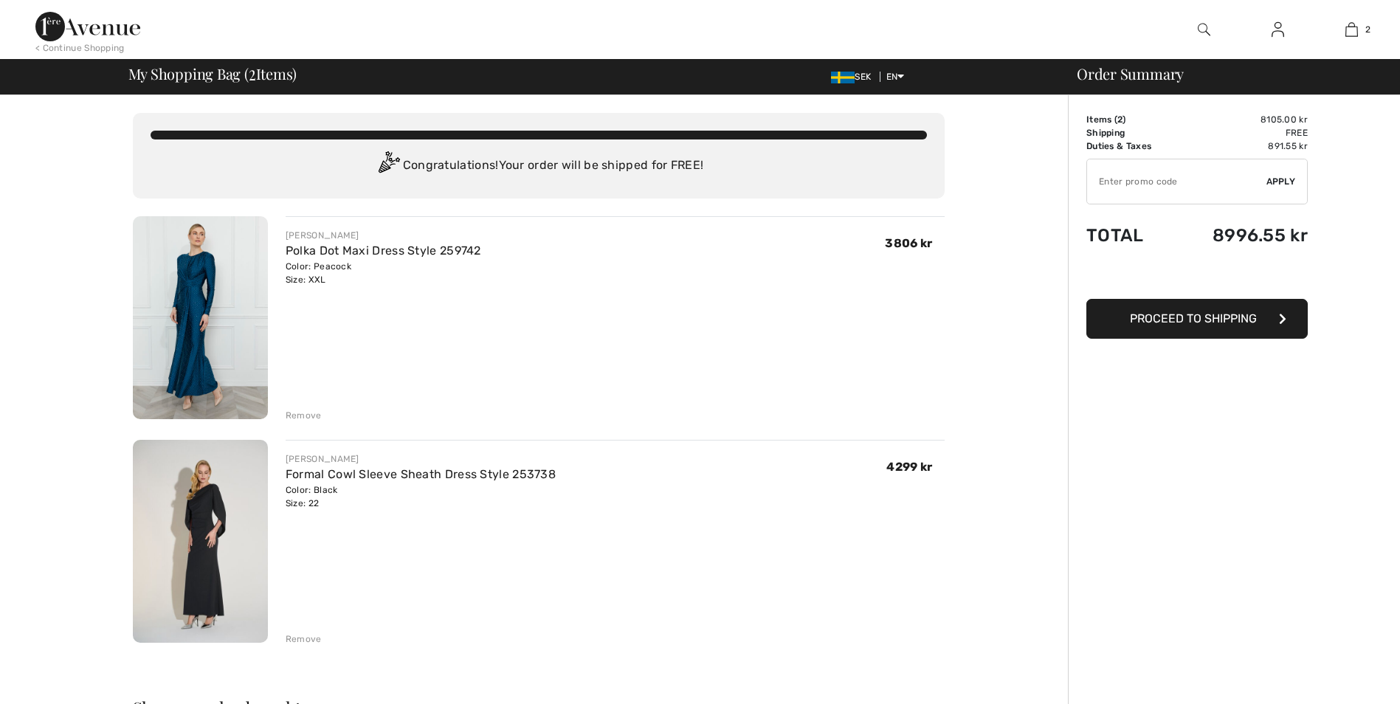
click at [208, 541] on img at bounding box center [200, 541] width 135 height 203
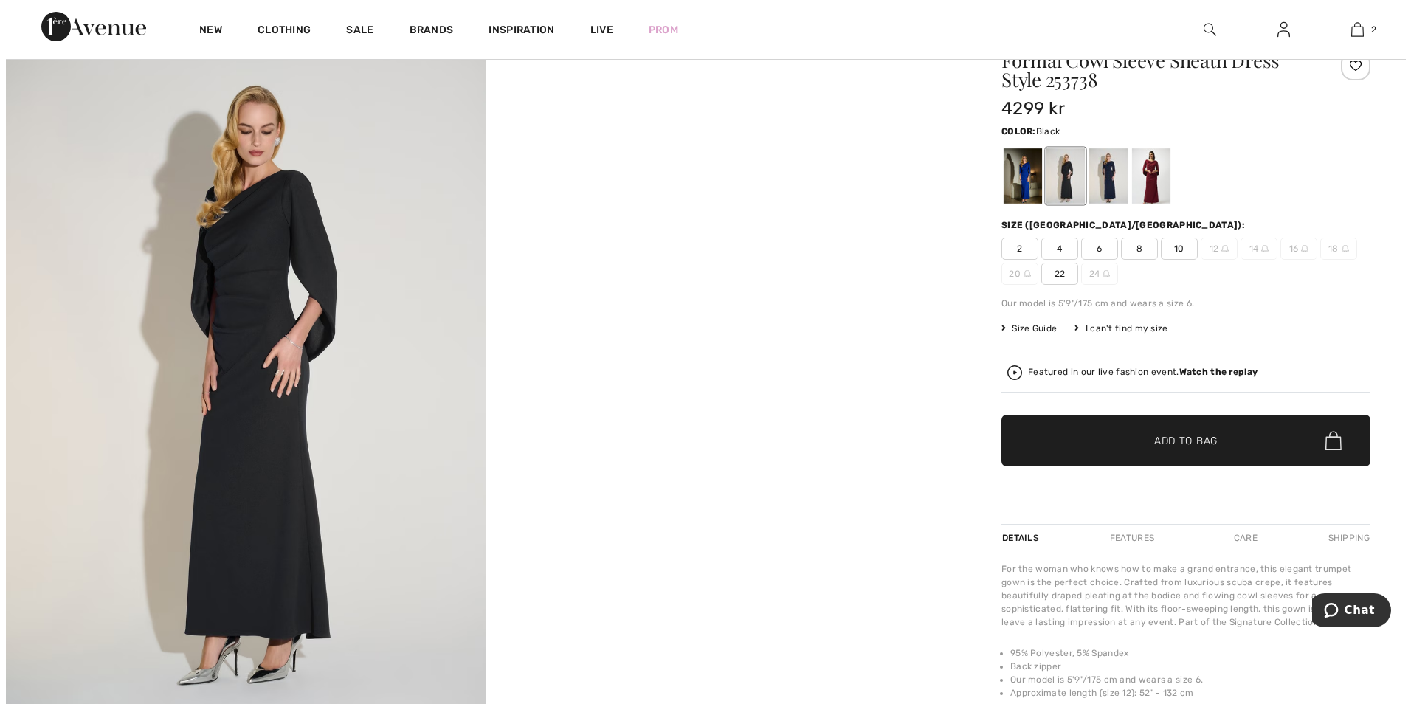
scroll to position [148, 0]
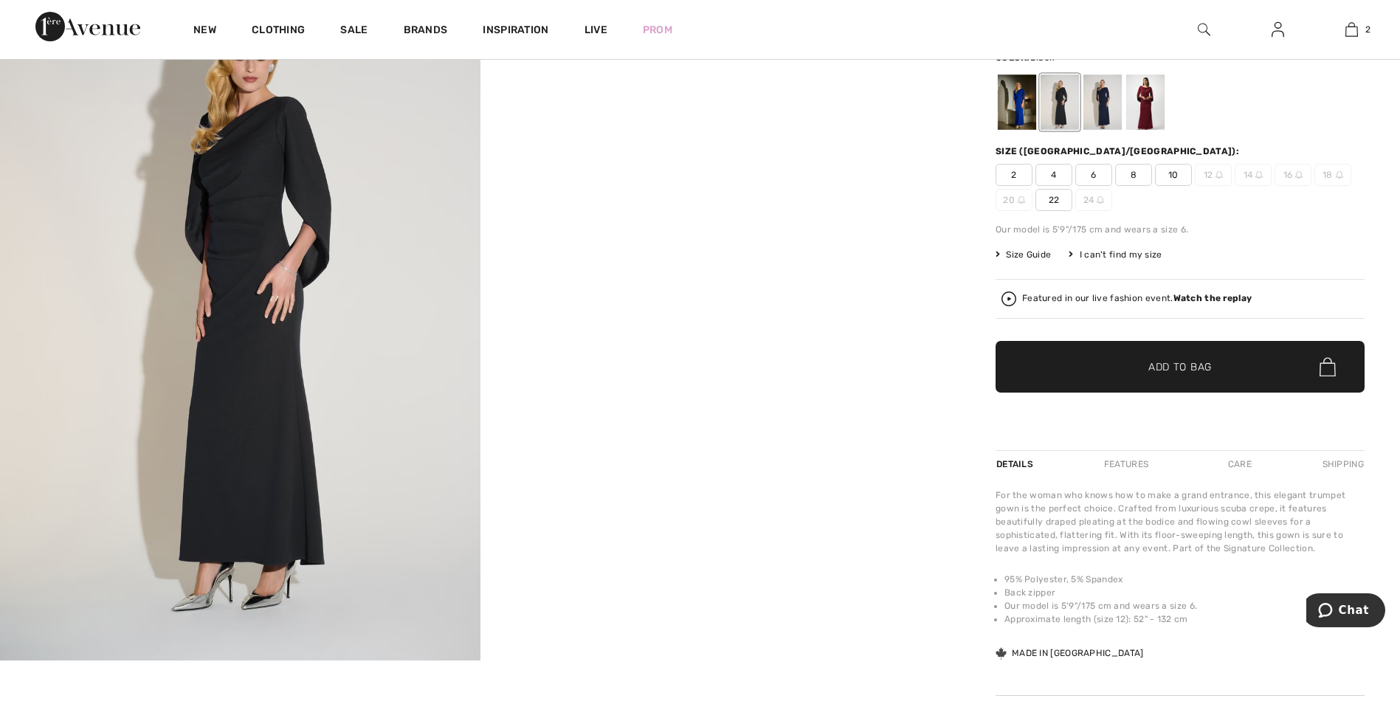
click at [265, 332] on img at bounding box center [240, 300] width 481 height 720
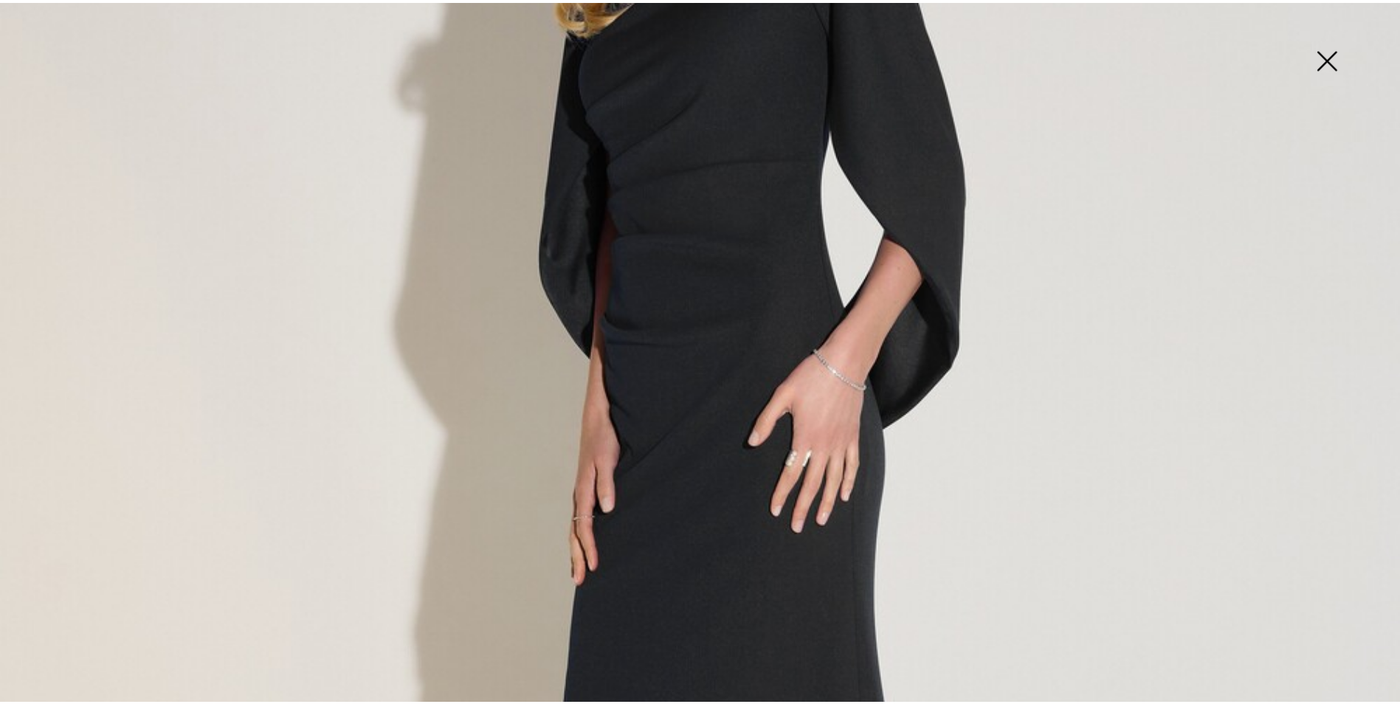
scroll to position [664, 0]
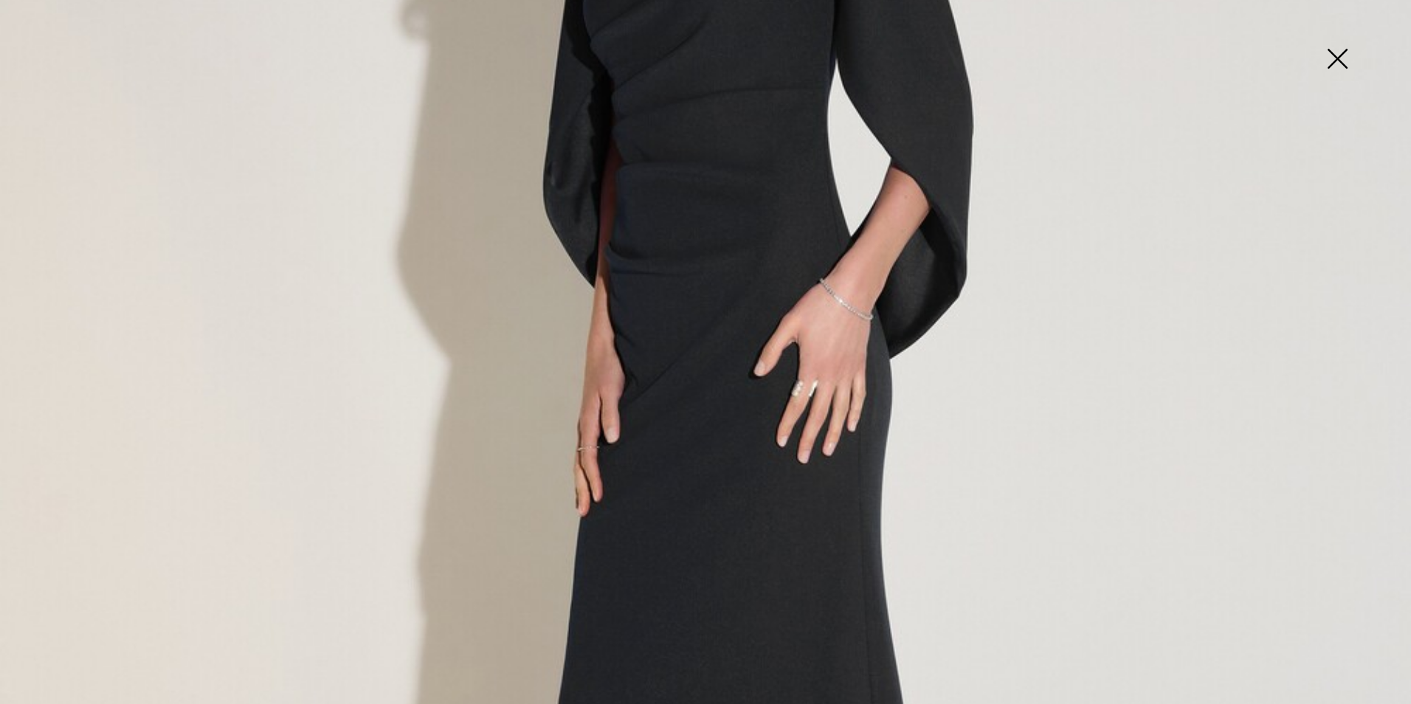
click at [1337, 52] on img at bounding box center [1338, 60] width 74 height 76
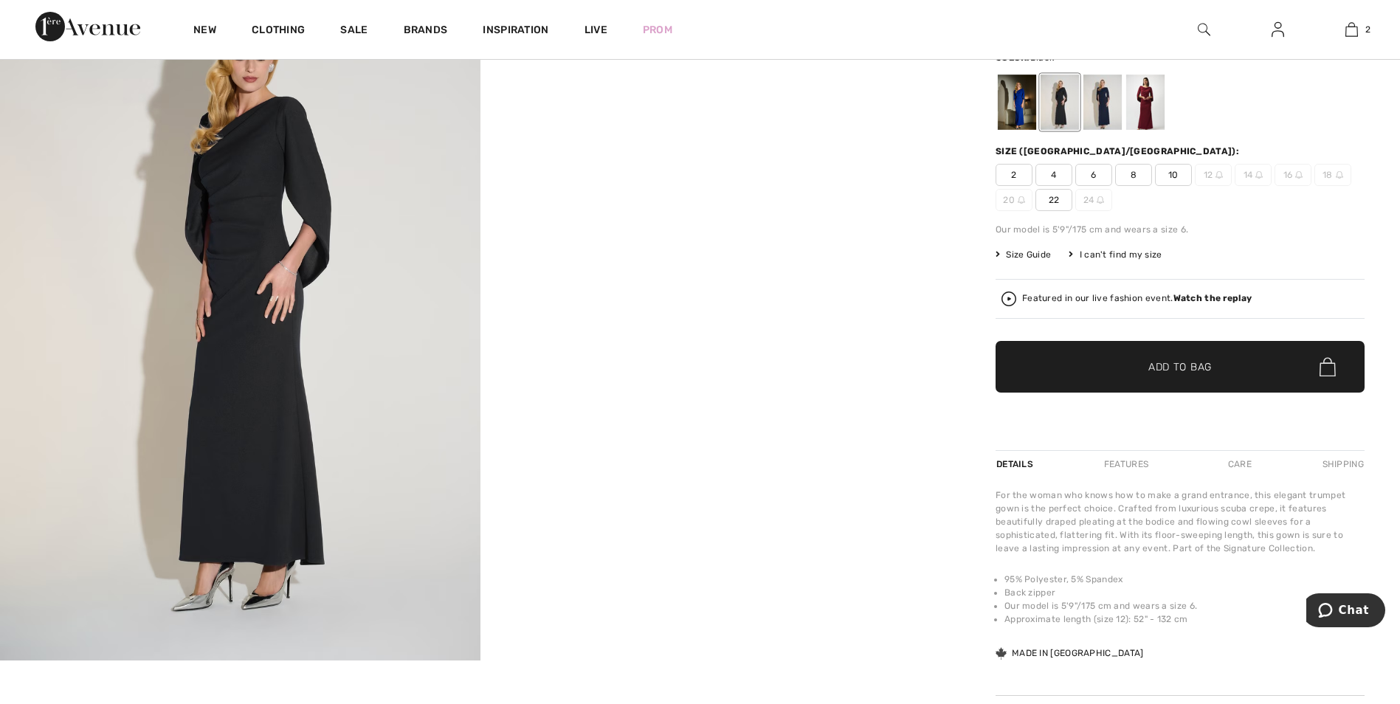
click at [714, 180] on video "Your browser does not support the video tag." at bounding box center [721, 60] width 481 height 240
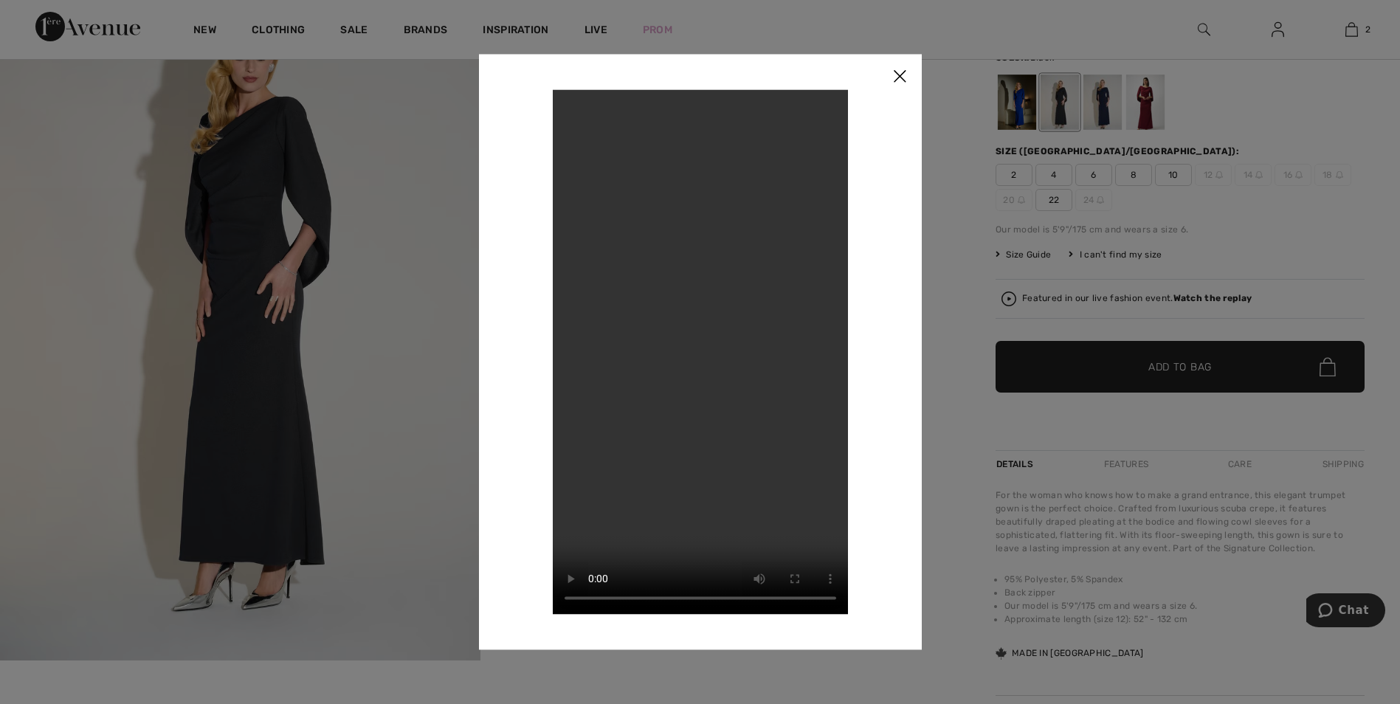
click at [1036, 259] on div at bounding box center [700, 352] width 1400 height 704
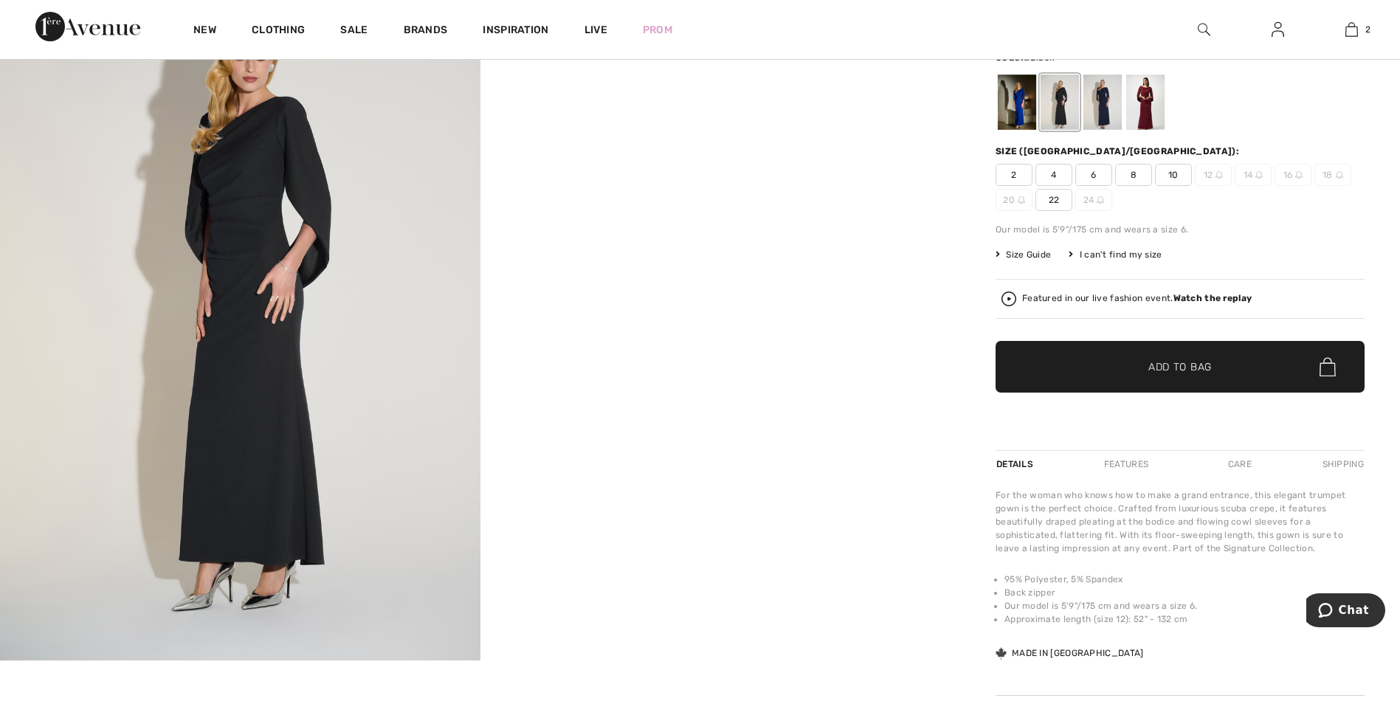
click at [1031, 252] on span "Size Guide" at bounding box center [1023, 254] width 55 height 13
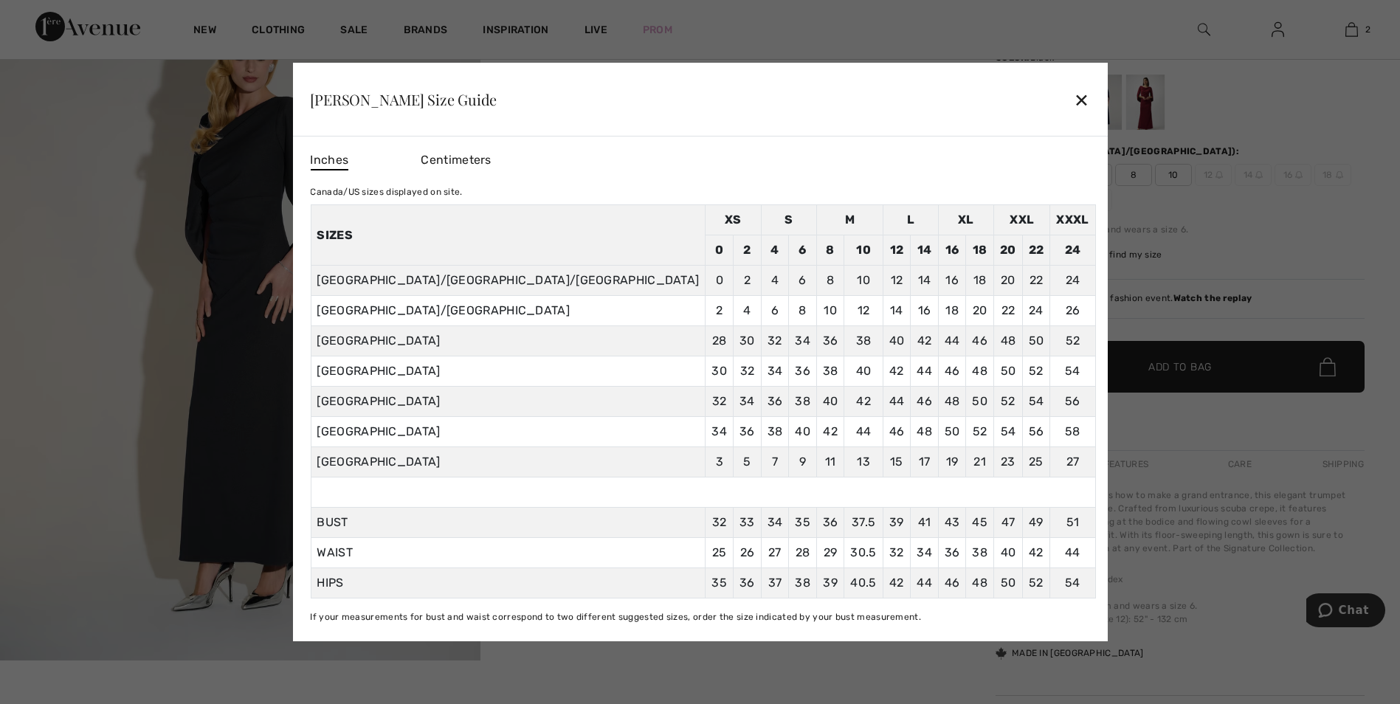
click at [491, 157] on span "Centimeters" at bounding box center [456, 160] width 70 height 14
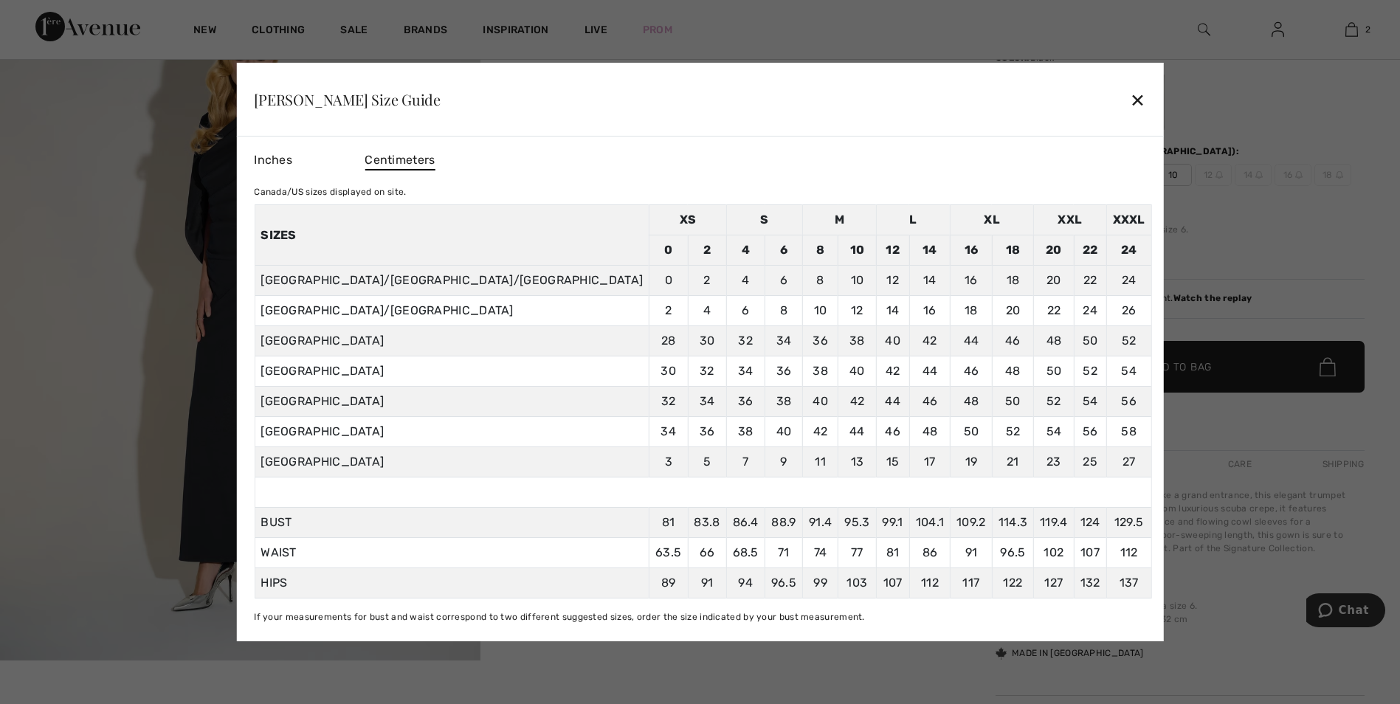
click at [1130, 100] on div "✕" at bounding box center [1138, 99] width 16 height 31
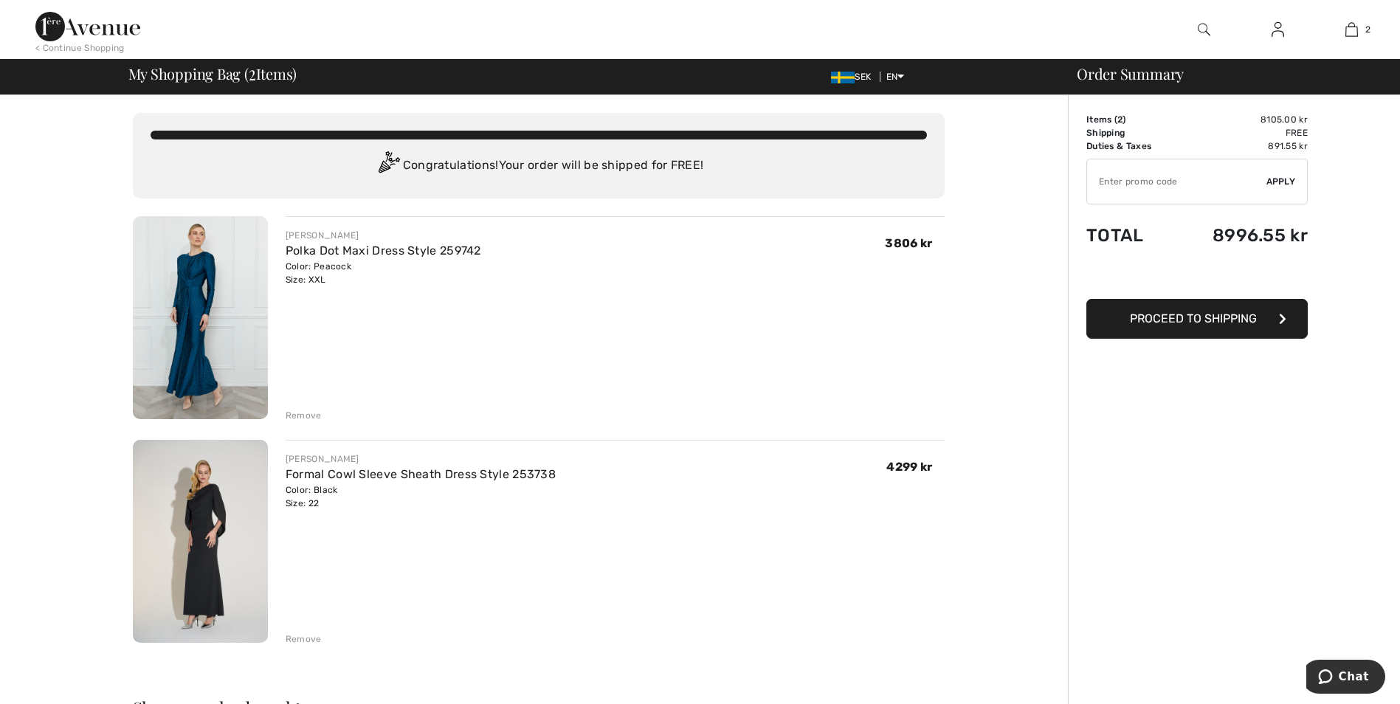
click at [298, 416] on div "Remove" at bounding box center [304, 415] width 36 height 13
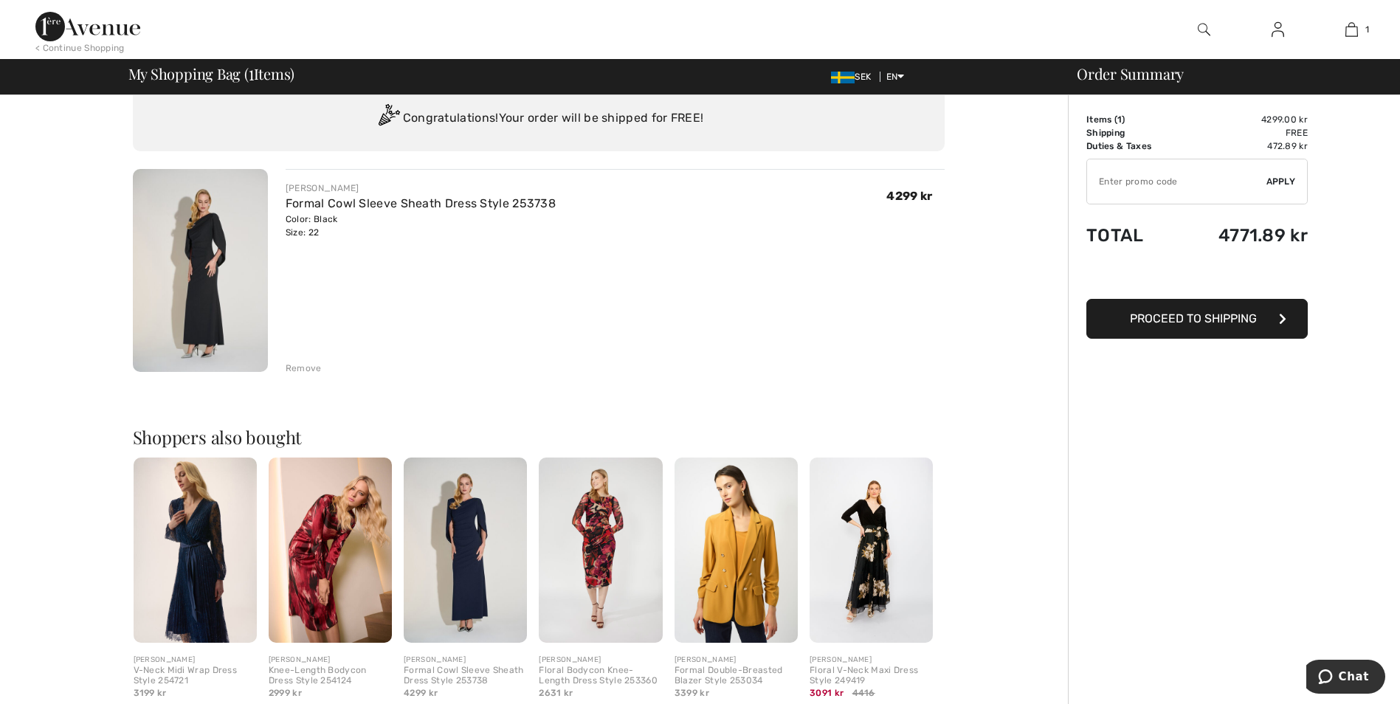
scroll to position [74, 0]
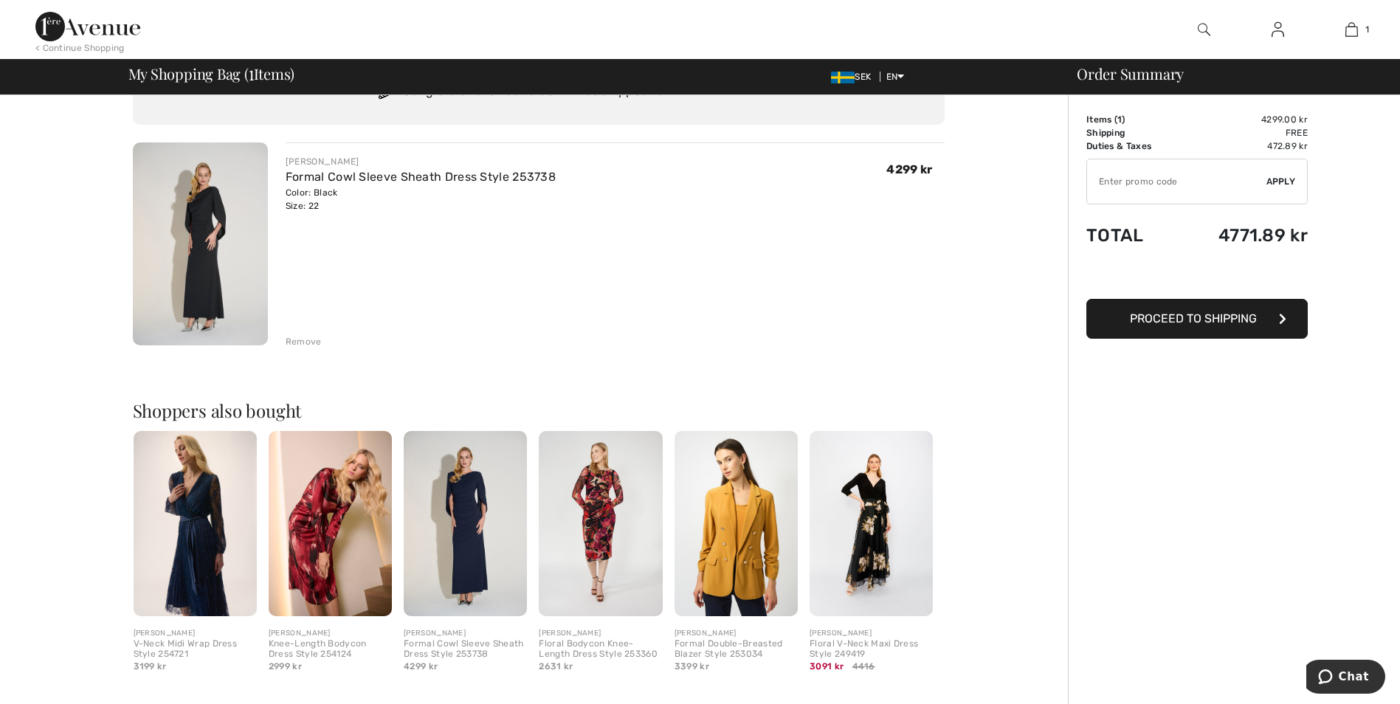
click at [870, 520] on img at bounding box center [871, 523] width 123 height 185
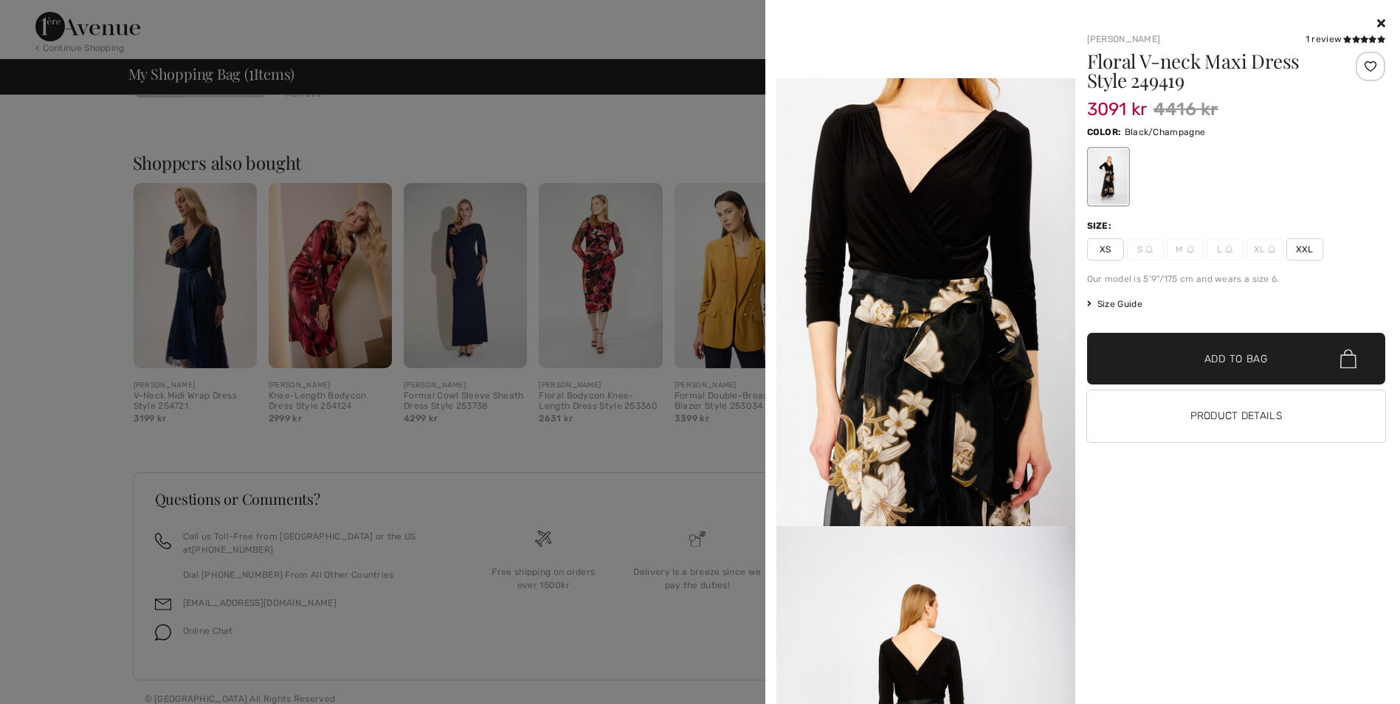
scroll to position [926, 0]
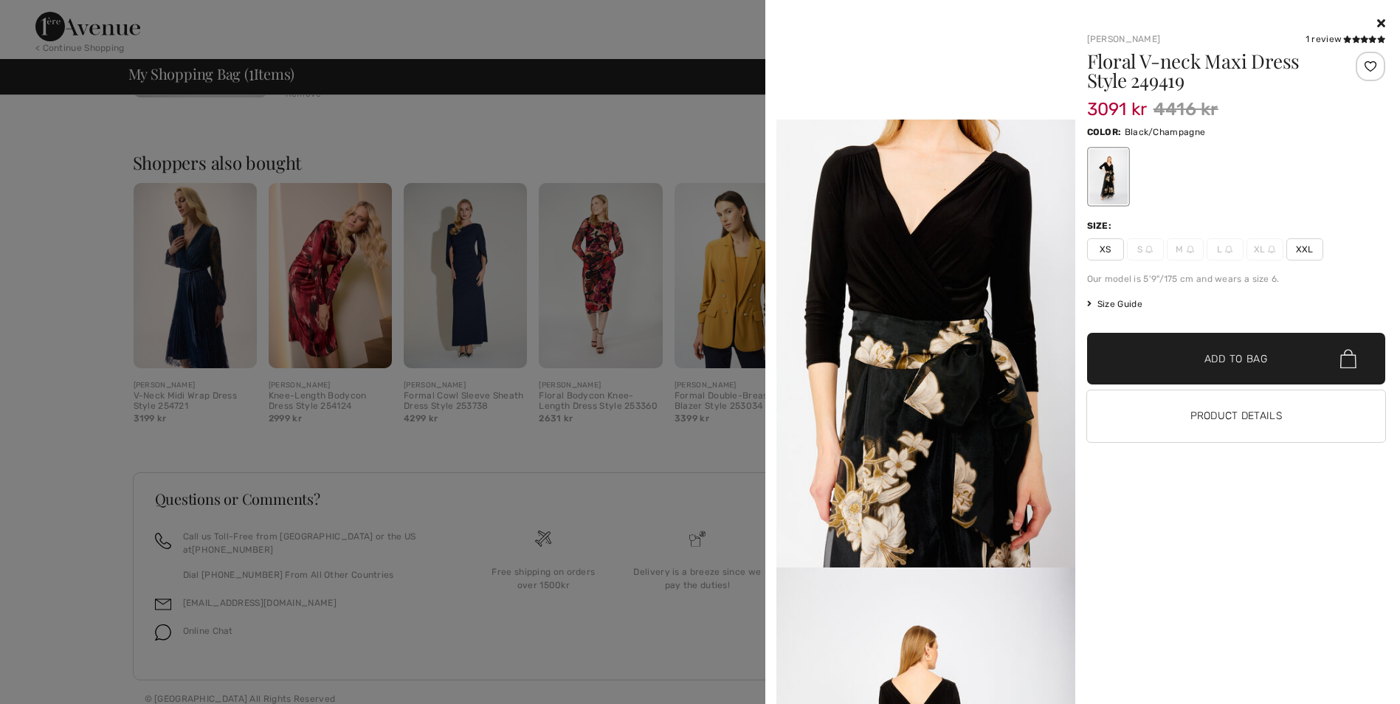
click at [707, 135] on div at bounding box center [700, 352] width 1400 height 704
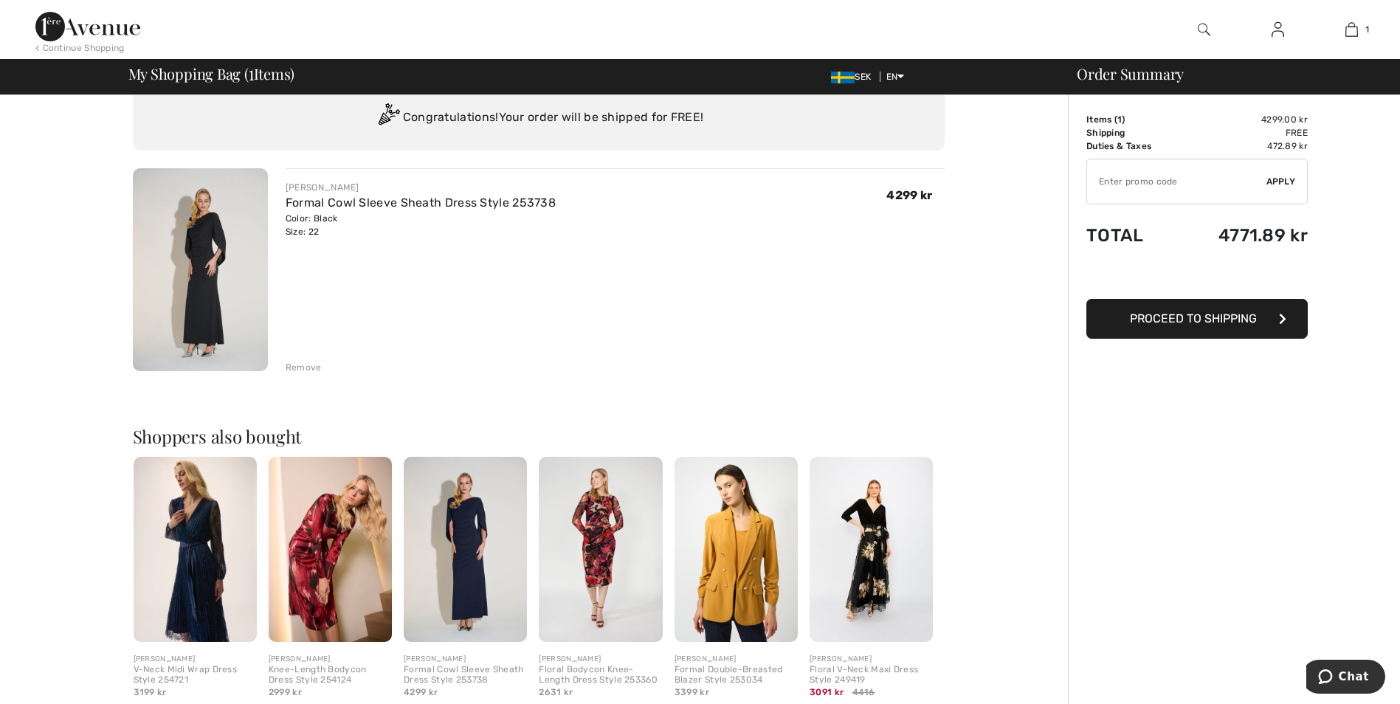
scroll to position [74, 0]
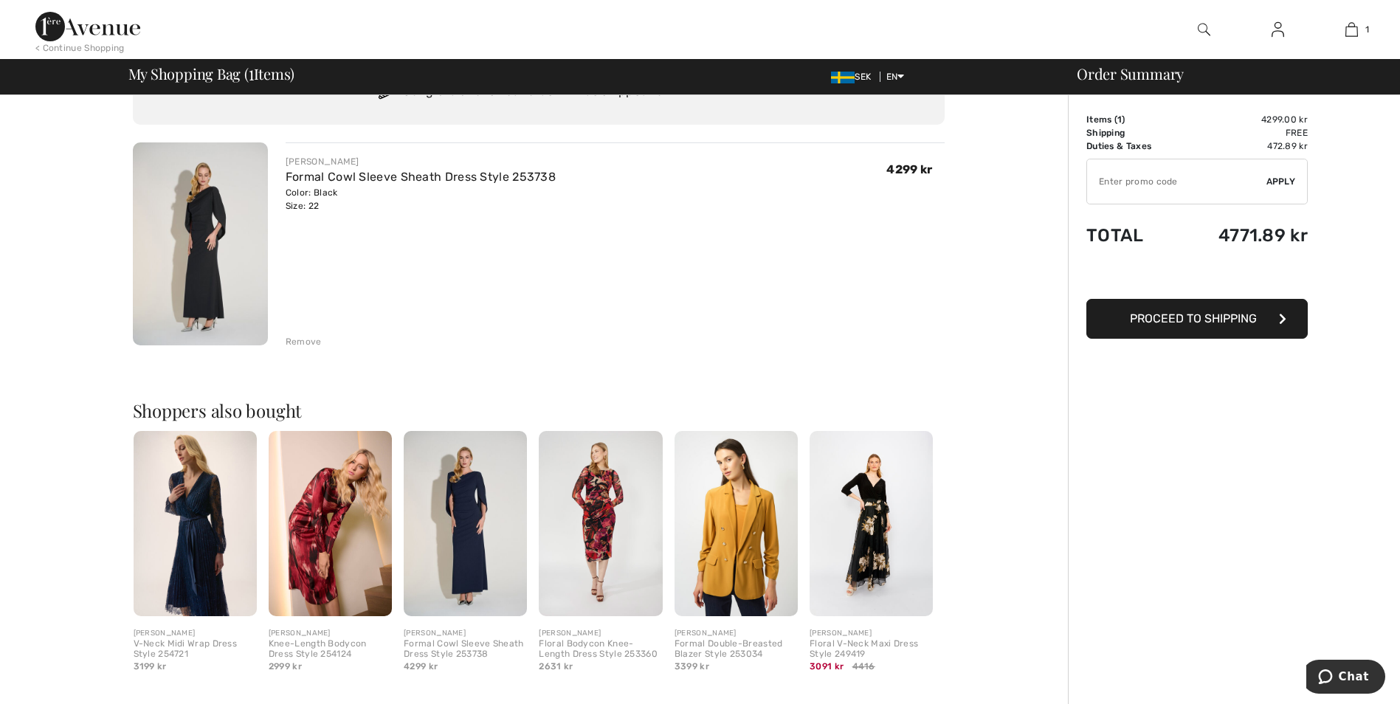
click at [1138, 317] on span "Proceed to Shipping" at bounding box center [1193, 319] width 127 height 14
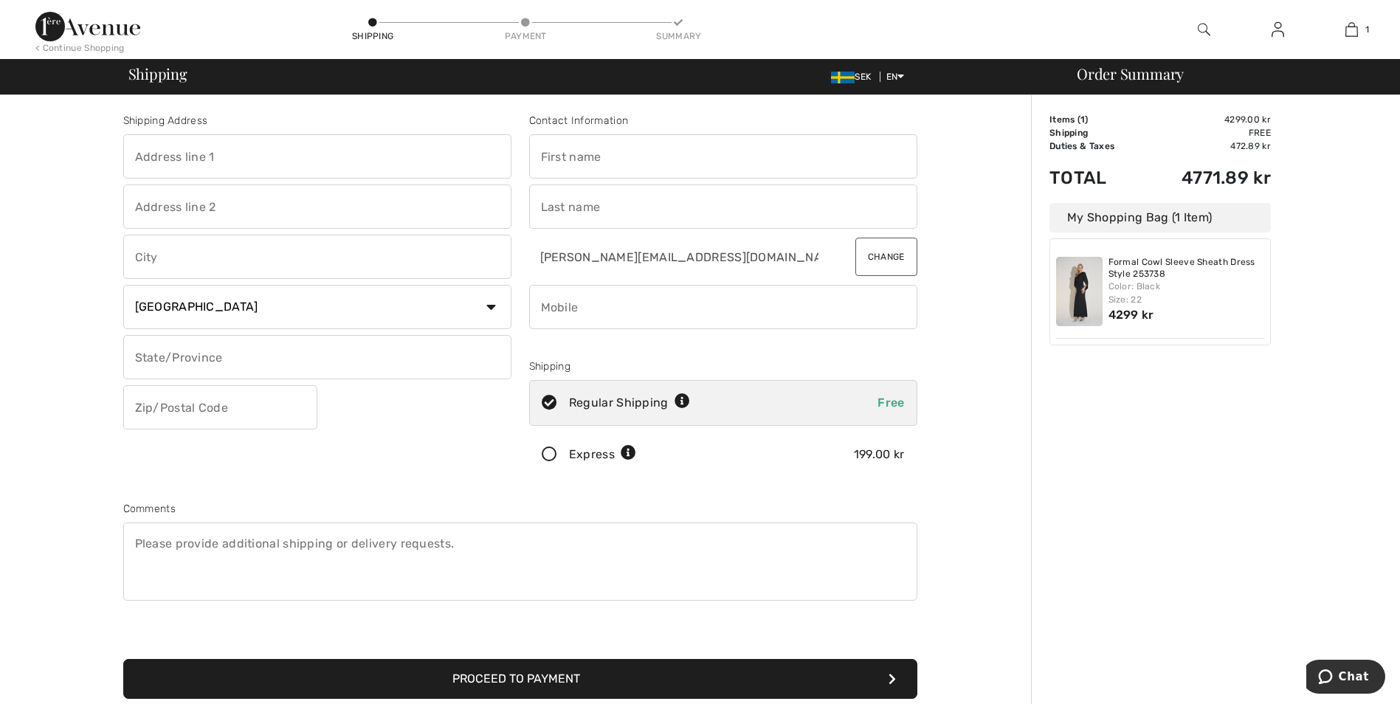
click at [163, 165] on input "text" at bounding box center [317, 156] width 388 height 44
click at [577, 145] on input "text" at bounding box center [723, 156] width 388 height 44
type input "[PERSON_NAME]"
type input "[GEOGRAPHIC_DATA][STREET_ADDRESS]"
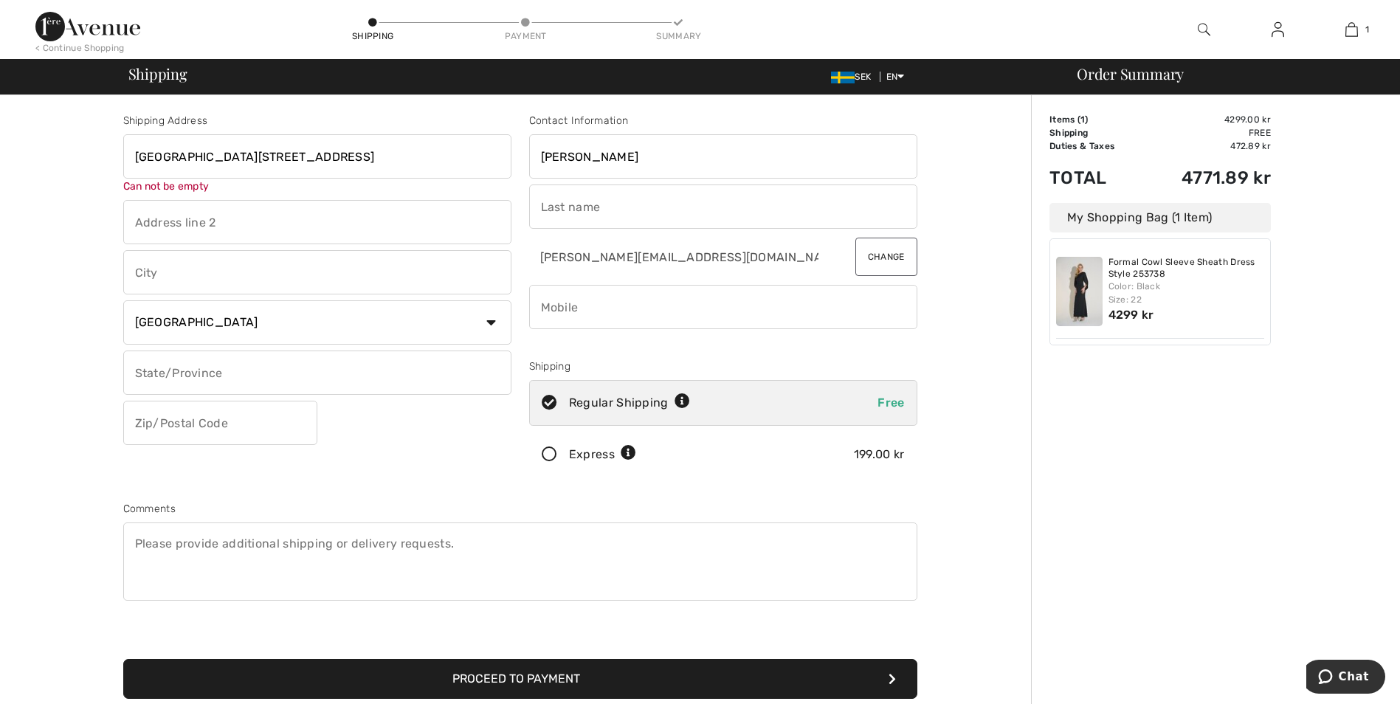
type input "Hammerdal"
type input "83349"
type input "Stjernström"
type input "0722085800"
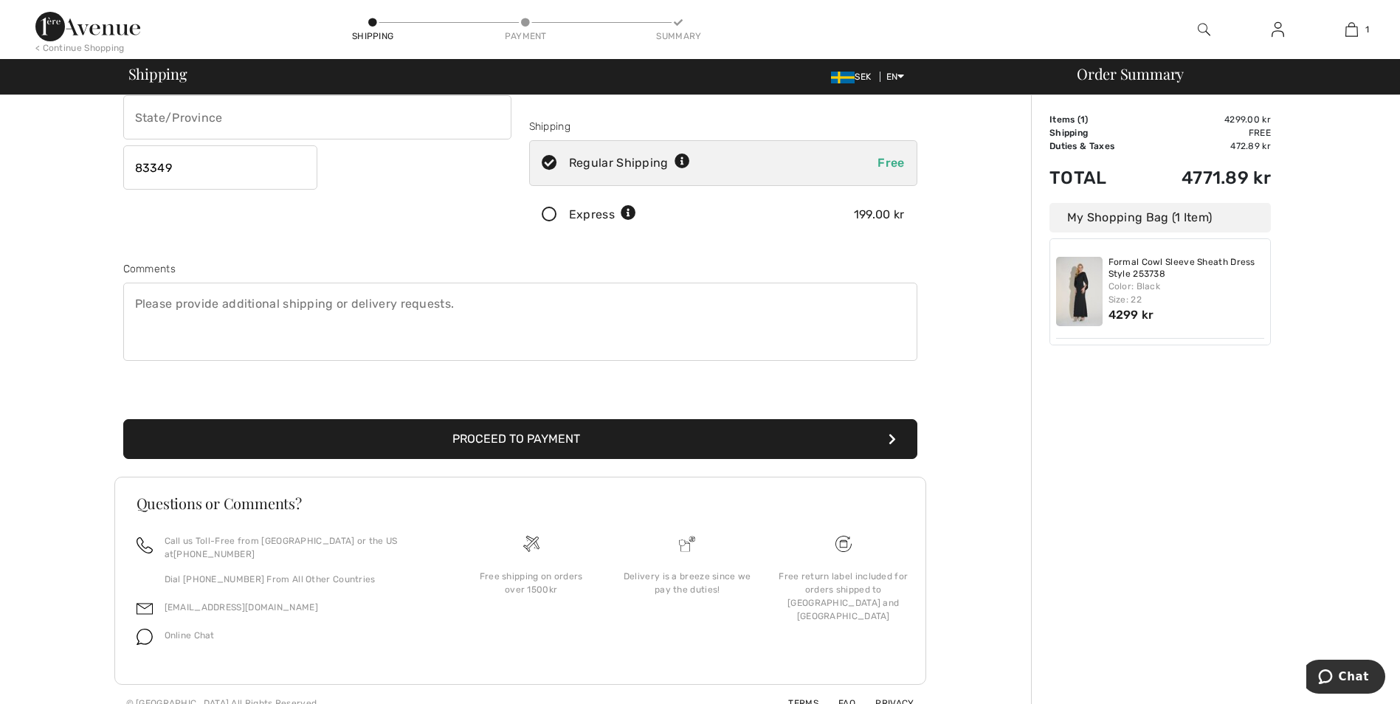
scroll to position [244, 0]
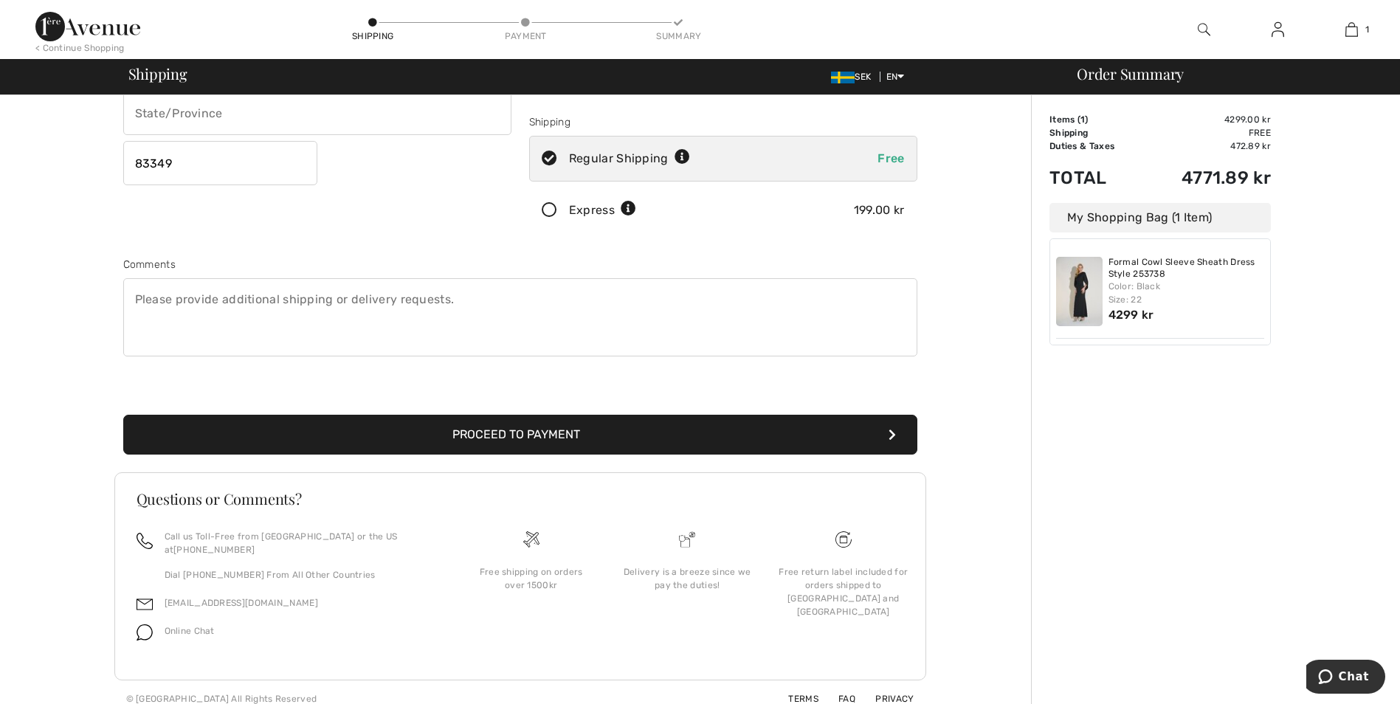
click at [513, 430] on button "Proceed to Payment" at bounding box center [520, 435] width 794 height 40
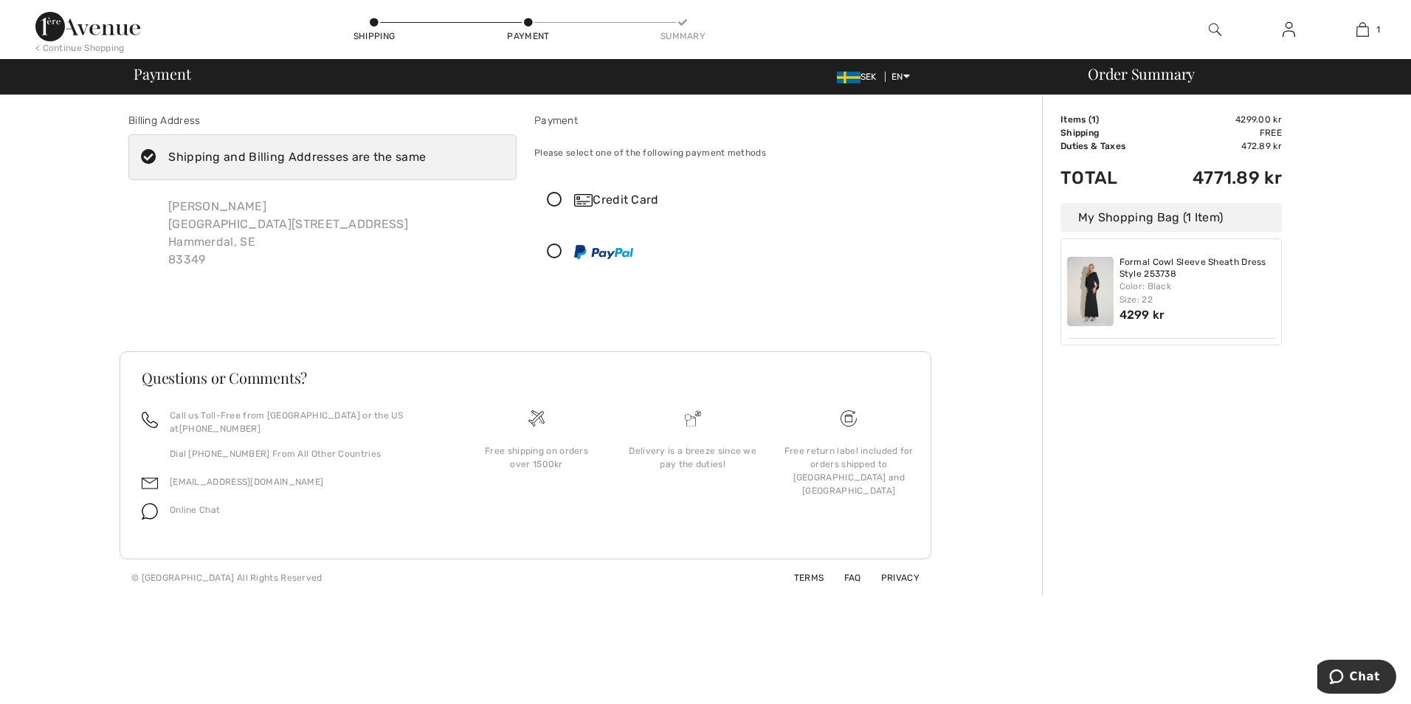
click at [559, 251] on icon at bounding box center [554, 252] width 39 height 16
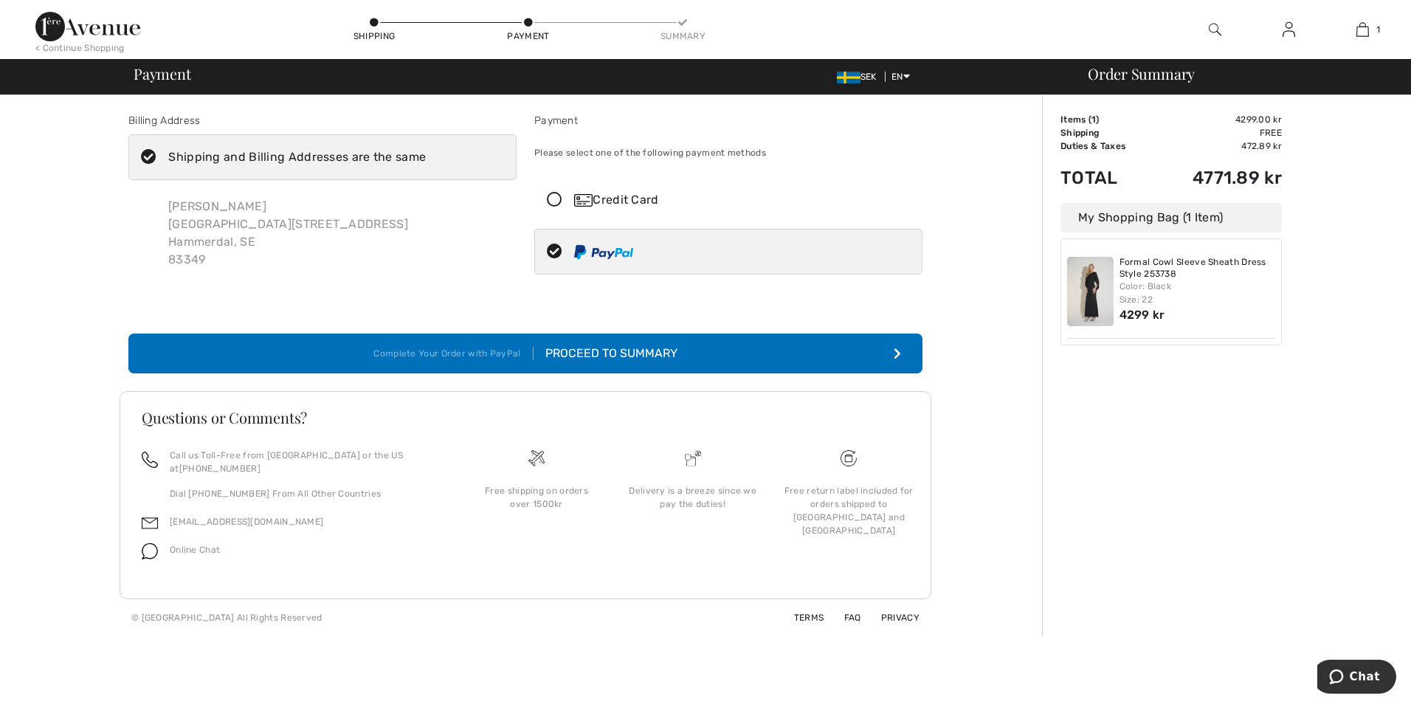
click at [633, 353] on div "Proceed to Summary" at bounding box center [606, 354] width 144 height 18
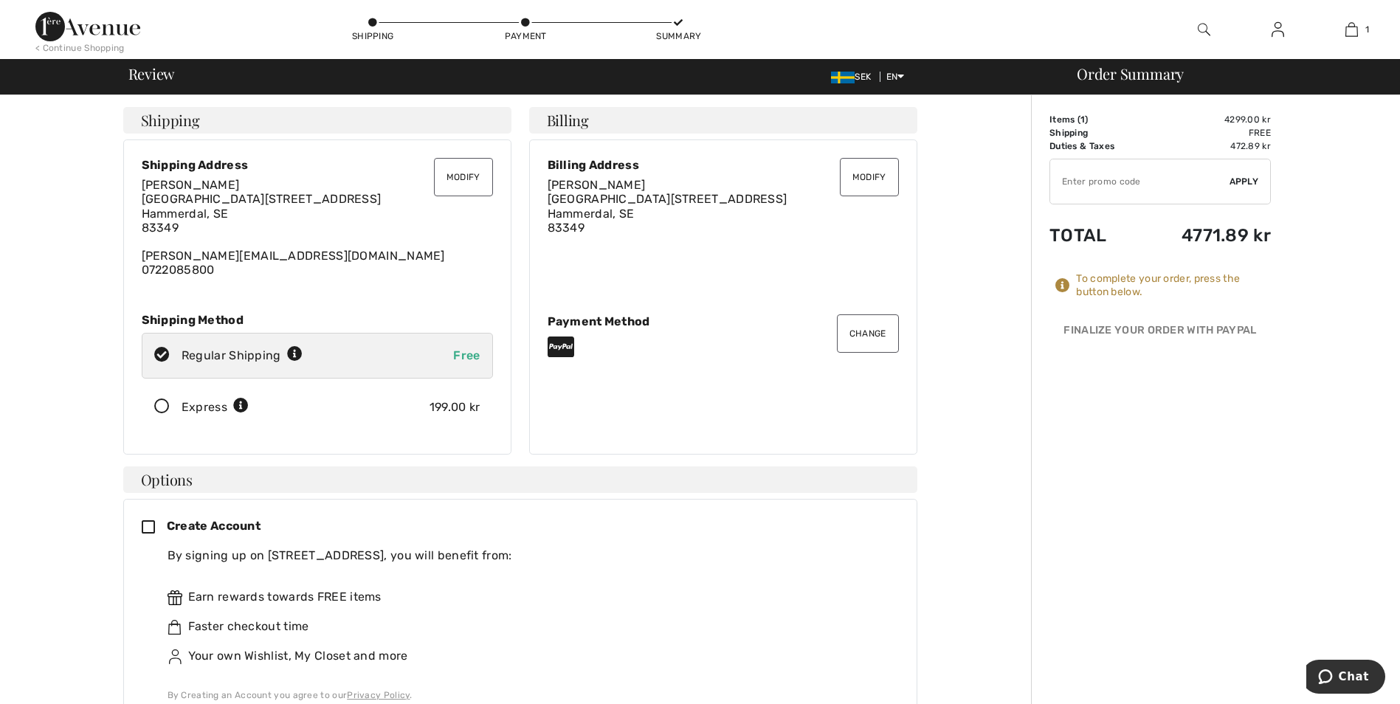
click at [552, 348] on icon at bounding box center [561, 347] width 27 height 24
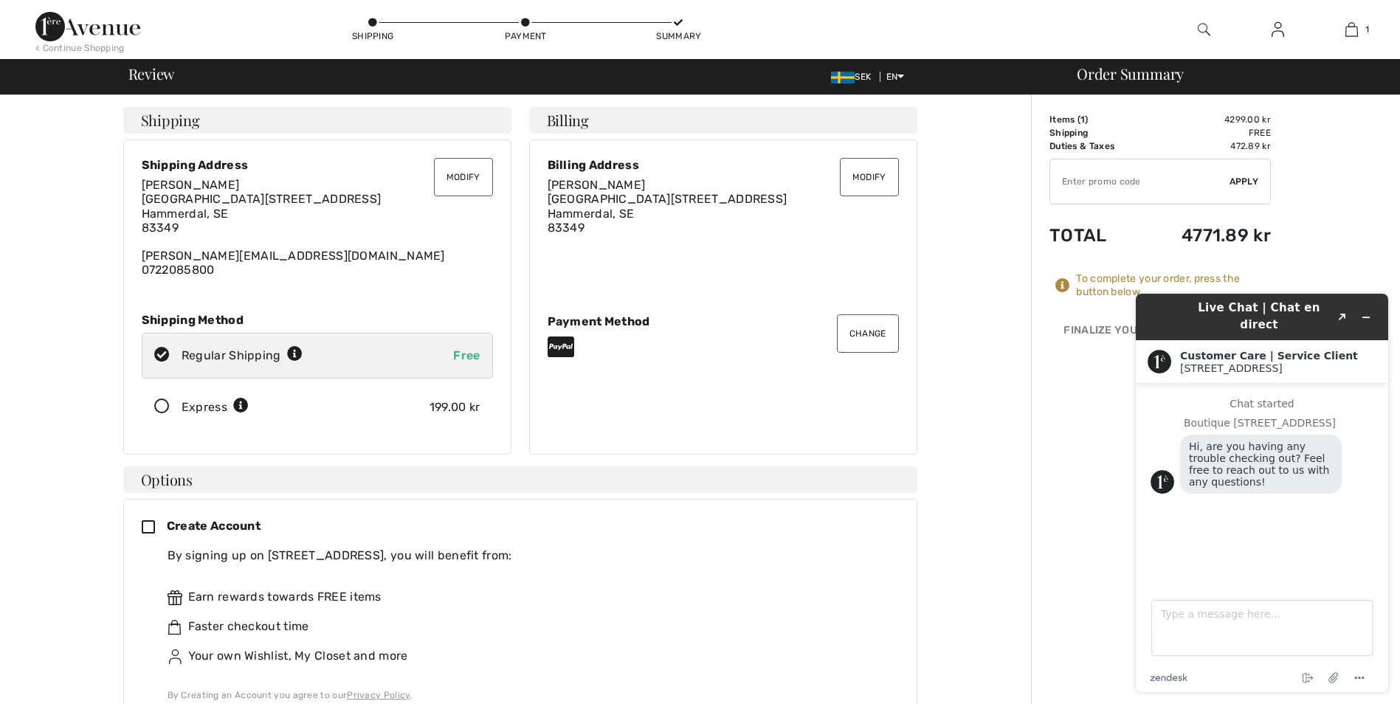
click at [0, 408] on html "We value your privacy We use cookies to enhance your browsing experience, serve…" at bounding box center [700, 352] width 1400 height 704
